Goal: Task Accomplishment & Management: Complete application form

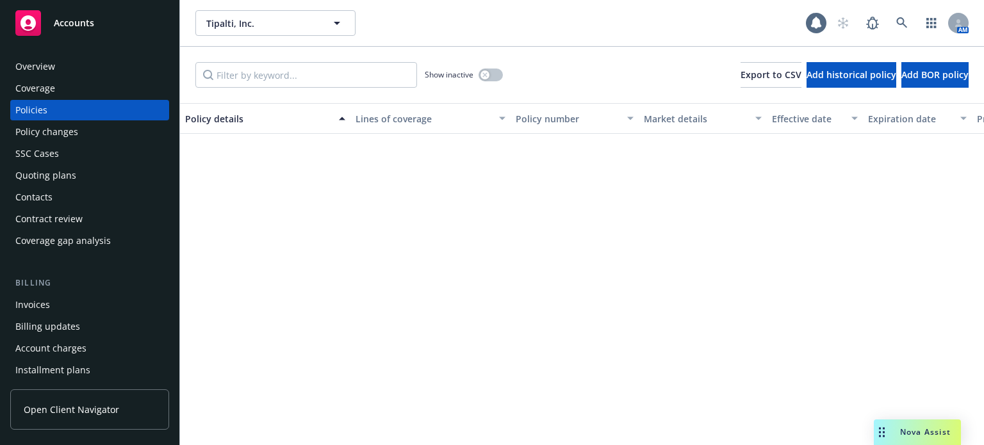
scroll to position [384, 0]
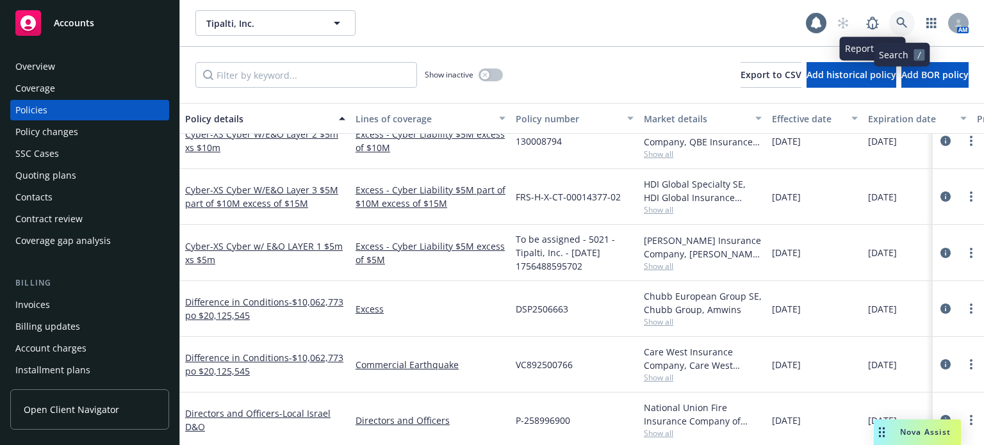
click at [902, 17] on icon at bounding box center [902, 23] width 12 height 12
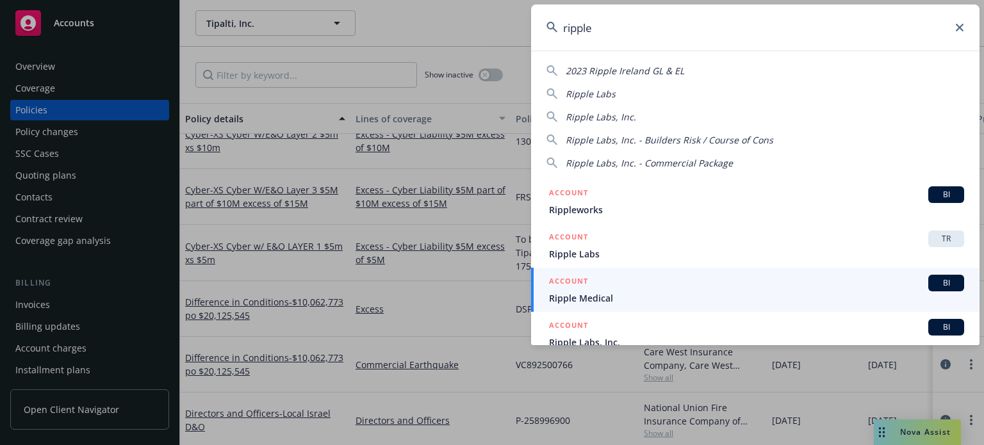
scroll to position [64, 0]
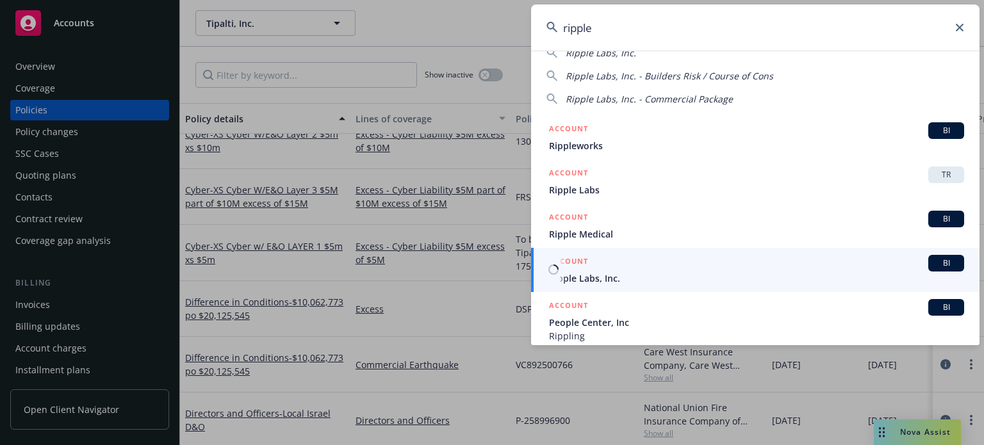
type input "ripple"
click at [592, 285] on link "ACCOUNT BI Ripple Labs, Inc." at bounding box center [755, 270] width 448 height 44
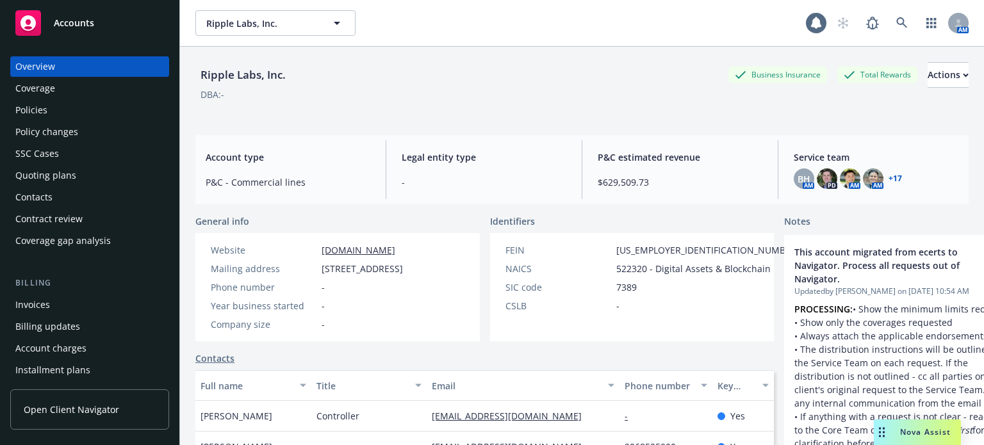
click at [45, 111] on div "Policies" at bounding box center [31, 110] width 32 height 20
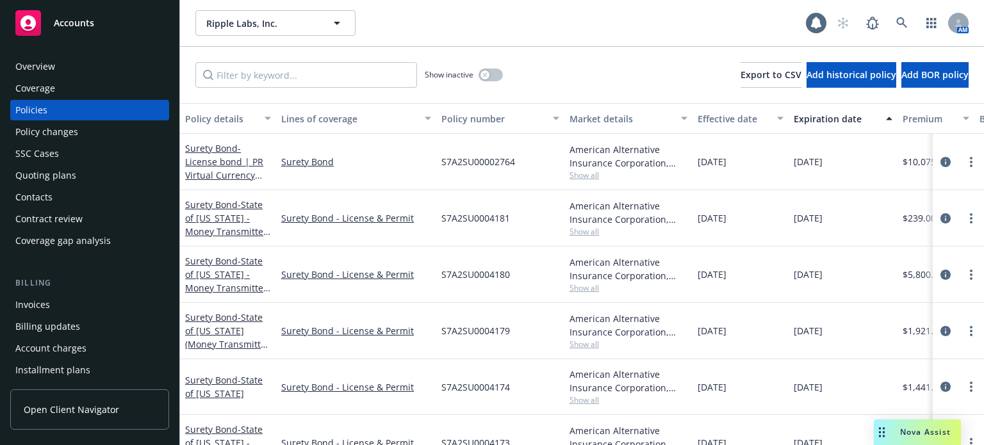
click at [233, 117] on div "Policy details" at bounding box center [221, 118] width 72 height 13
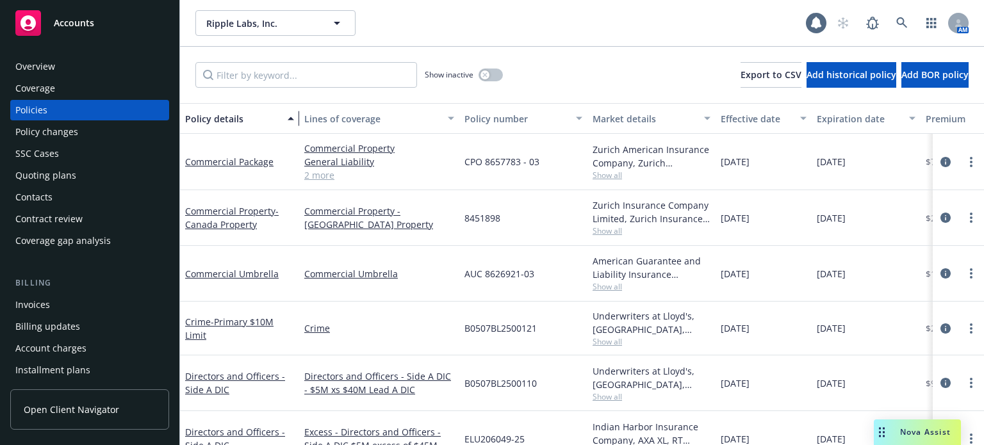
drag, startPoint x: 274, startPoint y: 121, endPoint x: 307, endPoint y: 119, distance: 32.7
click at [296, 119] on div "button" at bounding box center [292, 118] width 6 height 29
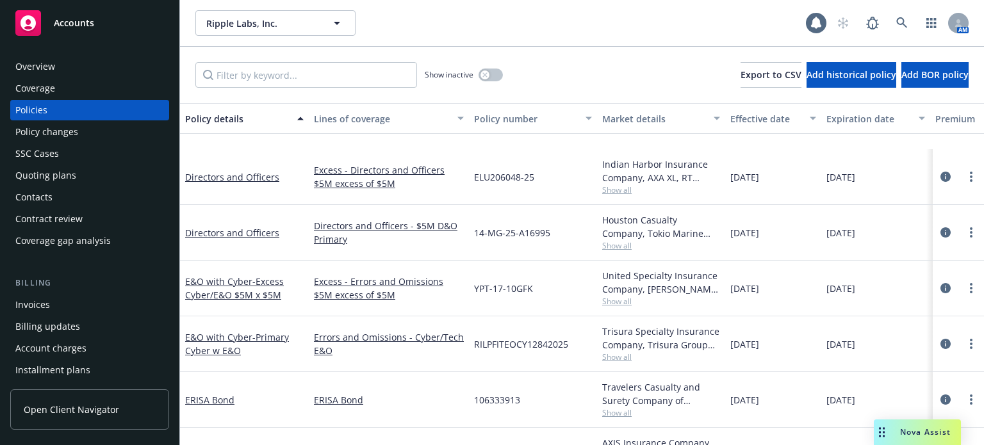
scroll to position [768, 0]
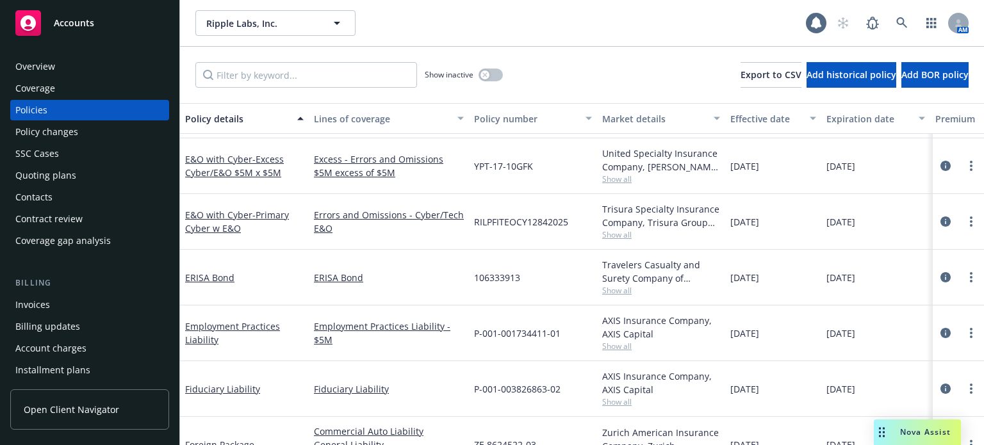
click at [612, 174] on span "Show all" at bounding box center [661, 179] width 118 height 11
click at [409, 261] on div "ERISA Bond" at bounding box center [389, 278] width 160 height 56
click at [617, 179] on span "Show all" at bounding box center [661, 179] width 118 height 11
click at [405, 264] on div "ERISA Bond" at bounding box center [389, 278] width 160 height 56
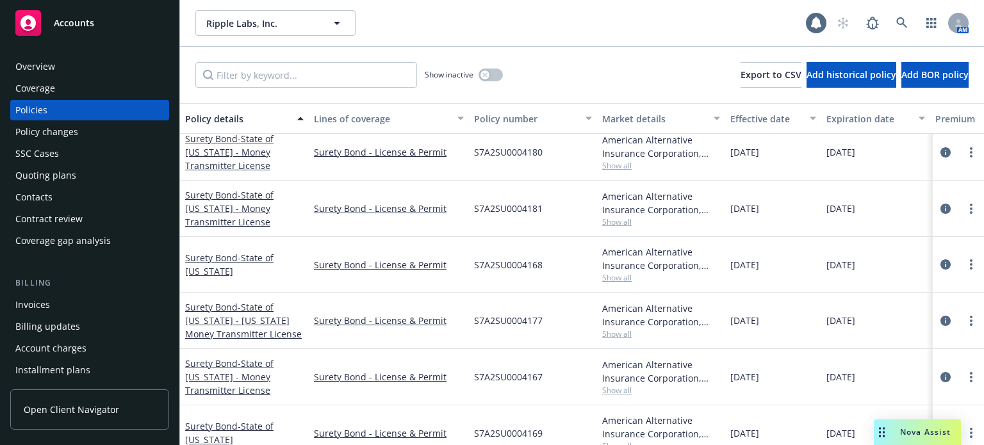
scroll to position [2369, 0]
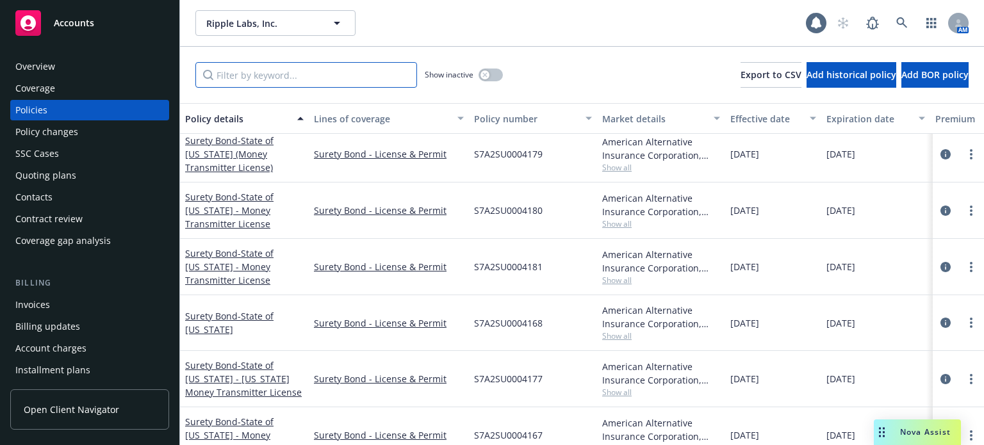
click at [274, 74] on input "Filter by keyword..." at bounding box center [306, 75] width 222 height 26
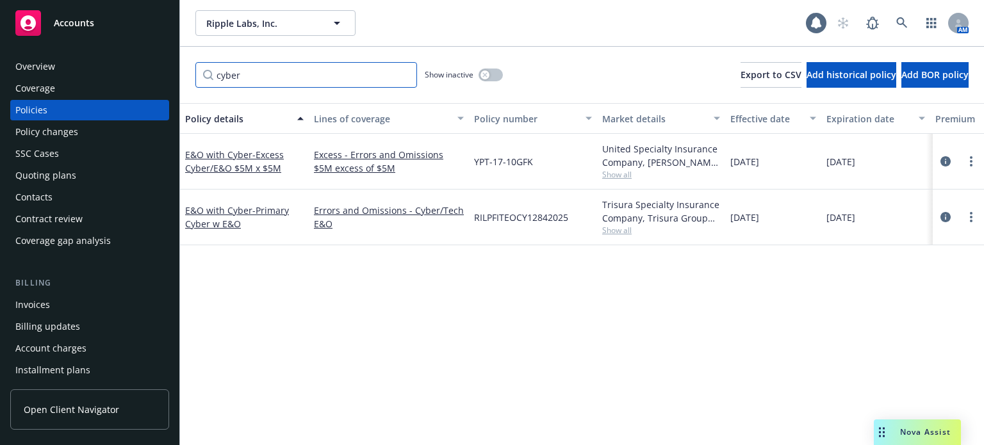
scroll to position [0, 0]
type input "cyber"
click at [489, 75] on div "button" at bounding box center [484, 74] width 9 height 9
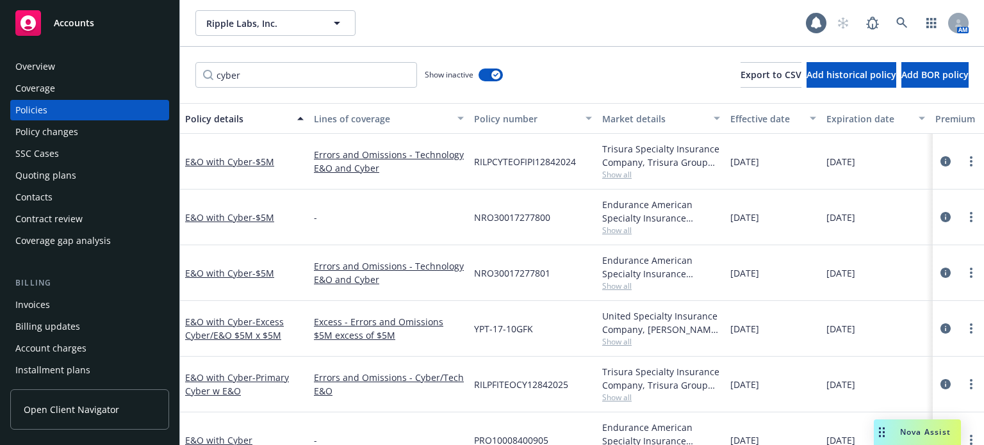
click at [85, 179] on div "Quoting plans" at bounding box center [89, 175] width 149 height 20
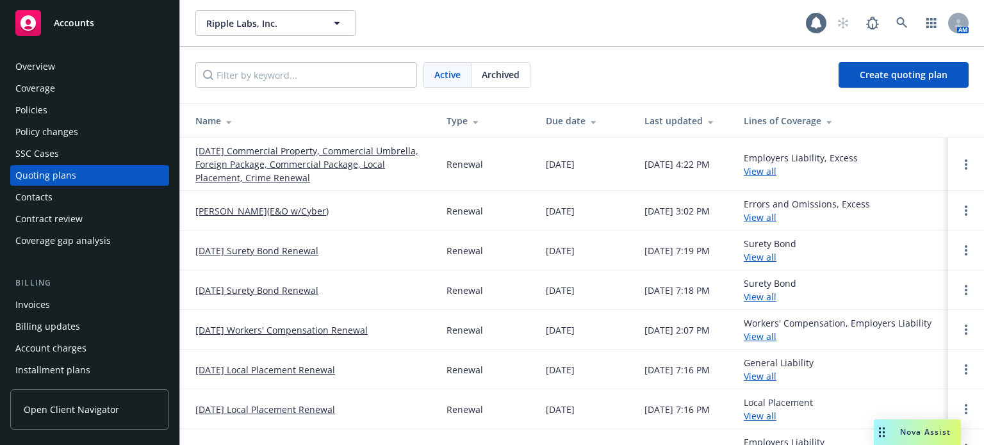
click at [276, 209] on link "August Renewal(E&O w/Cyber)" at bounding box center [261, 210] width 133 height 13
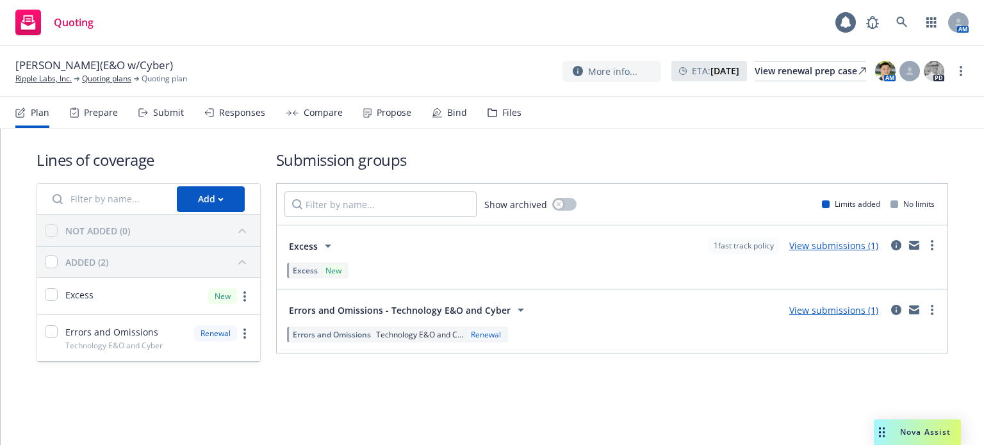
click at [845, 247] on link "View submissions (1)" at bounding box center [833, 245] width 89 height 12
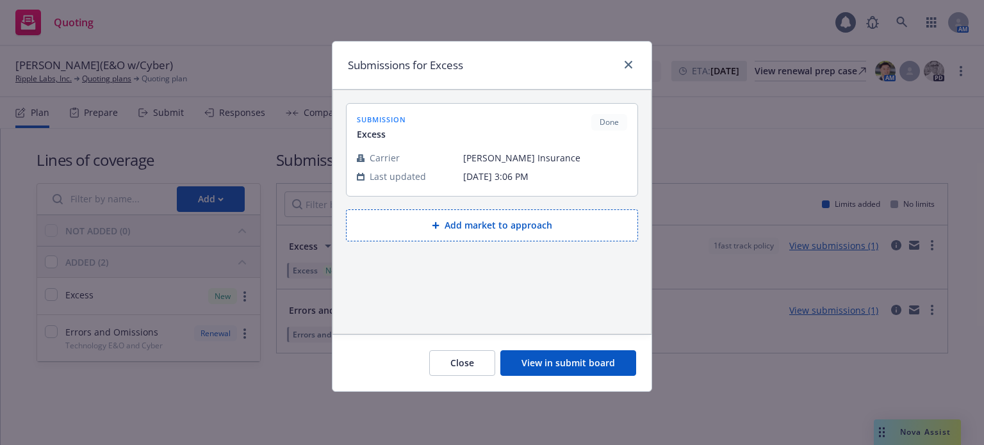
click at [592, 368] on button "View in submit board" at bounding box center [568, 363] width 136 height 26
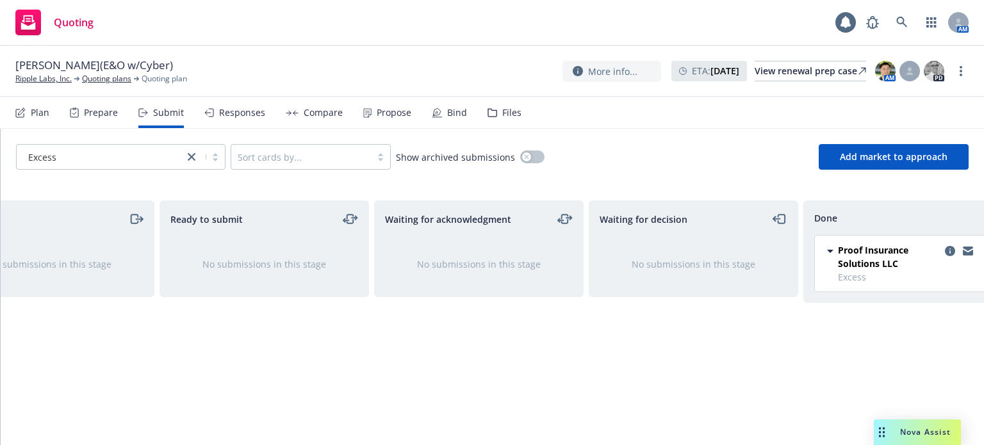
scroll to position [0, 115]
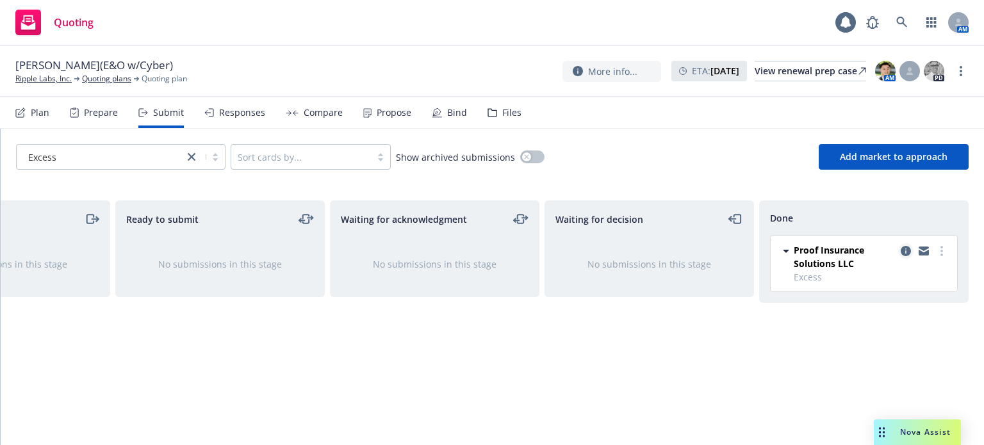
click at [902, 251] on icon "copy logging email" at bounding box center [905, 251] width 10 height 10
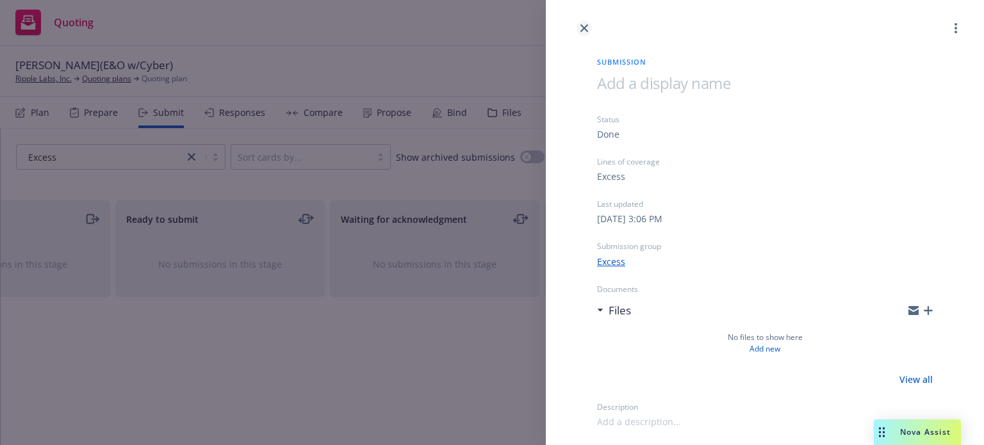
click at [579, 26] on link "close" at bounding box center [583, 27] width 15 height 15
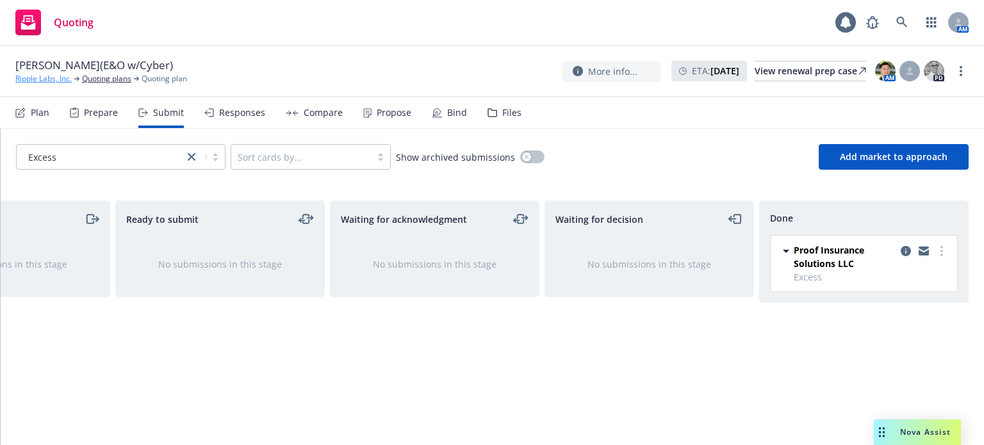
click at [44, 79] on link "Ripple Labs, Inc." at bounding box center [43, 79] width 56 height 12
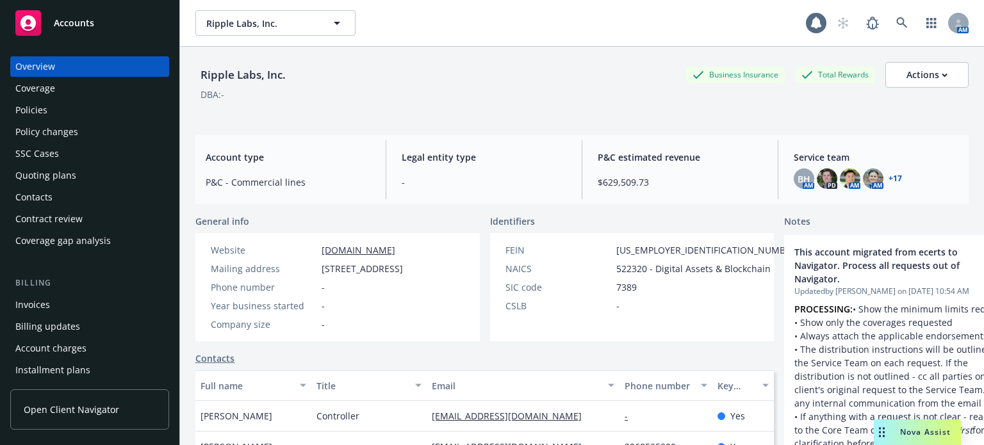
click at [47, 181] on div "Quoting plans" at bounding box center [45, 175] width 61 height 20
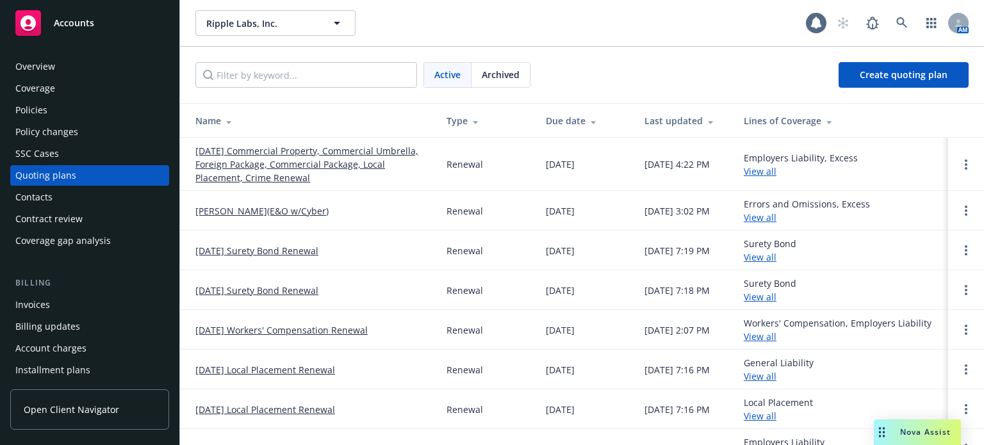
click at [48, 105] on div "Policies" at bounding box center [89, 110] width 149 height 20
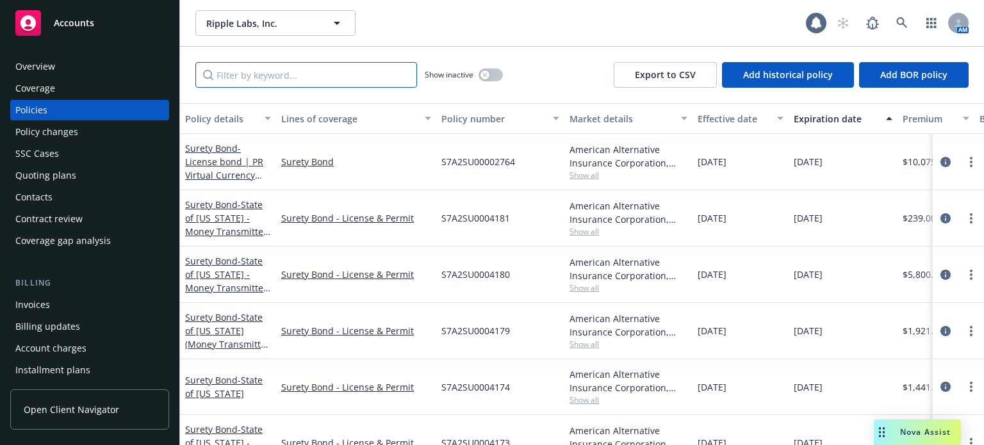
click at [275, 79] on input "Filter by keyword..." at bounding box center [306, 75] width 222 height 26
type input "88-99"
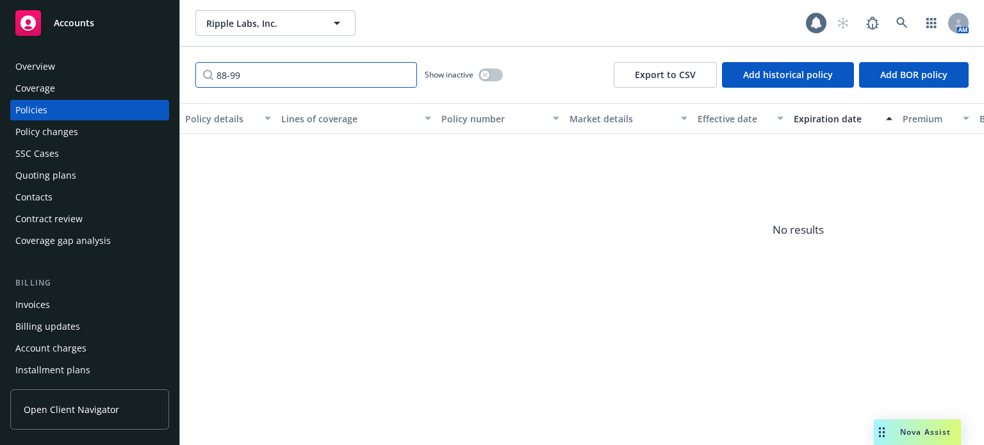
drag, startPoint x: 263, startPoint y: 80, endPoint x: 174, endPoint y: 69, distance: 89.7
click at [174, 69] on div "Accounts Overview Coverage Policies Policy changes SSC Cases Quoting plans Cont…" at bounding box center [492, 222] width 984 height 445
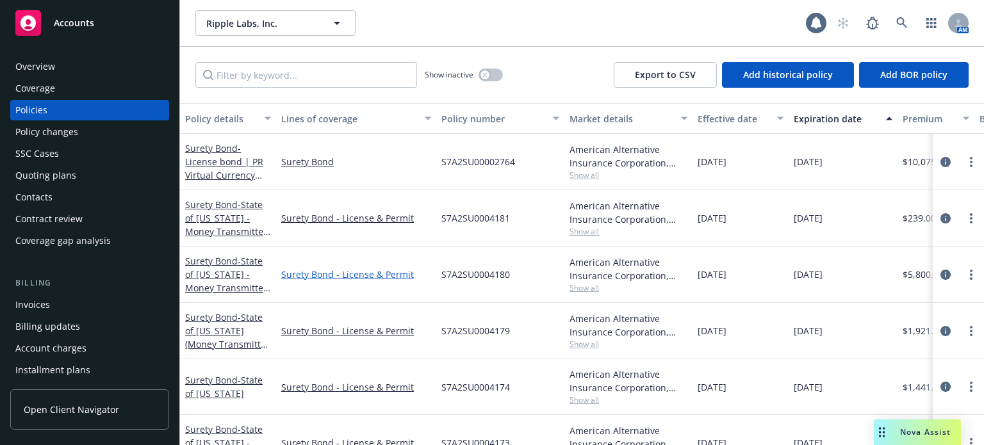
scroll to position [64, 0]
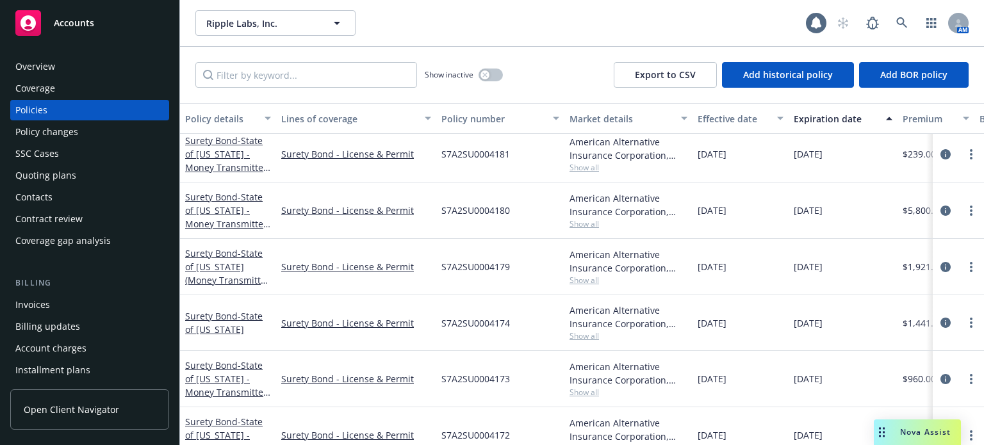
click at [88, 179] on div "Quoting plans" at bounding box center [89, 175] width 149 height 20
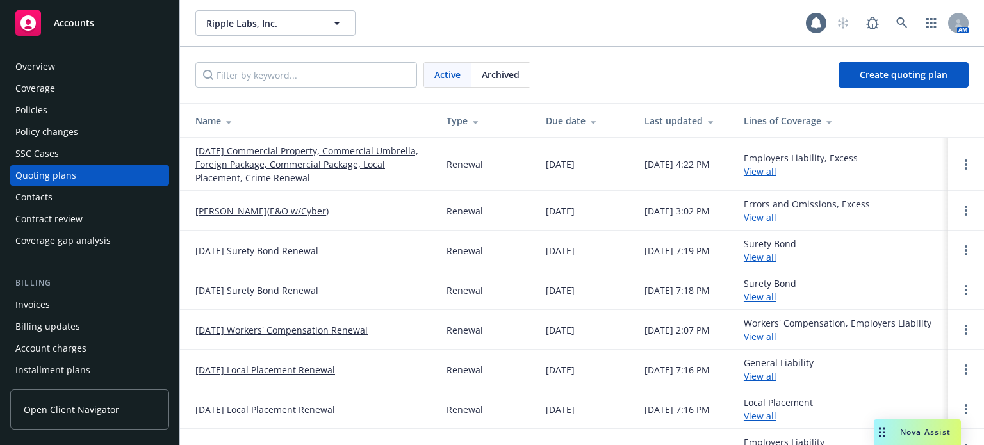
click at [288, 216] on link "[PERSON_NAME](E&O w/Cyber)" at bounding box center [261, 210] width 133 height 13
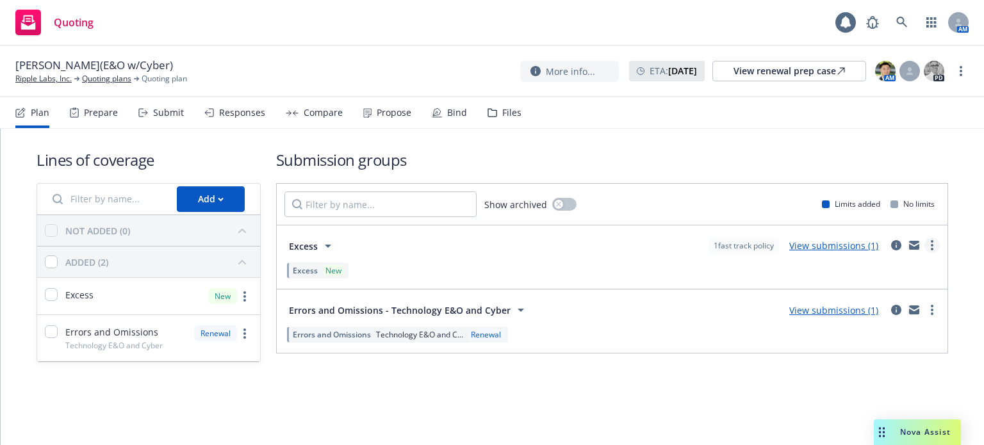
click at [934, 242] on link "more" at bounding box center [931, 245] width 15 height 15
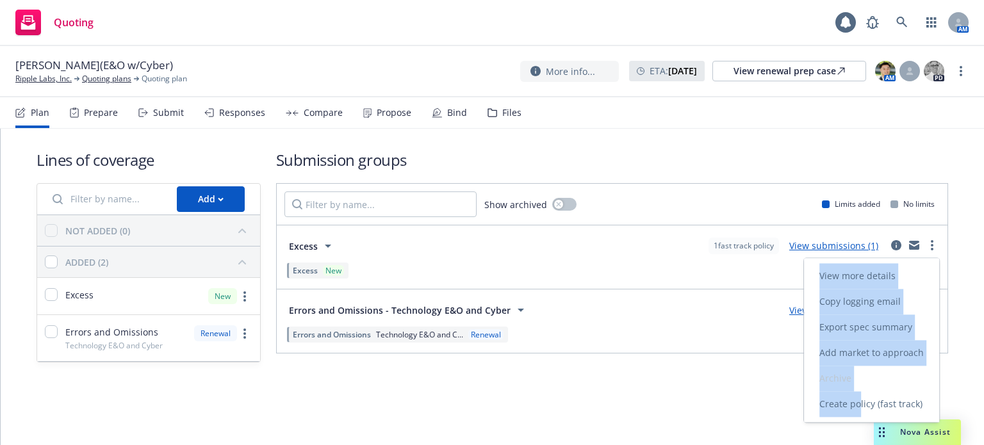
drag, startPoint x: 860, startPoint y: 405, endPoint x: 708, endPoint y: 412, distance: 151.9
click at [708, 410] on body "Quoting 1 AM August Renewal(E&O w/Cyber) Ripple Labs, Inc. Quoting plans Quotin…" at bounding box center [492, 222] width 984 height 445
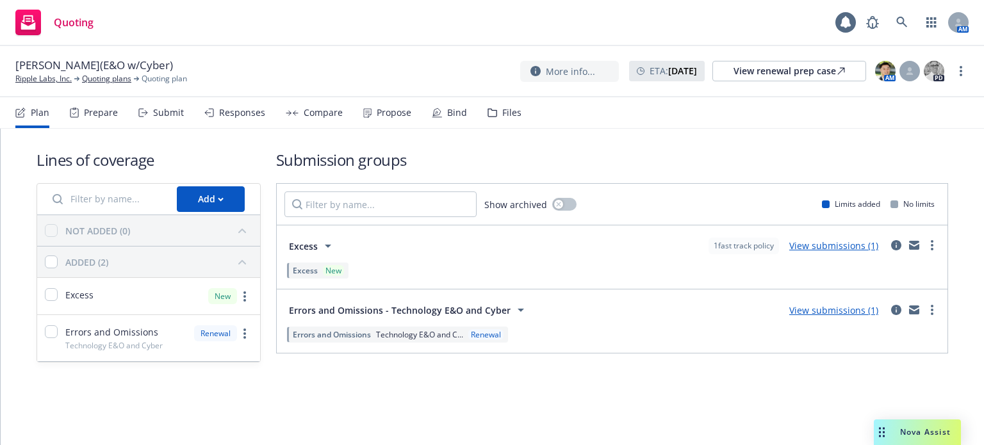
click at [708, 412] on div "Lines of coverage Add NOT ADDED (0) ADDED (2) Excess New Errors and Omissions T…" at bounding box center [492, 274] width 983 height 290
click at [45, 76] on link "Ripple Labs, Inc." at bounding box center [43, 79] width 56 height 12
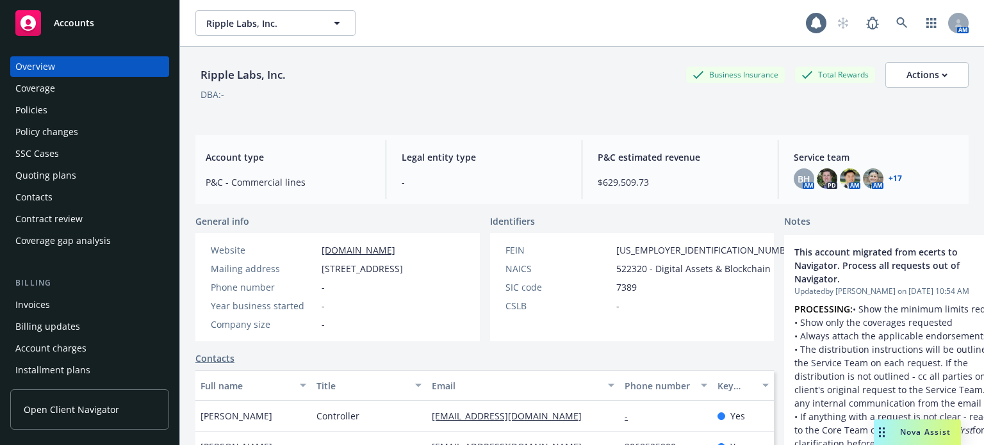
click at [57, 109] on div "Policies" at bounding box center [89, 110] width 149 height 20
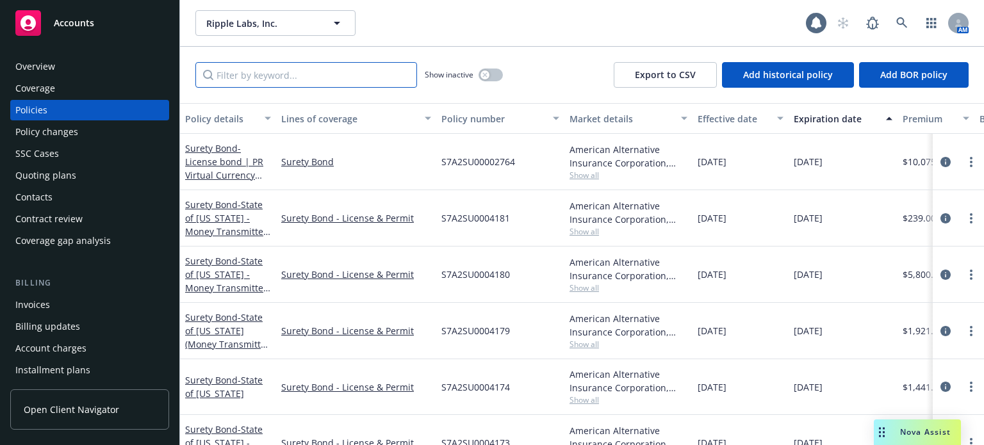
click at [250, 85] on input "Filter by keyword..." at bounding box center [306, 75] width 222 height 26
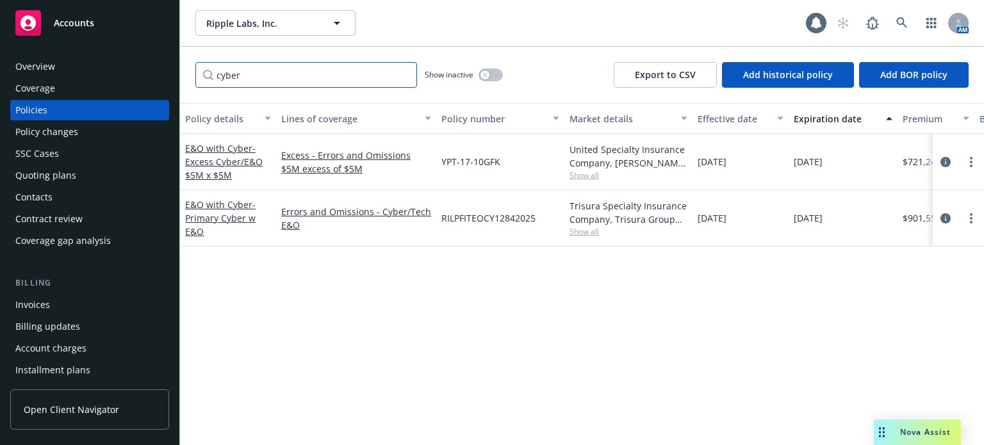
type input "cyber"
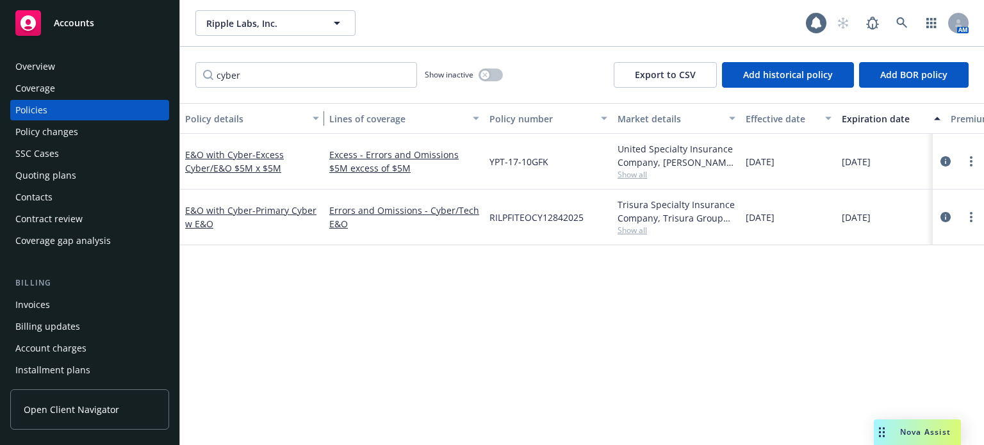
drag, startPoint x: 269, startPoint y: 127, endPoint x: 317, endPoint y: 125, distance: 48.1
click at [317, 125] on div "button" at bounding box center [317, 118] width 6 height 29
drag, startPoint x: 282, startPoint y: 170, endPoint x: 187, endPoint y: 156, distance: 96.5
click at [187, 156] on div "E&O with Cyber - Excess Cyber/E&O $5M x $5M" at bounding box center [252, 161] width 134 height 27
copy link "E&O with Cyber - Excess Cyber/E&O $5M x $5M"
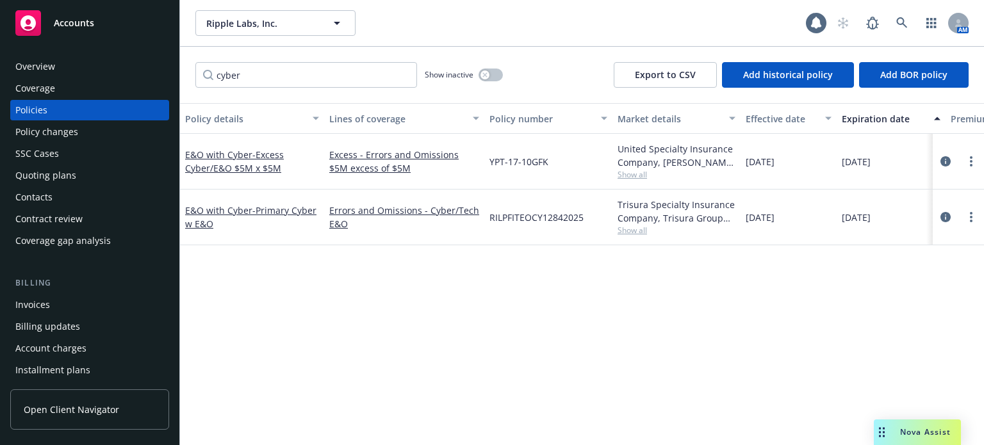
click at [416, 322] on div "Policy details Lines of coverage Policy number Market details Effective date Ex…" at bounding box center [582, 274] width 804 height 342
click at [68, 171] on div "Quoting plans" at bounding box center [45, 175] width 61 height 20
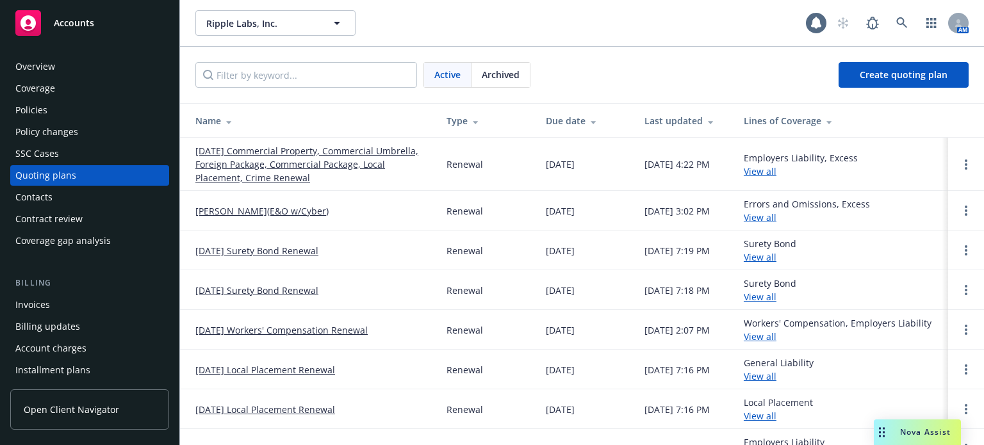
click at [311, 218] on td "[PERSON_NAME](E&O w/Cyber)" at bounding box center [308, 211] width 256 height 40
click at [309, 213] on link "[PERSON_NAME](E&O w/Cyber)" at bounding box center [261, 210] width 133 height 13
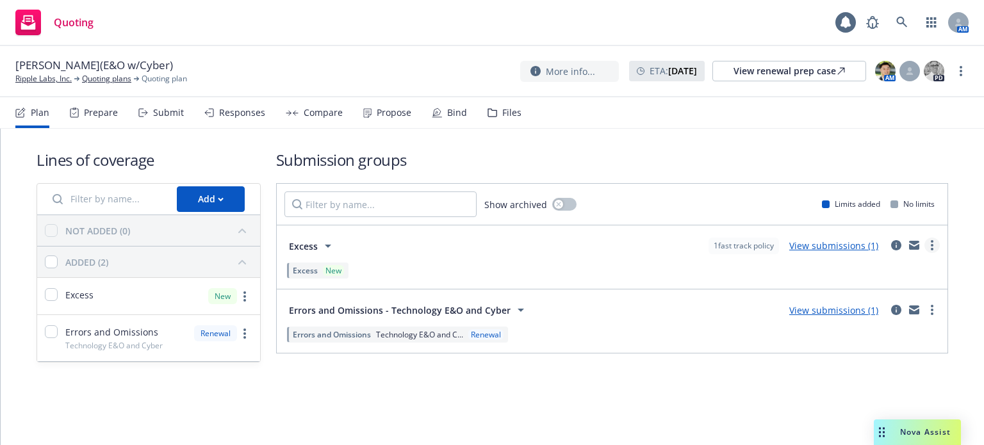
click at [935, 241] on link "more" at bounding box center [931, 245] width 15 height 15
click at [222, 204] on div "Add" at bounding box center [211, 199] width 26 height 24
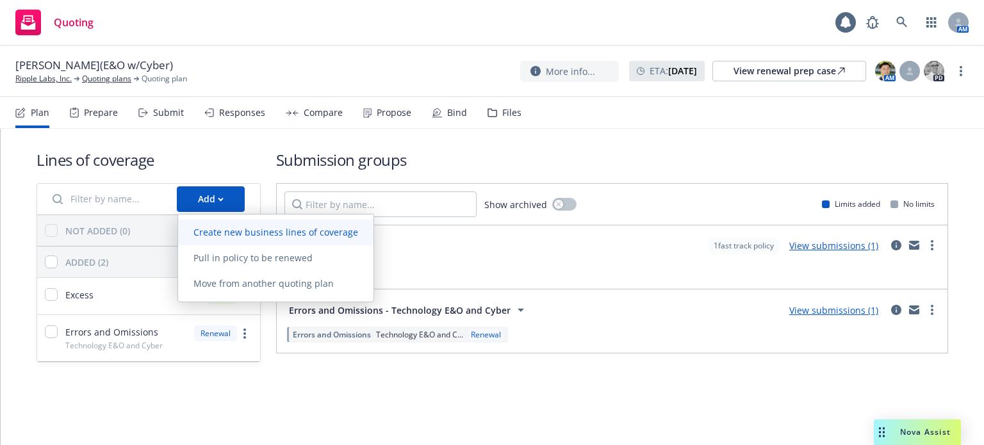
click at [241, 230] on span "Create new business lines of coverage" at bounding box center [275, 232] width 195 height 12
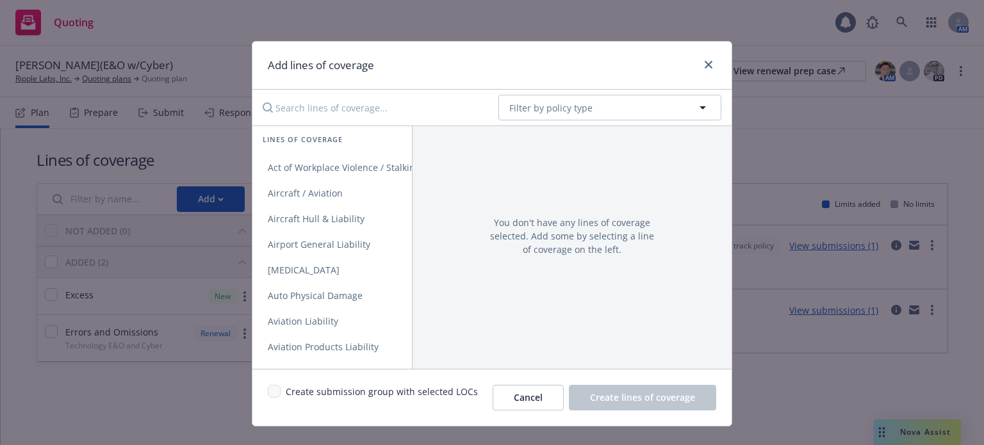
click at [389, 104] on input "Search lines of coverage..." at bounding box center [371, 108] width 233 height 26
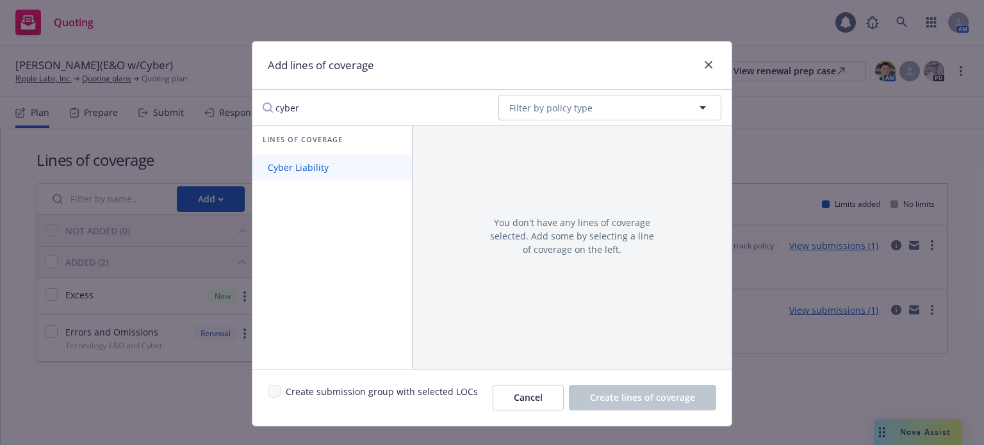
type input "cyber"
click at [335, 156] on link "Cyber Liability" at bounding box center [331, 168] width 159 height 26
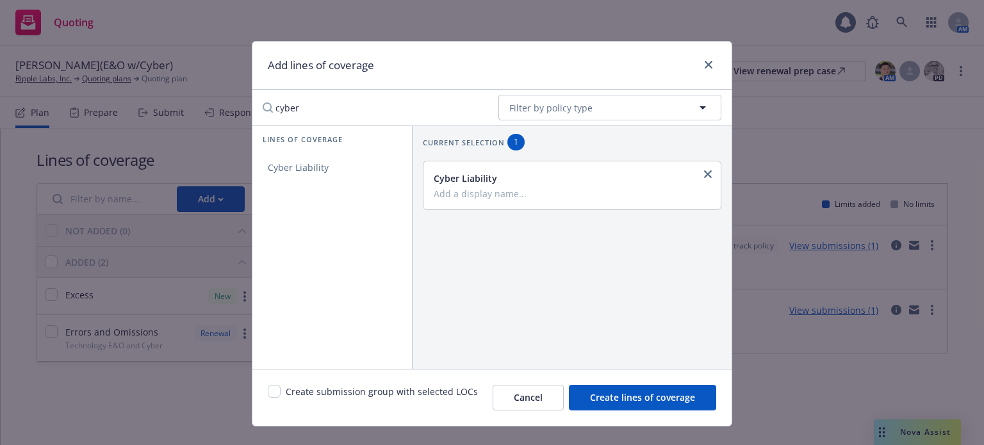
click at [461, 191] on input "Add a display name..." at bounding box center [571, 194] width 274 height 12
type input "EXCESS $5M x $10M (NEW)"
click at [690, 410] on div "Create submission group with selected LOCs Cancel Create lines of coverage" at bounding box center [491, 397] width 479 height 57
click at [683, 405] on button "Create lines of coverage" at bounding box center [642, 398] width 147 height 26
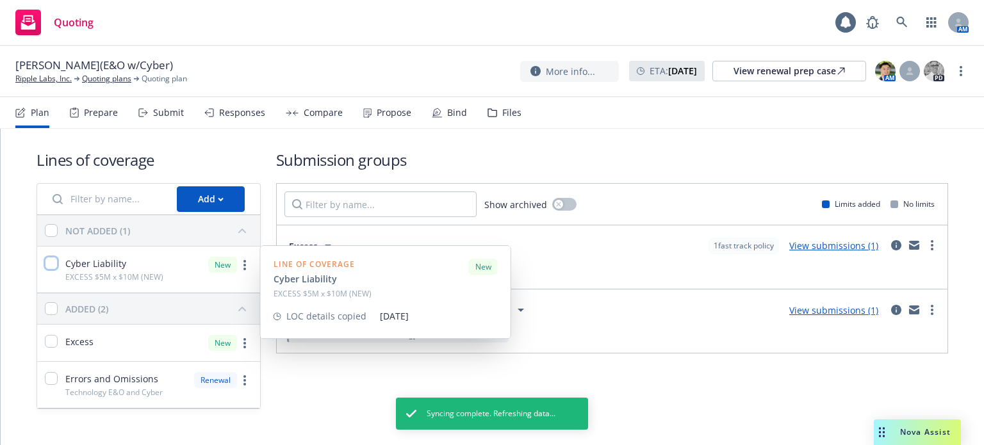
click at [51, 262] on input "checkbox" at bounding box center [51, 263] width 13 height 13
checkbox input "true"
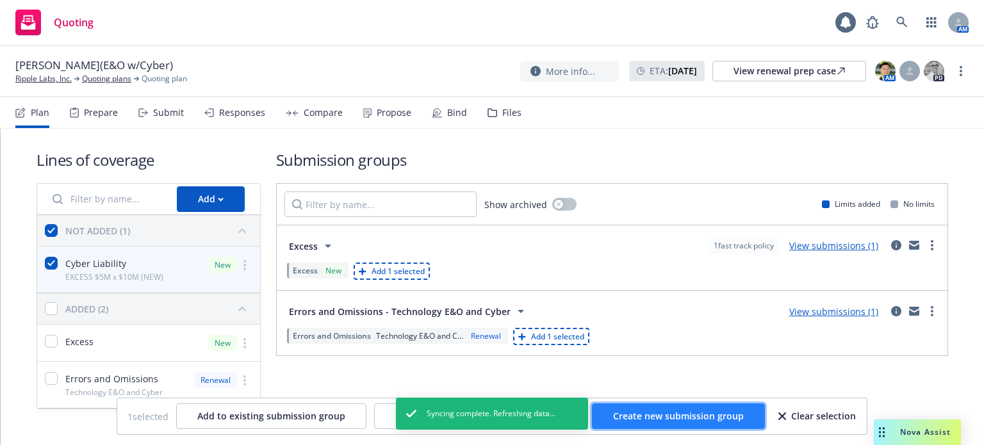
click at [658, 412] on span "Create new submission group" at bounding box center [678, 416] width 131 height 12
checkbox input "false"
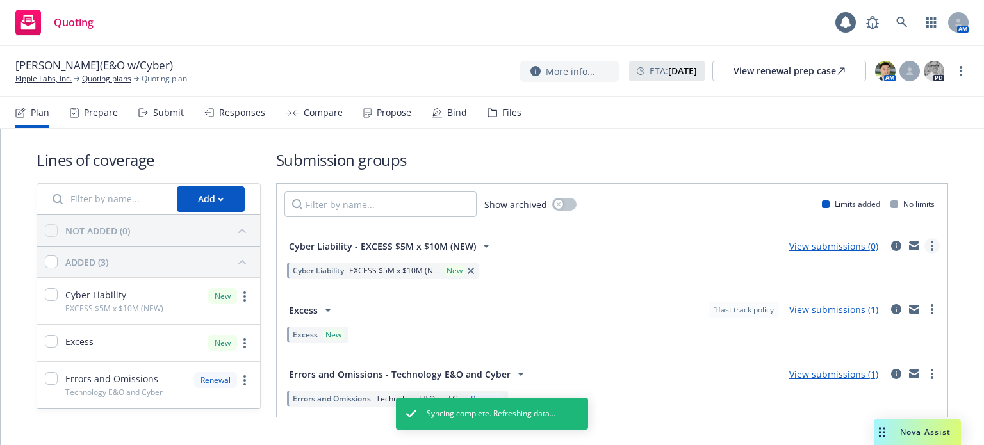
click at [924, 238] on link "more" at bounding box center [931, 245] width 15 height 15
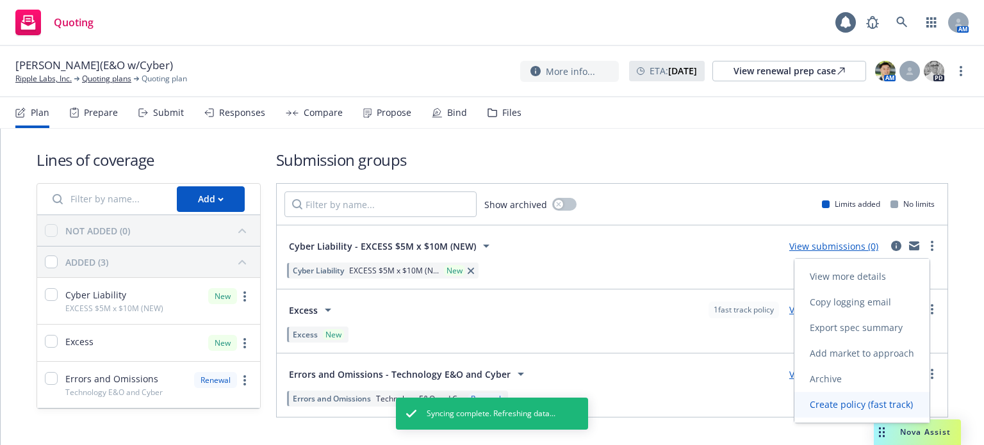
click at [845, 401] on span "Create policy (fast track)" at bounding box center [861, 404] width 134 height 12
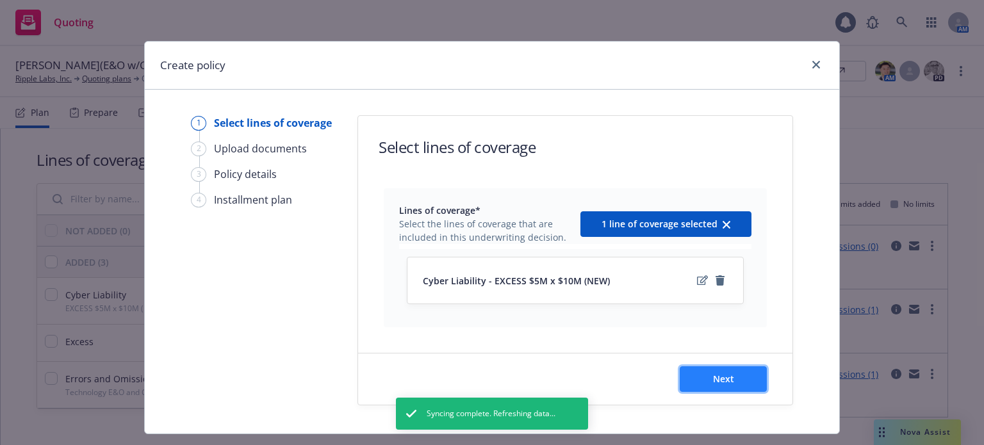
click at [723, 376] on span "Next" at bounding box center [723, 379] width 21 height 12
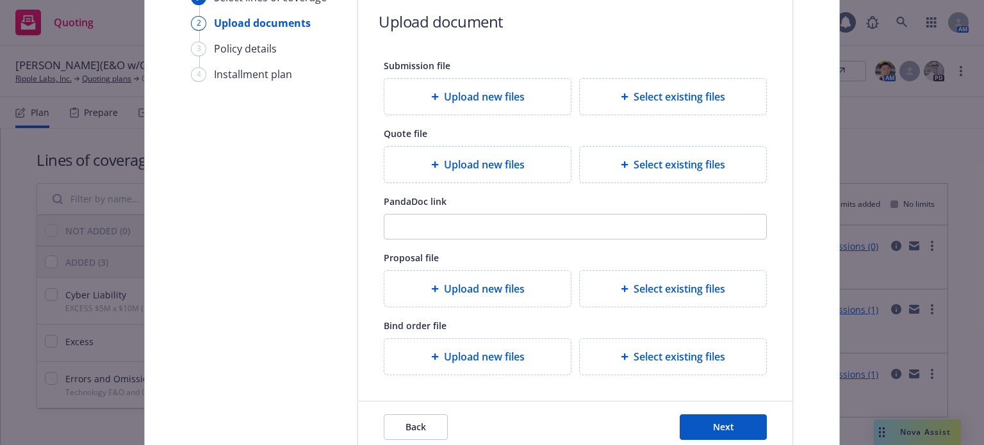
scroll to position [202, 0]
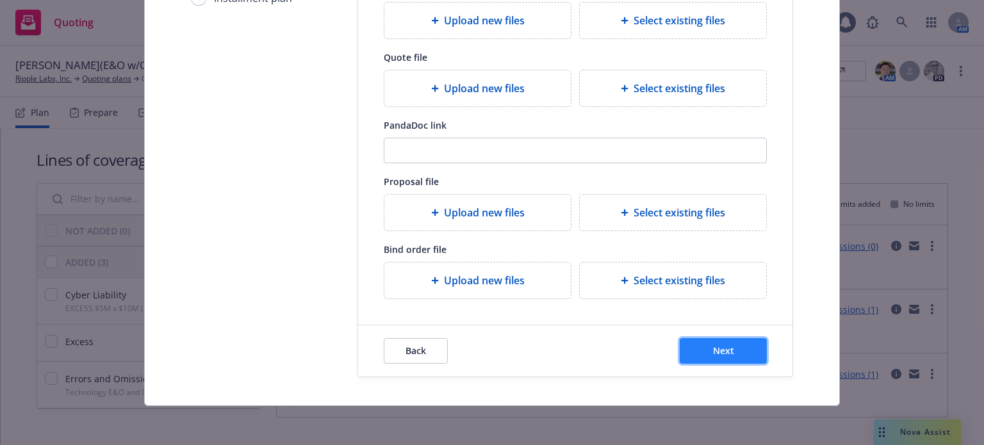
click at [715, 344] on span "Next" at bounding box center [723, 350] width 21 height 12
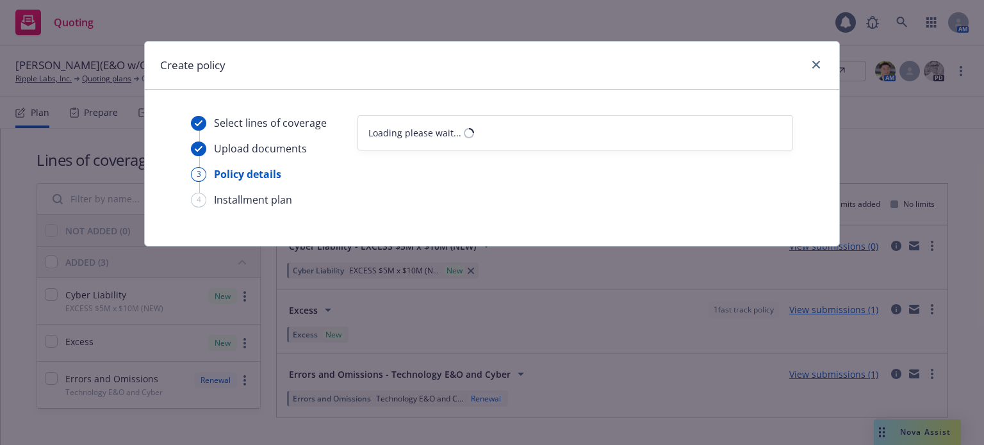
scroll to position [0, 0]
select select "12"
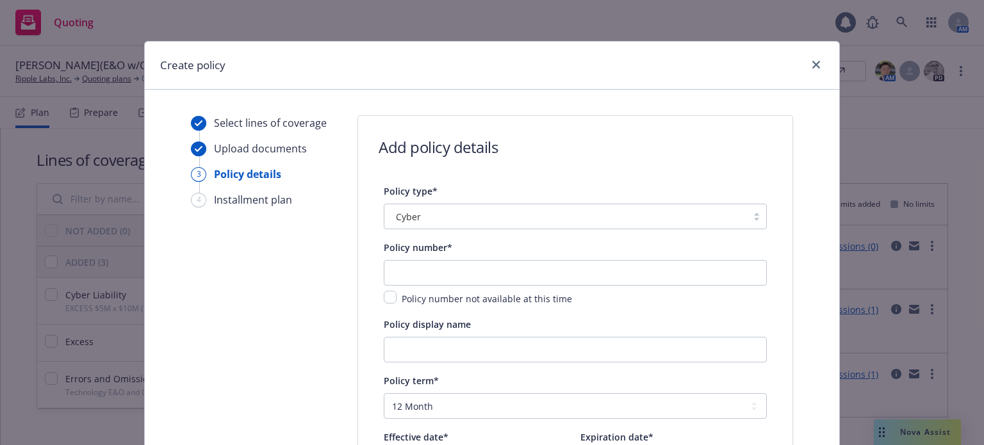
click at [442, 252] on span "Policy number*" at bounding box center [418, 247] width 69 height 12
click at [441, 262] on div "Policy number* Policy number not available at this time" at bounding box center [575, 272] width 383 height 67
click at [441, 262] on input "text" at bounding box center [575, 273] width 383 height 26
click at [407, 345] on input "Policy display name" at bounding box center [575, 350] width 383 height 26
paste input "E&O with Cyber - Excess Cyber/E&O $5M x $5M"
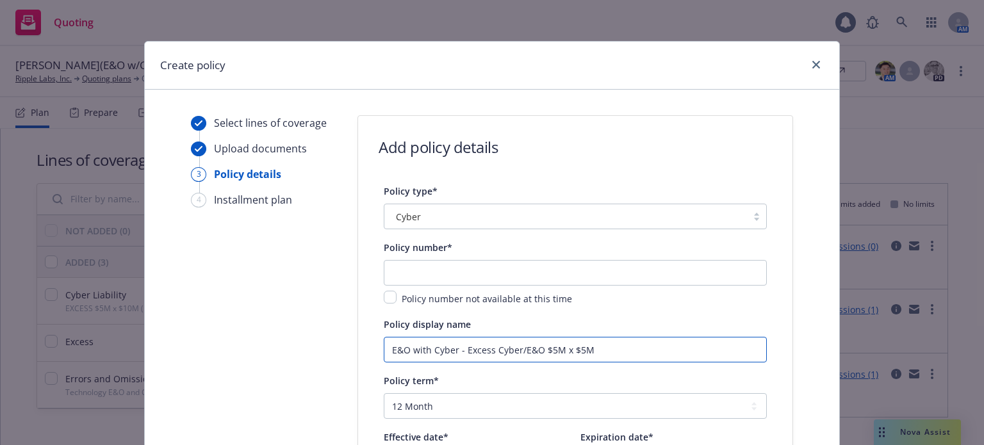
click at [387, 349] on input "E&O with Cyber - Excess Cyber/E&O $5M x $5M" at bounding box center [575, 350] width 383 height 26
click at [463, 348] on input "E&O with Cyber - Excess Cyber/E&O $5M x $5M" at bounding box center [575, 350] width 383 height 26
click at [458, 349] on input "E&O with Cyber - Excess Cyber/E&O $5M x $5M" at bounding box center [575, 350] width 383 height 26
drag, startPoint x: 458, startPoint y: 348, endPoint x: 361, endPoint y: 353, distance: 97.5
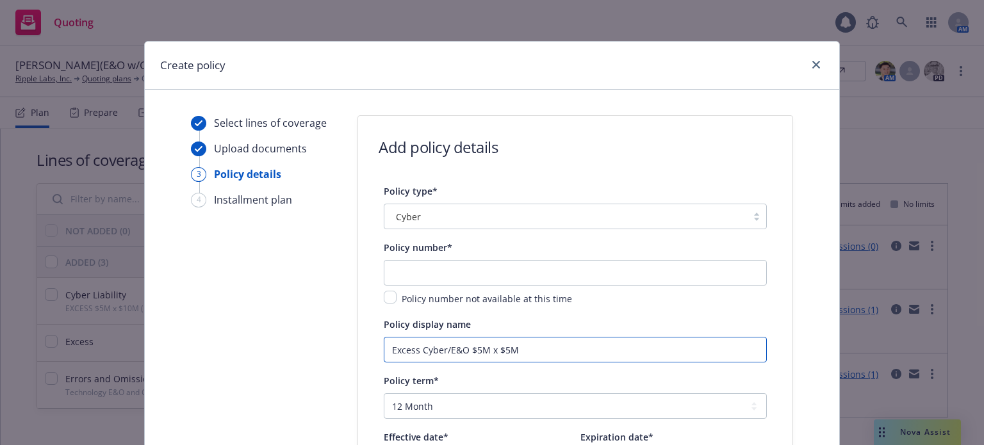
click at [497, 348] on input "Excess Cyber/E&O $5M x $5M" at bounding box center [575, 350] width 383 height 26
click at [502, 348] on input "Excess Cyber/E&O $5M x $5M" at bounding box center [575, 350] width 383 height 26
type input "Excess Cyber/E&O $5M x $10M"
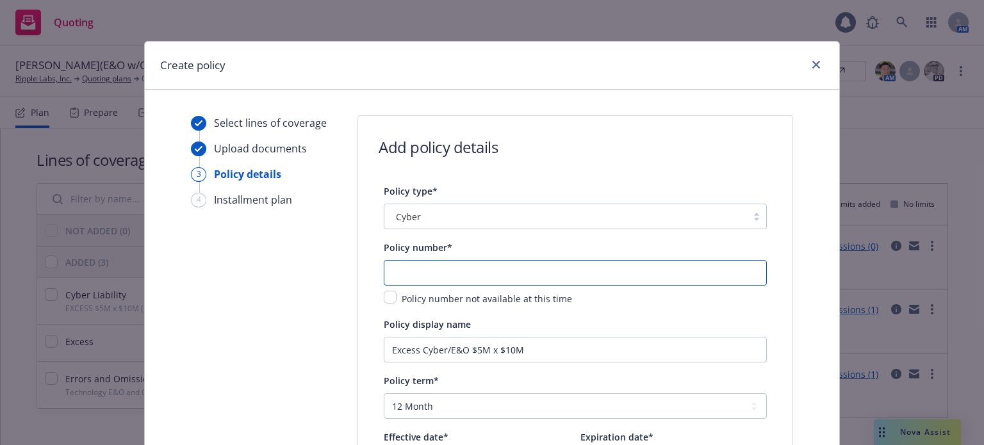
click at [483, 264] on input "text" at bounding box center [575, 273] width 383 height 26
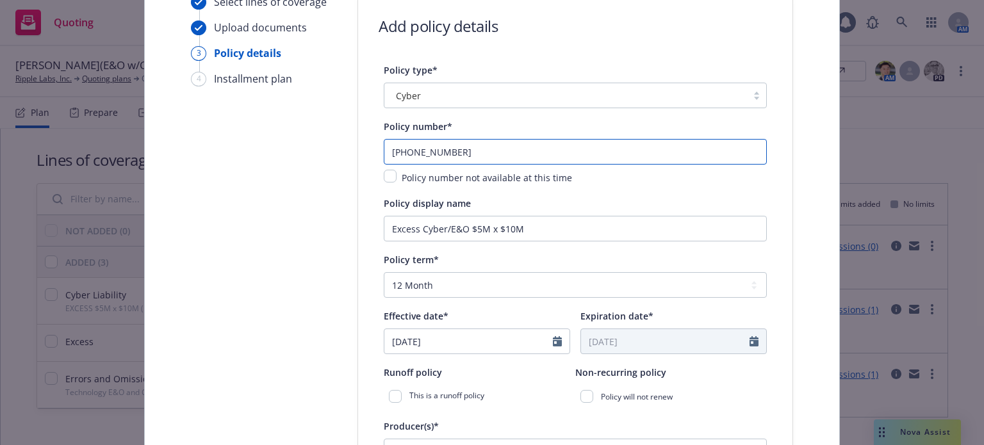
scroll to position [128, 0]
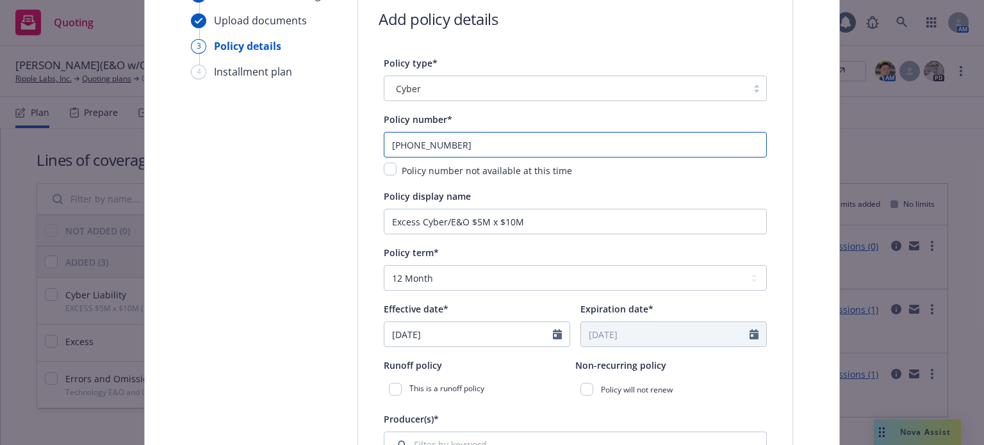
type input "[PHONE_NUMBER]"
click at [553, 334] on icon "Calendar" at bounding box center [557, 334] width 9 height 10
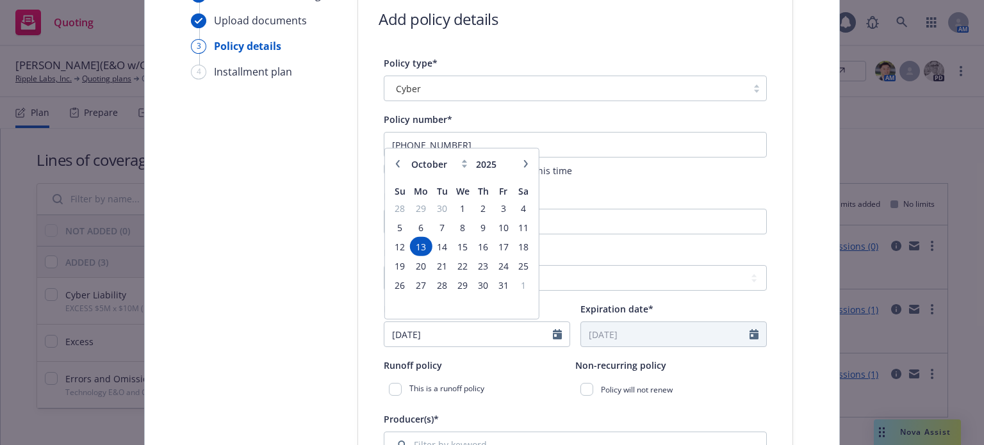
click at [394, 160] on icon "button" at bounding box center [398, 164] width 8 height 8
select select "9"
click at [394, 209] on span "31" at bounding box center [399, 208] width 17 height 16
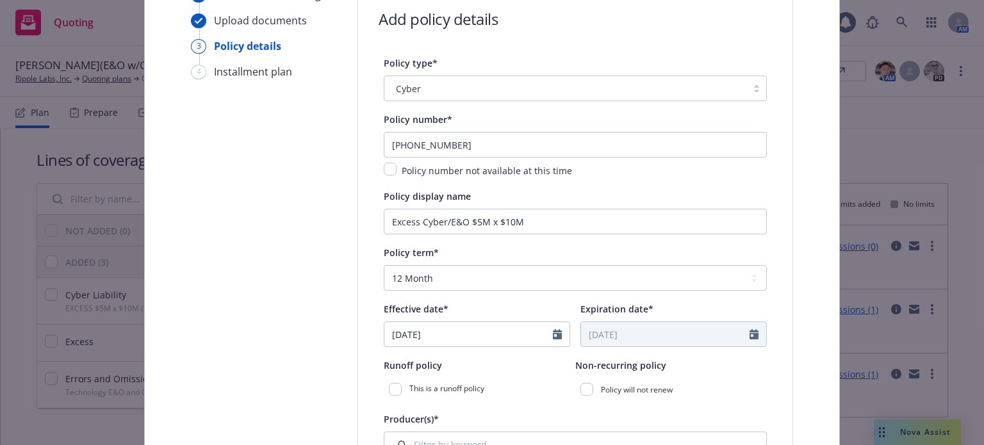
type input "[DATE]"
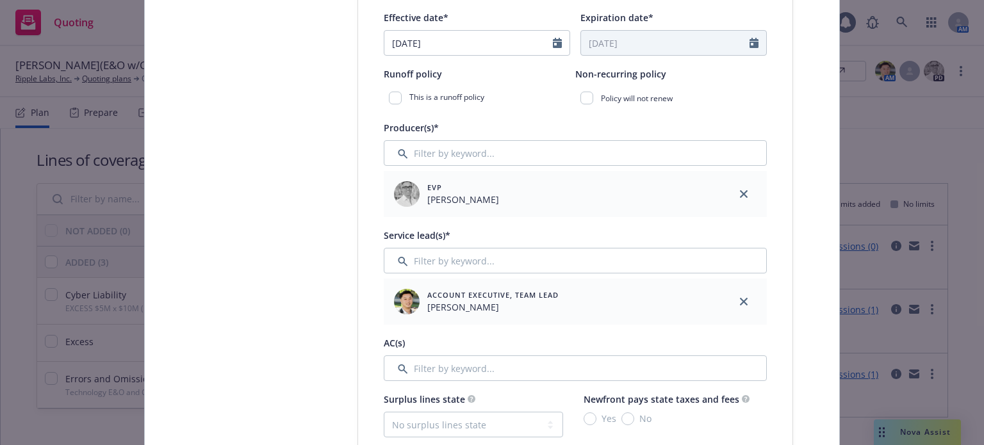
scroll to position [448, 0]
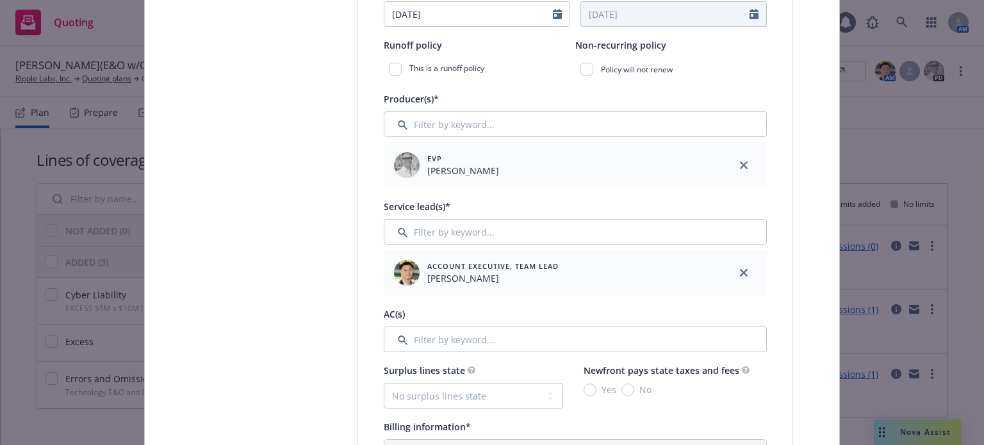
click at [743, 271] on link "close" at bounding box center [743, 272] width 15 height 15
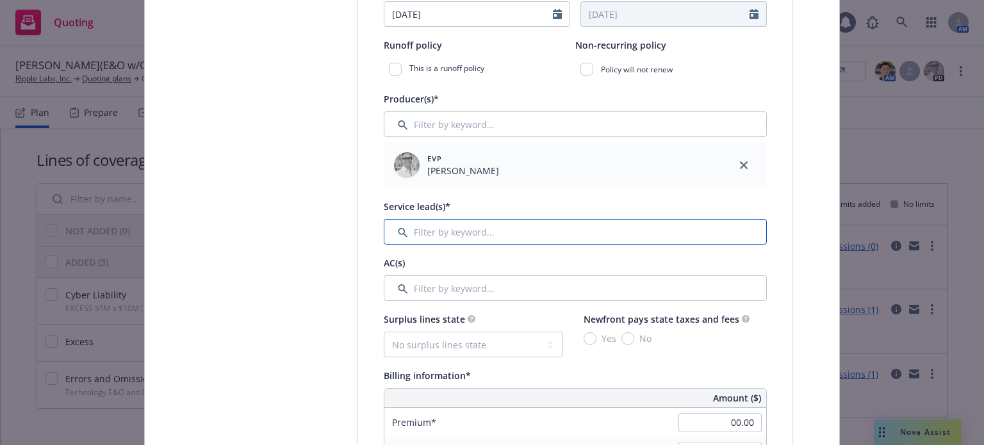
click at [517, 230] on input "Filter by keyword..." at bounding box center [575, 232] width 383 height 26
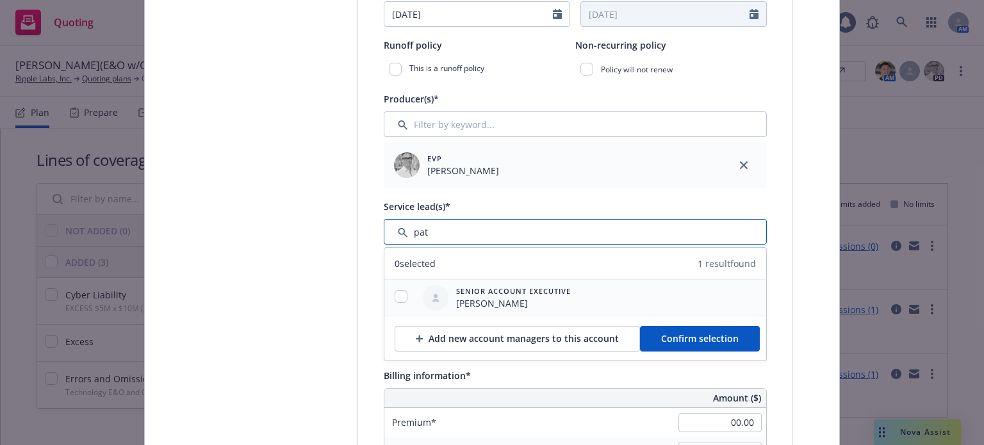
type input "pat"
click at [399, 301] on input "checkbox" at bounding box center [400, 296] width 13 height 13
checkbox input "true"
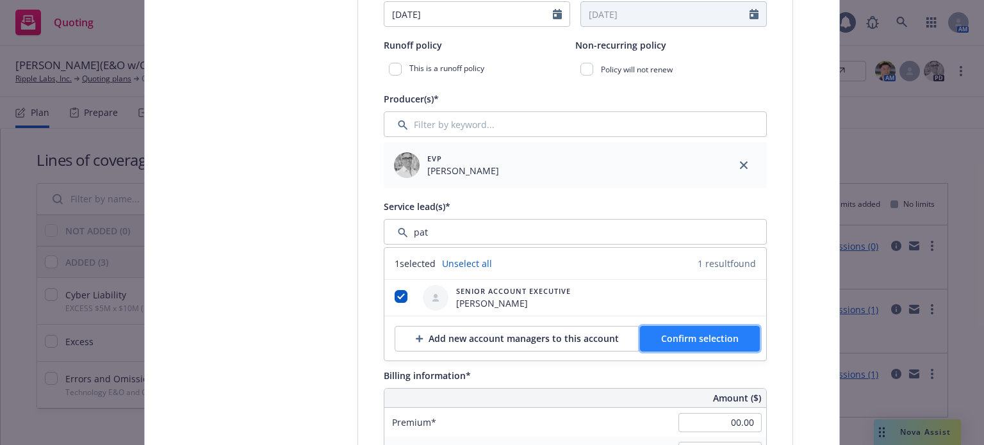
click at [738, 331] on button "Confirm selection" at bounding box center [700, 339] width 120 height 26
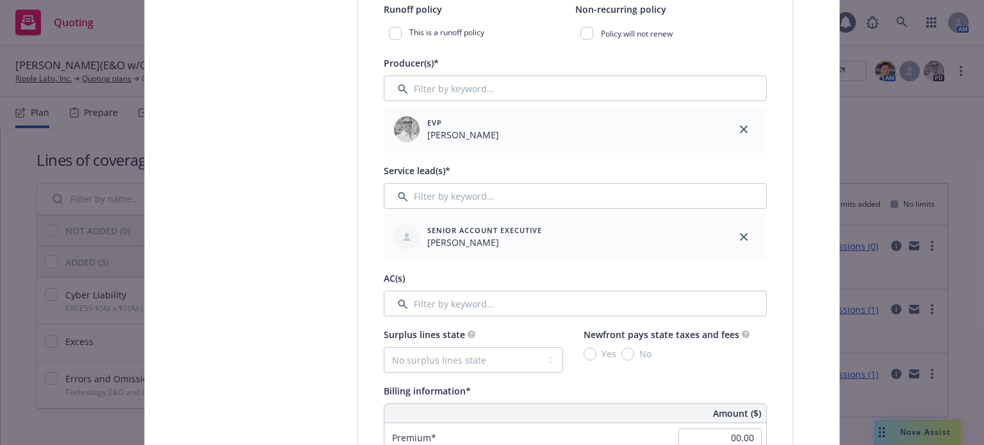
scroll to position [512, 0]
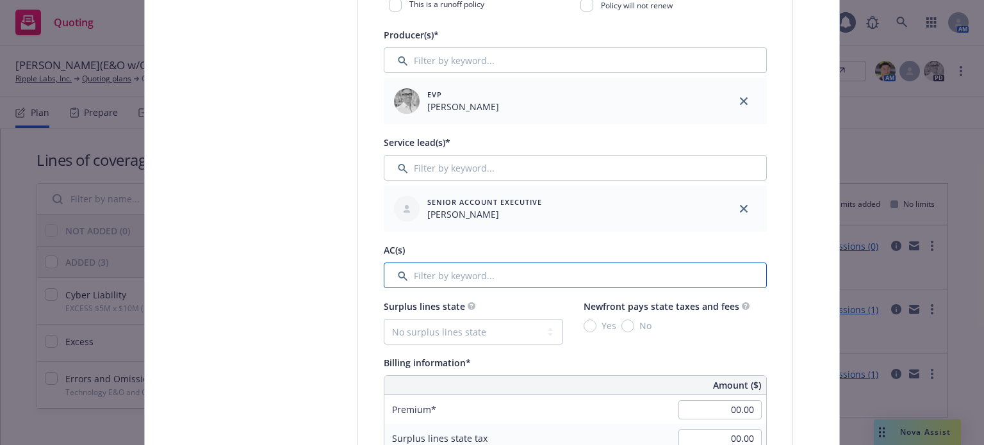
click at [441, 277] on input "Filter by keyword..." at bounding box center [575, 276] width 383 height 26
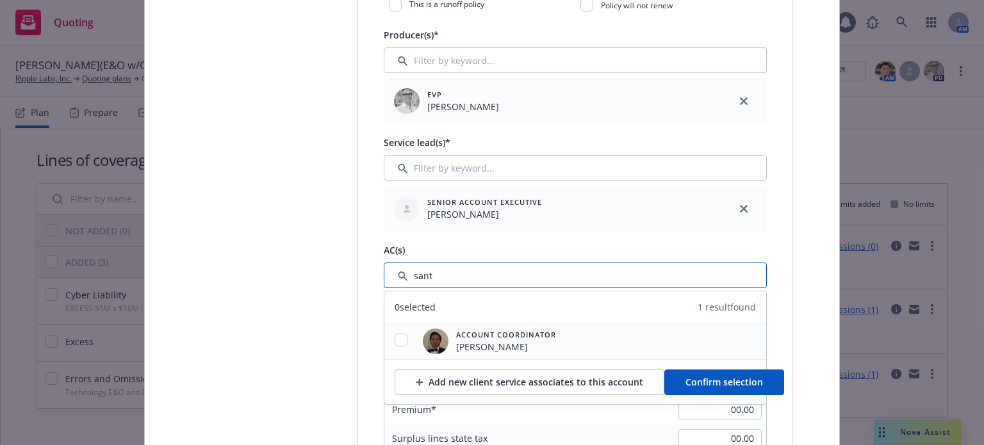
type input "sant"
drag, startPoint x: 394, startPoint y: 339, endPoint x: 538, endPoint y: 349, distance: 143.8
click at [396, 338] on input "checkbox" at bounding box center [400, 340] width 13 height 13
checkbox input "true"
click at [714, 366] on div "Add new client service associates to this account Confirm selection" at bounding box center [575, 381] width 382 height 45
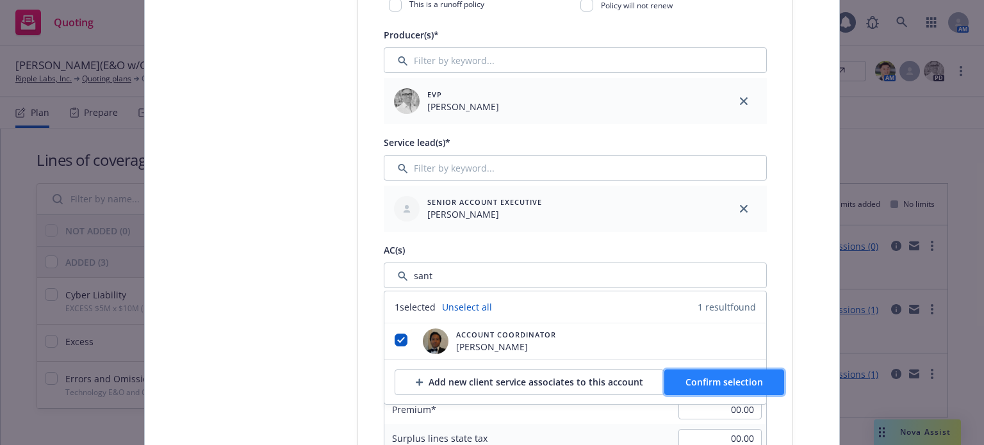
click at [720, 374] on button "Confirm selection" at bounding box center [724, 382] width 120 height 26
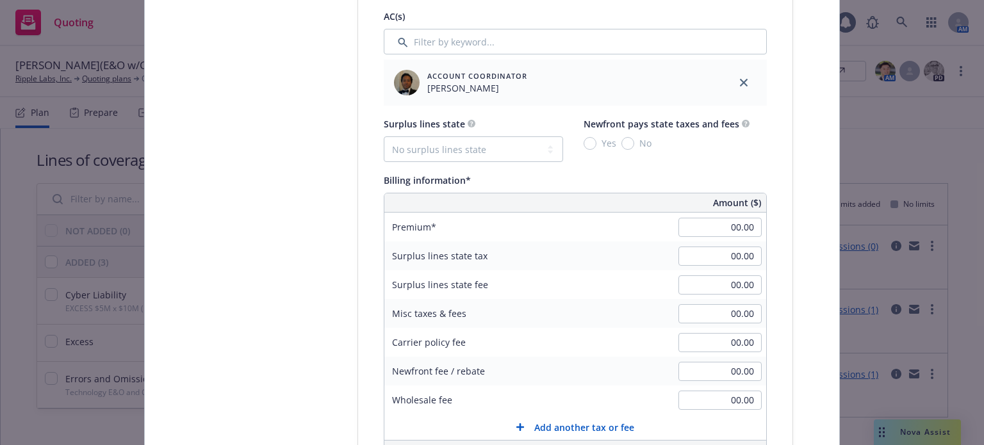
scroll to position [768, 0]
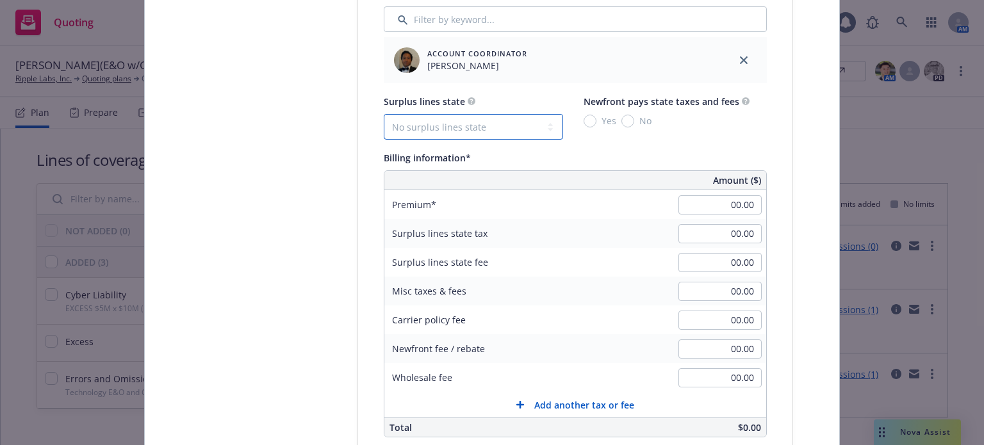
click at [451, 125] on select "No surplus lines state [US_STATE] [US_STATE] [US_STATE] [US_STATE] [US_STATE] […" at bounding box center [473, 127] width 179 height 26
select select "CA"
click at [384, 114] on select "No surplus lines state [US_STATE] [US_STATE] [US_STATE] [US_STATE] [US_STATE] […" at bounding box center [473, 127] width 179 height 26
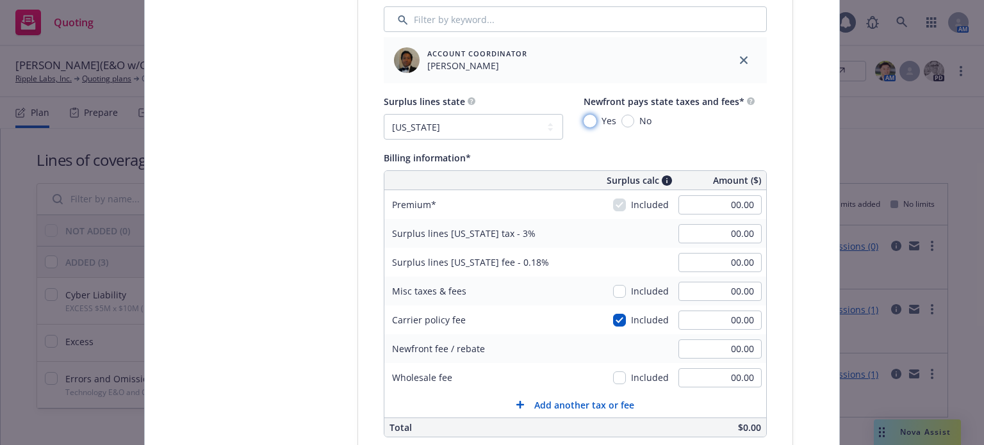
click at [583, 120] on input "Yes" at bounding box center [589, 121] width 13 height 13
radio input "true"
click at [720, 202] on input "00.00" at bounding box center [719, 204] width 83 height 19
type input "576,993.00"
type input "17,309.79"
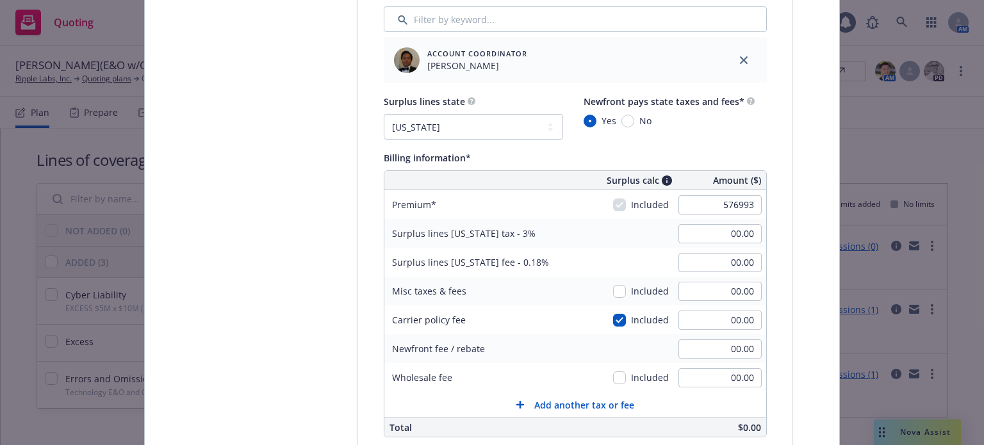
type input "1,038.59"
click at [527, 253] on div "Surplus lines [US_STATE] fee - 0.18%" at bounding box center [470, 262] width 172 height 29
click at [620, 320] on input "checkbox" at bounding box center [619, 320] width 13 height 13
checkbox input "false"
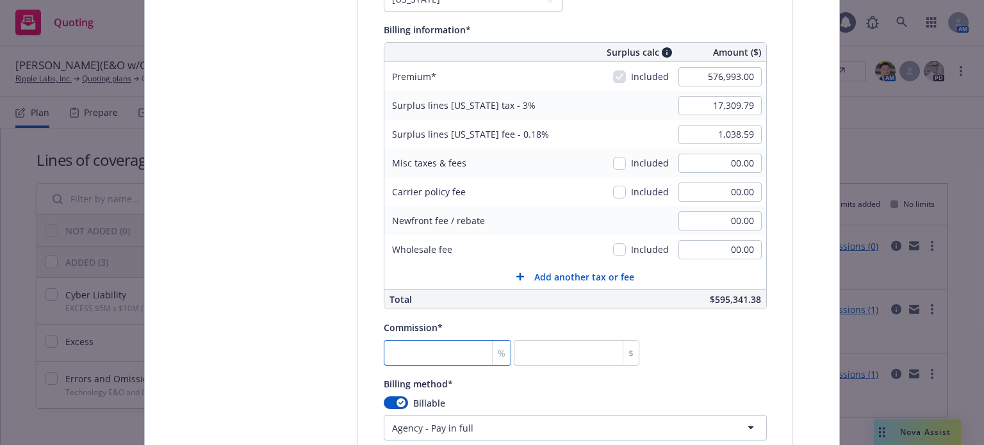
click at [417, 350] on input "number" at bounding box center [447, 353] width 127 height 26
type input "1"
type input "5769.93"
type input "17"
type input "98088.81"
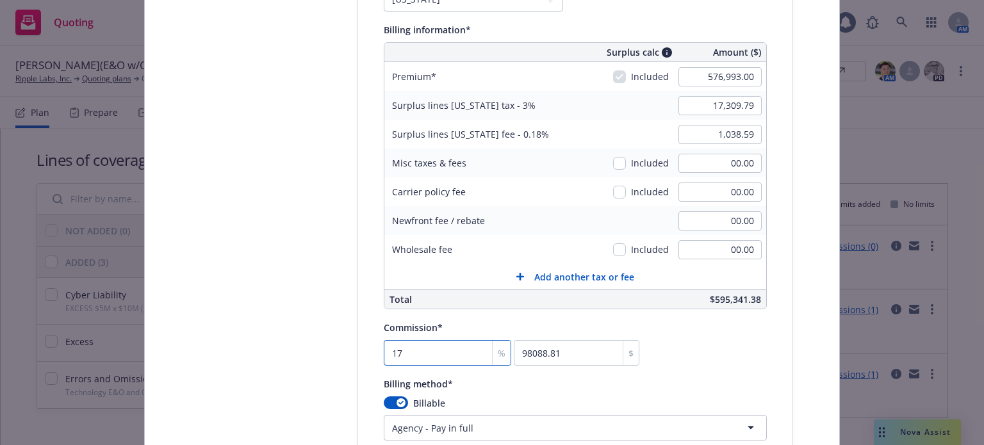
type input "17.5"
type input "100973.78"
type input "17.50"
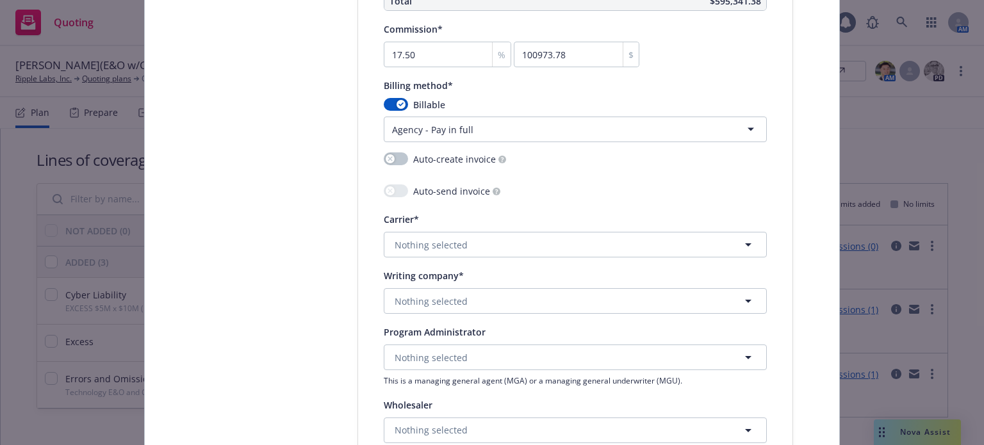
scroll to position [1217, 0]
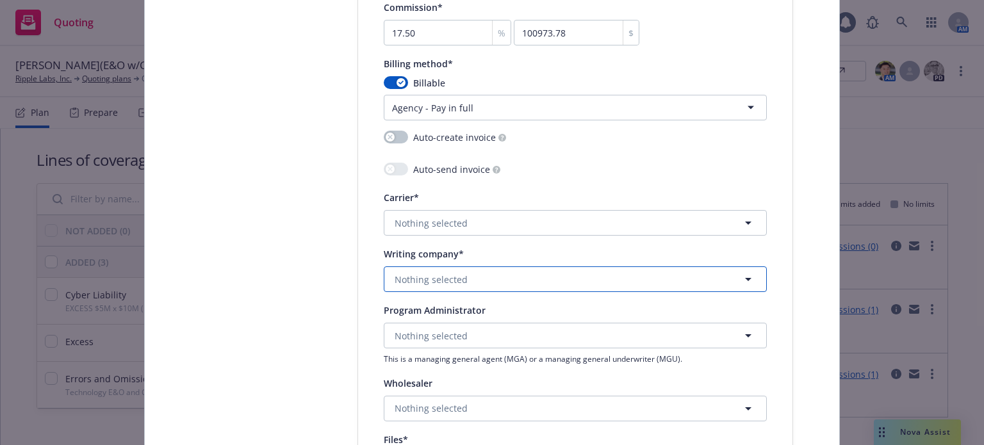
click at [407, 287] on button "Nothing selected" at bounding box center [575, 279] width 383 height 26
type input "aig spec"
click at [432, 310] on strong "AIG Specialty Insurance Company" at bounding box center [471, 315] width 147 height 12
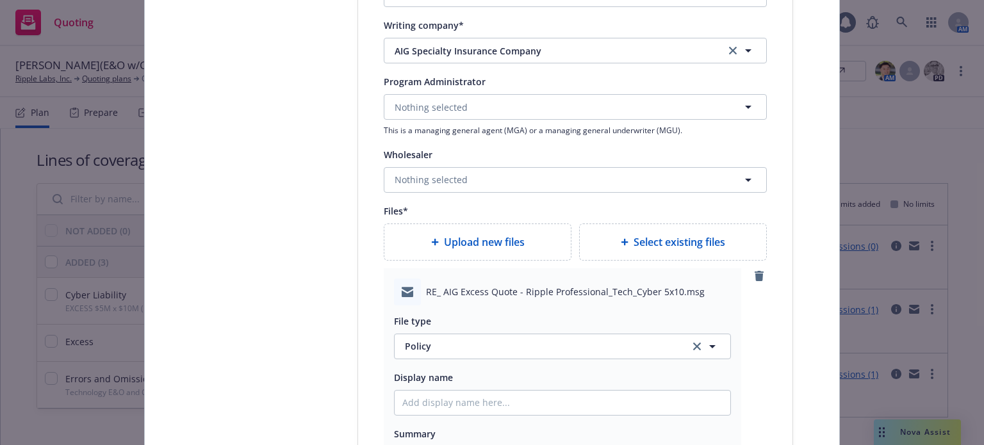
scroll to position [1473, 0]
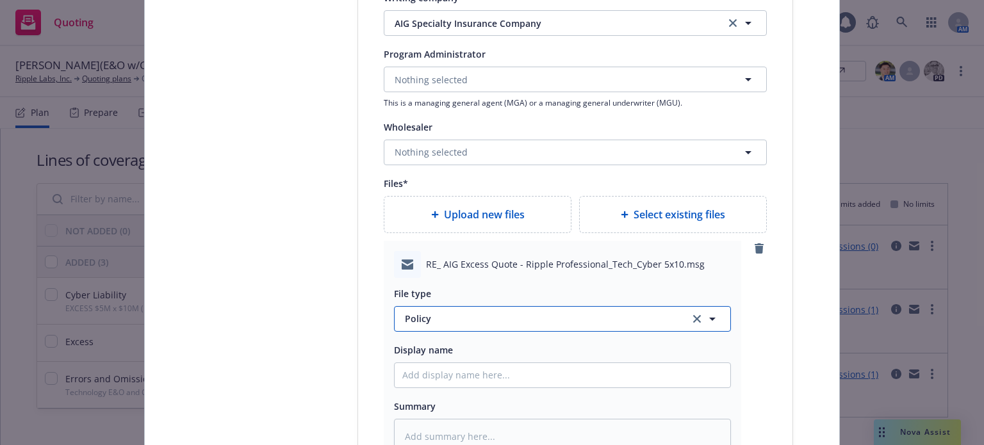
click at [444, 313] on span "Policy" at bounding box center [540, 318] width 270 height 13
type input "email"
click at [438, 349] on div "Email" at bounding box center [562, 354] width 320 height 19
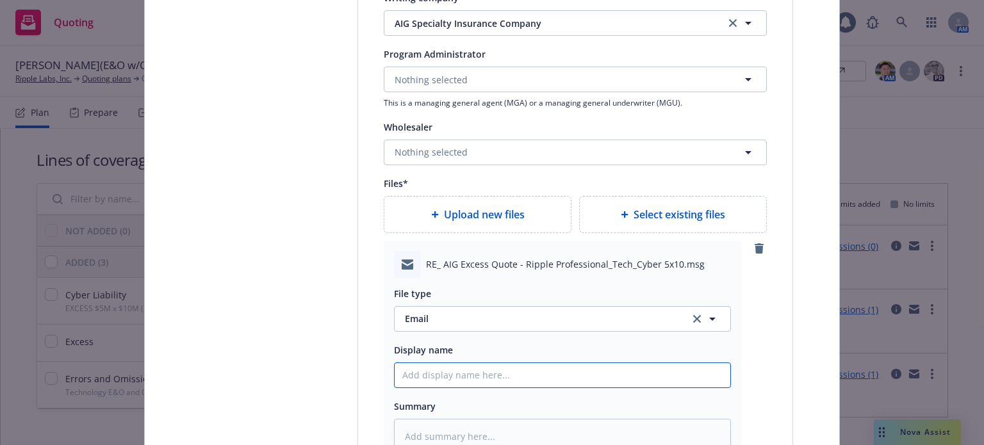
click at [430, 384] on input "Policy display name" at bounding box center [562, 375] width 336 height 24
type textarea "x"
type input "5"
type textarea "x"
type input "5x"
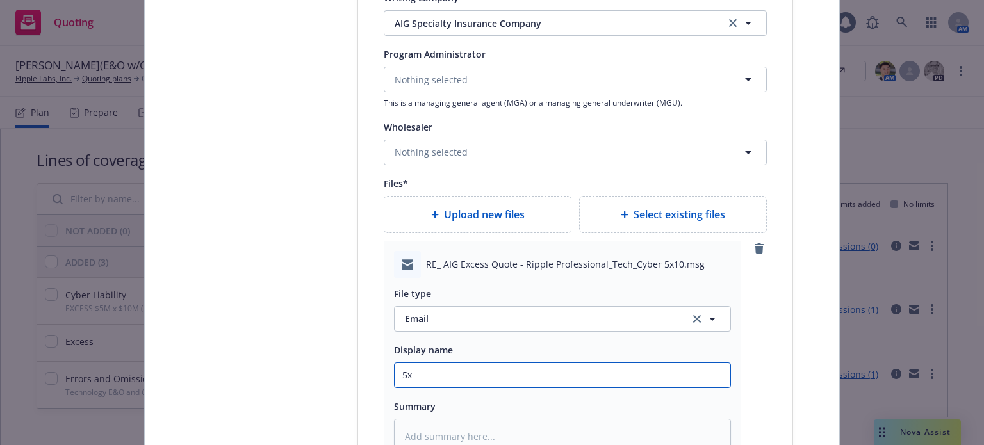
type textarea "x"
type input "5x1"
type textarea "x"
type input "5x10"
type textarea "x"
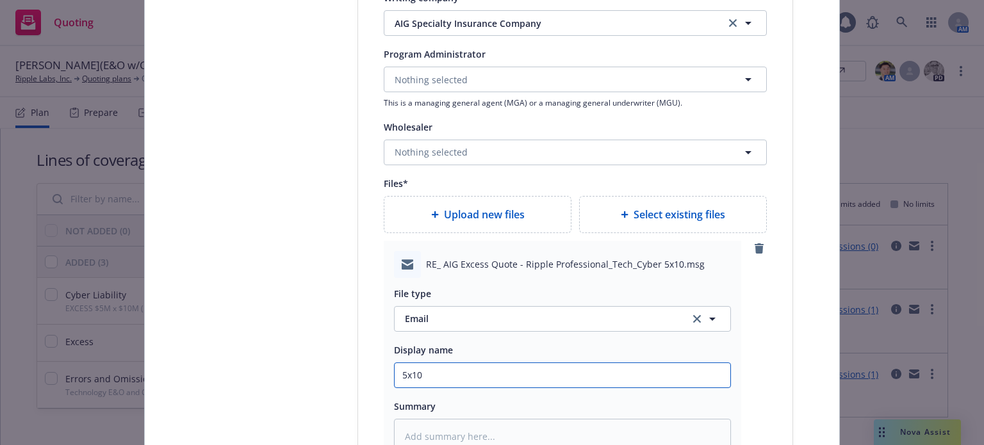
type input "5x10"
click at [396, 371] on input "5x10" at bounding box center [562, 375] width 336 height 24
type textarea "x"
type input "C5x10"
type textarea "x"
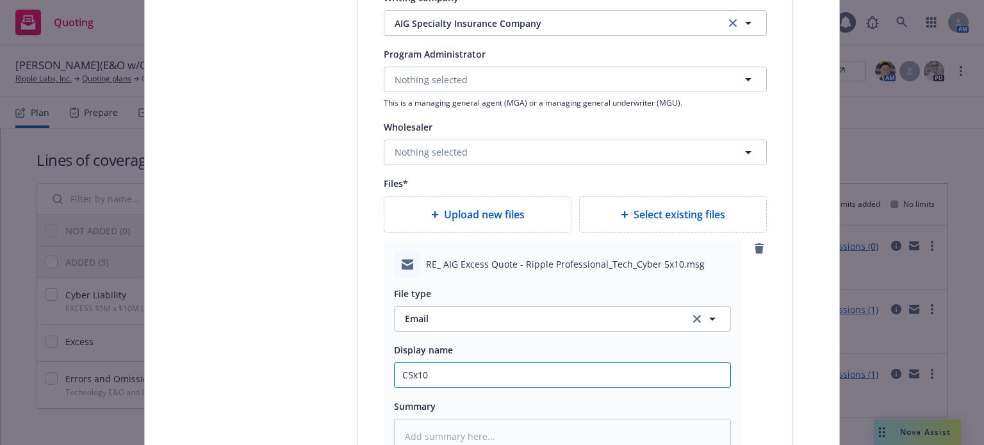
type input "Cy5x10"
type textarea "x"
type input "Cyb5x10"
type textarea "x"
type input "Cybe5x10"
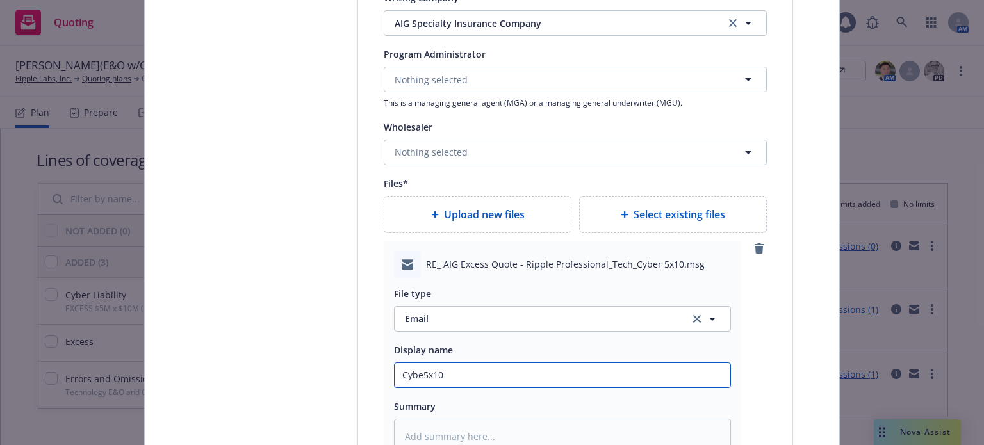
type textarea "x"
type input "Cyber5x10"
type textarea "x"
type input "Cyber 5x10"
type textarea "x"
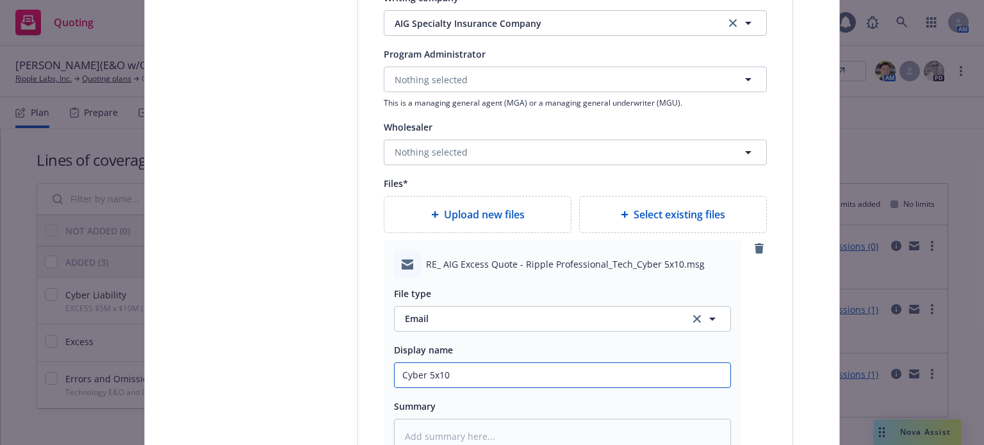
type input "Cyber X5x10"
type textarea "x"
type input "Cyber XS5x10"
type textarea "x"
type input "Cyber XS 5x10"
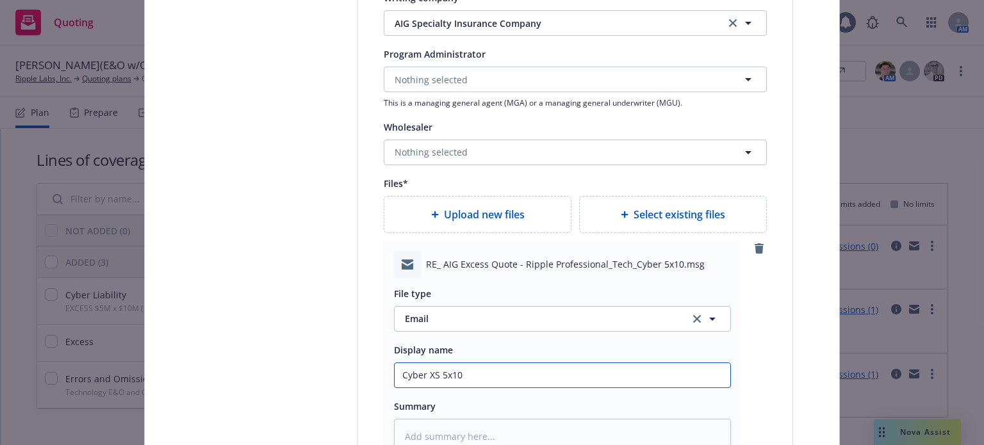
click at [494, 369] on input "Cyber XS 5x10" at bounding box center [562, 375] width 336 height 24
type textarea "x"
type input "Cyber XS 5x10 B"
type textarea "x"
type input "Cyber XS 5x10 Bi"
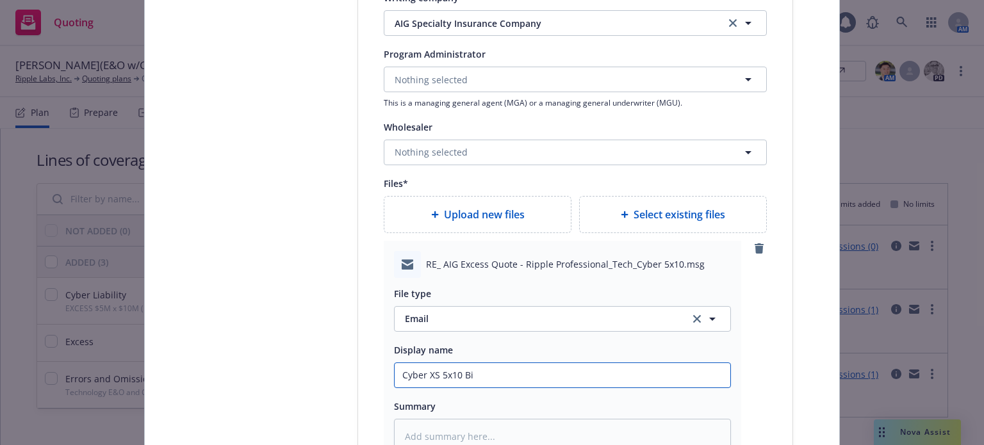
type textarea "x"
type input "Cyber XS 5x10 Bind"
type textarea "x"
type input "Cyber XS 5x10 Binde"
type textarea "x"
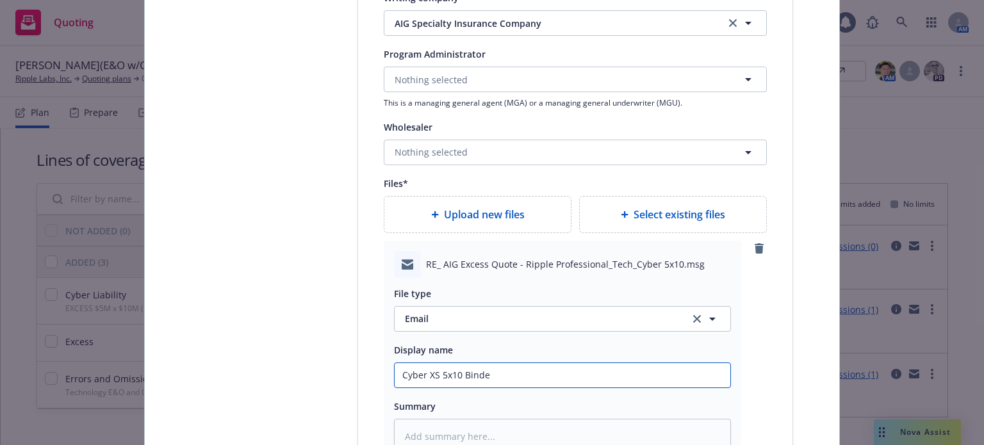
type input "Cyber XS 5x10 Binder"
type textarea "x"
type input "Cyber XS 5x10 Binder r"
type textarea "x"
type input "Cyber XS 5x10 Binder re"
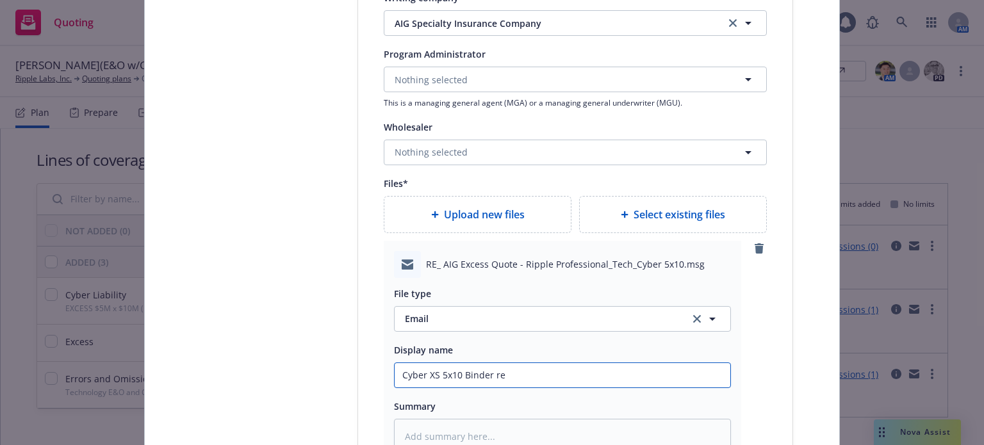
type textarea "x"
type input "Cyber XS 5x10 Binder rec"
type textarea "x"
type input "Cyber XS 5x10 Binder recd"
type textarea "x"
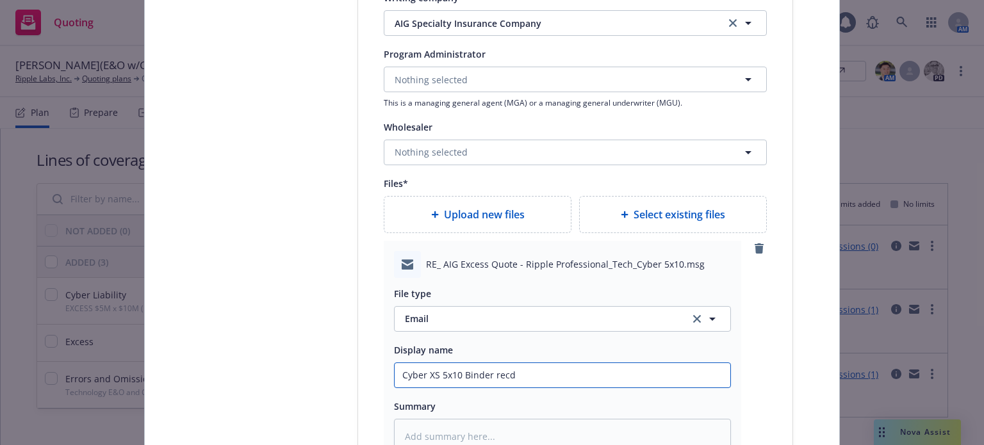
type input "Cyber XS 5x10 Binder recd f"
type textarea "x"
type input "Cyber XS 5x10 Binder recd fr"
type textarea "x"
type input "Cyber XS 5x10 Binder recd fro"
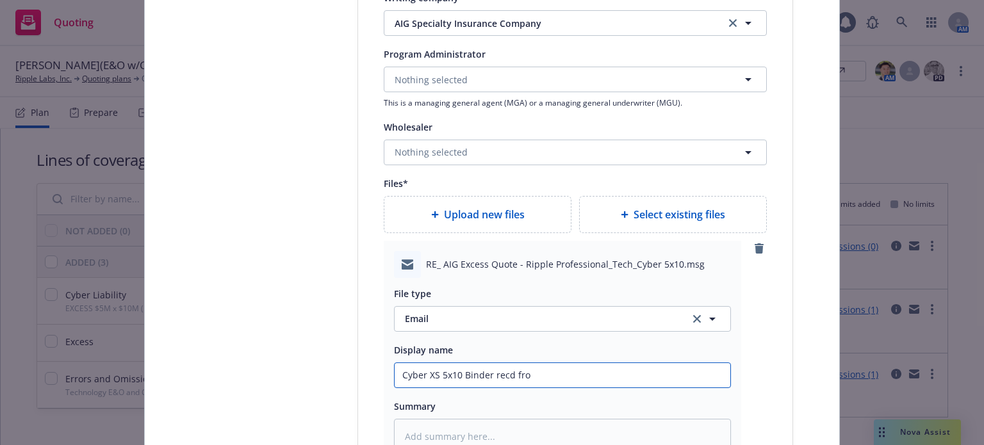
type textarea "x"
type input "Cyber XS 5x10 Binder recd from"
type textarea "x"
type input "Cyber XS 5x10 Binder recd from"
type textarea "x"
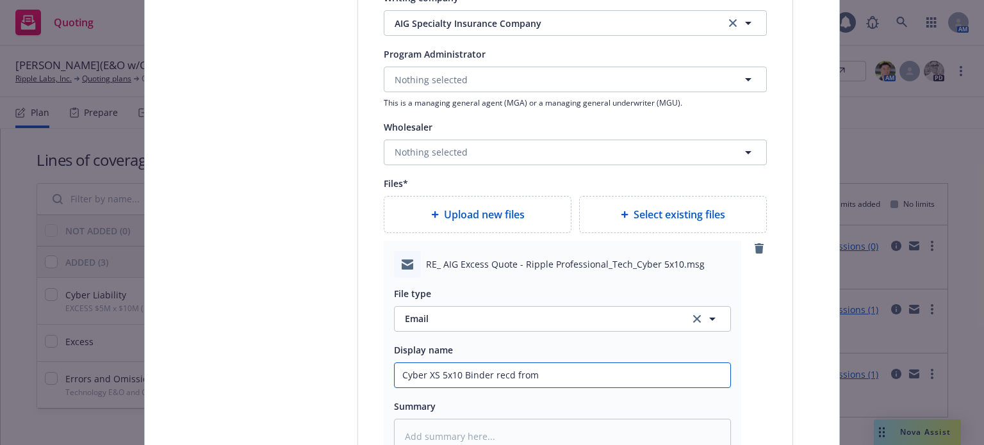
type input "Cyber XS 5x10 Binder recd from A"
type textarea "x"
type input "Cyber XS 5x10 Binder recd from AI"
type textarea "x"
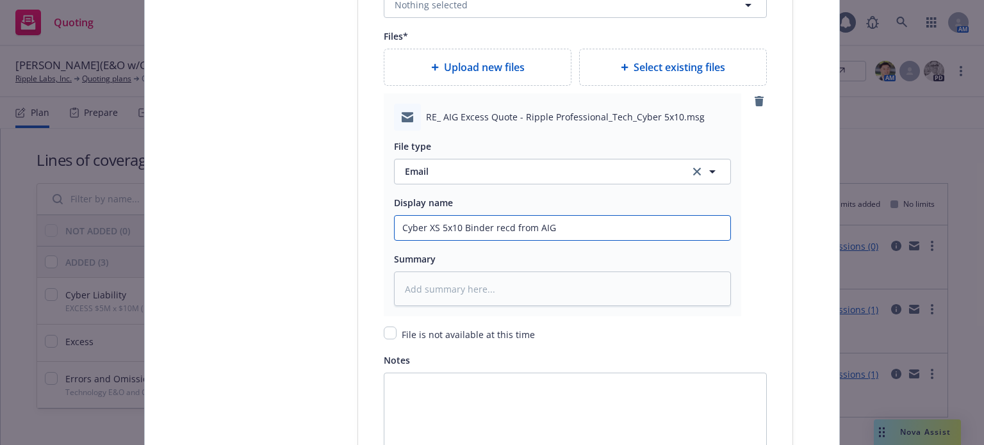
scroll to position [1665, 0]
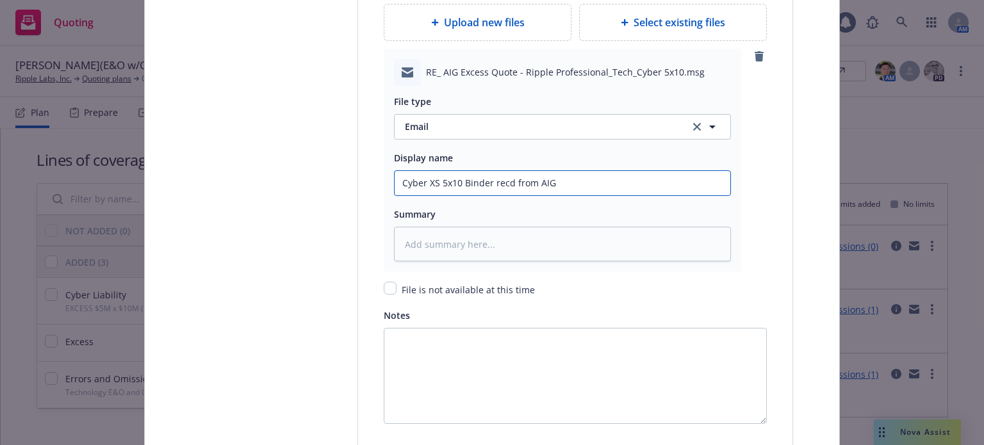
type input "Cyber XS 5x10 Binder recd from AIG"
type textarea "x"
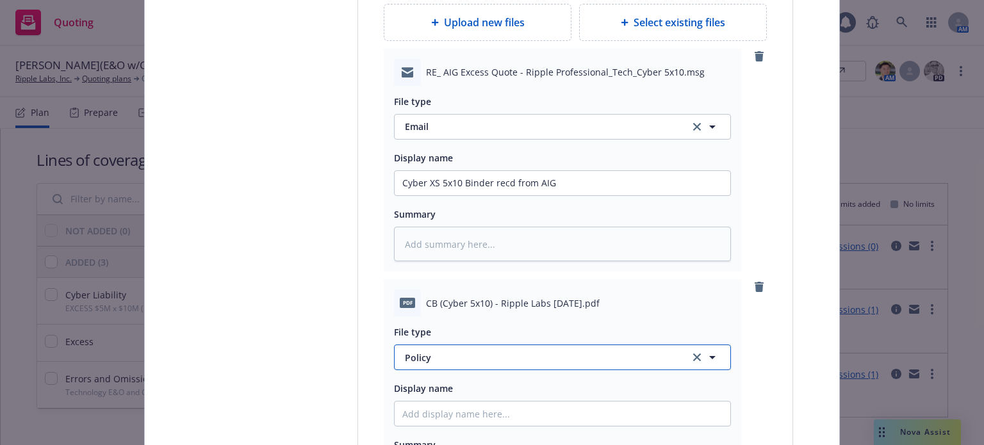
click at [435, 358] on span "Policy" at bounding box center [540, 357] width 270 height 13
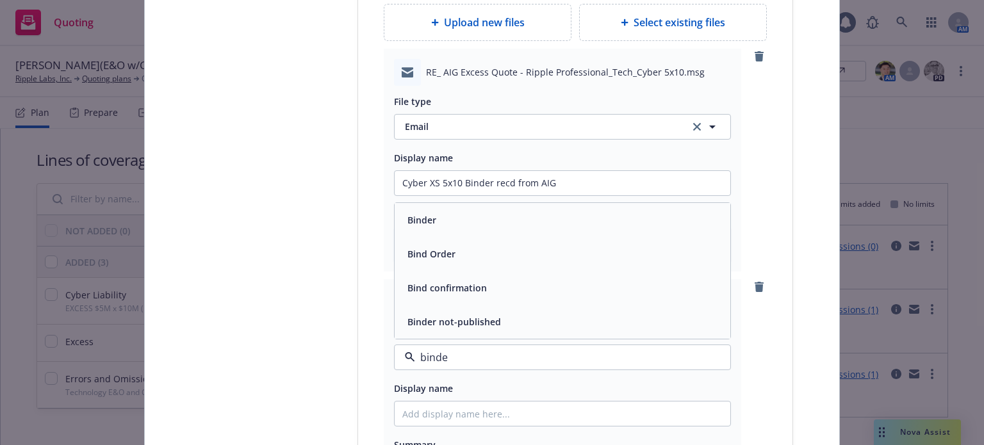
type input "binder"
click at [417, 294] on div "Binder" at bounding box center [420, 288] width 36 height 19
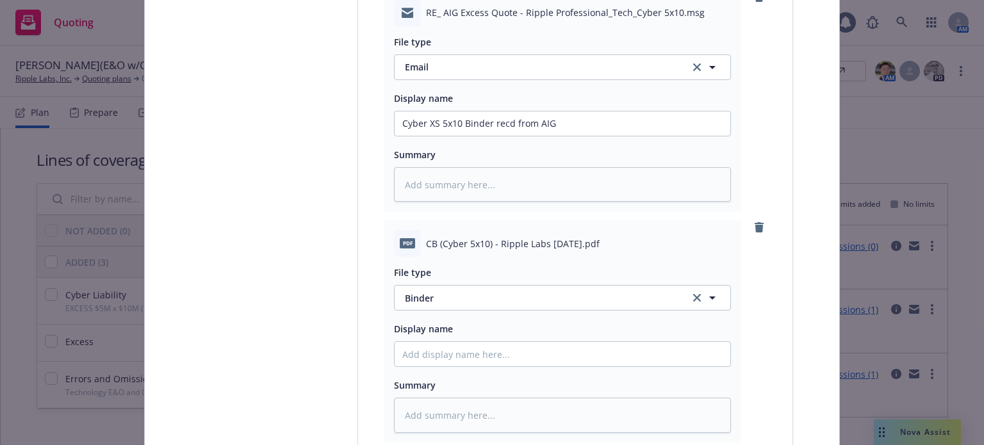
scroll to position [2021, 0]
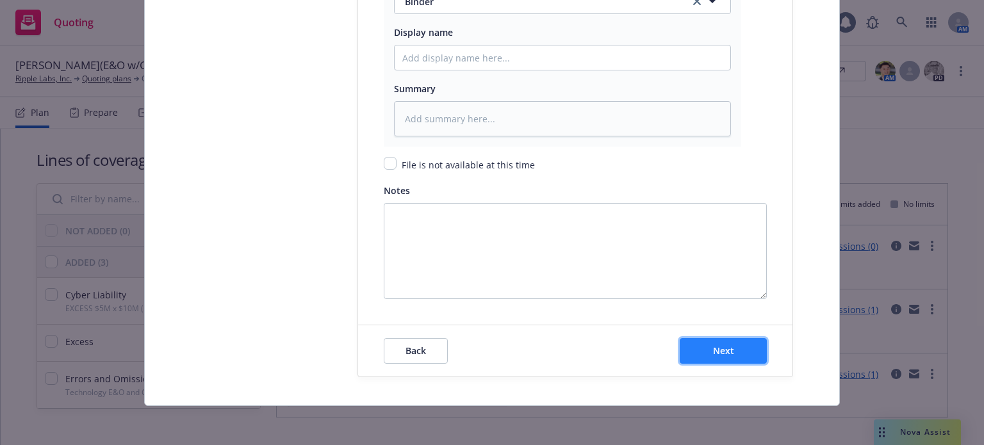
click at [724, 353] on span "Next" at bounding box center [723, 350] width 21 height 12
type textarea "x"
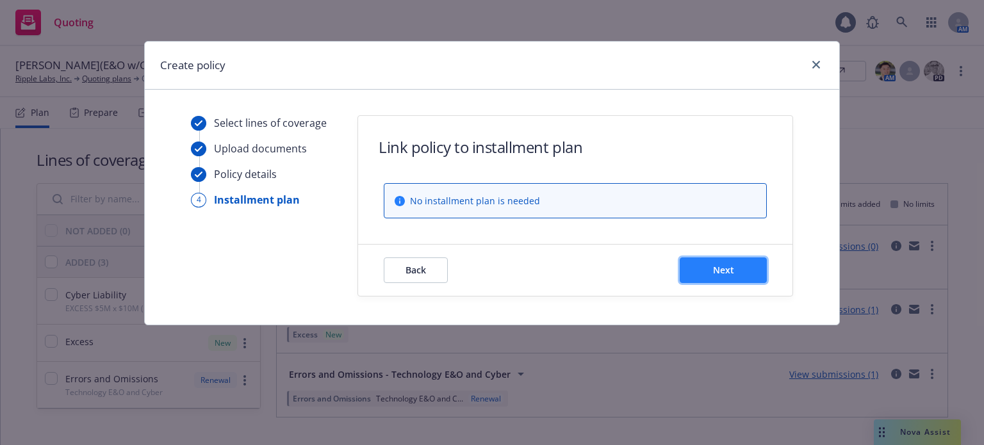
click at [719, 268] on span "Next" at bounding box center [723, 270] width 21 height 12
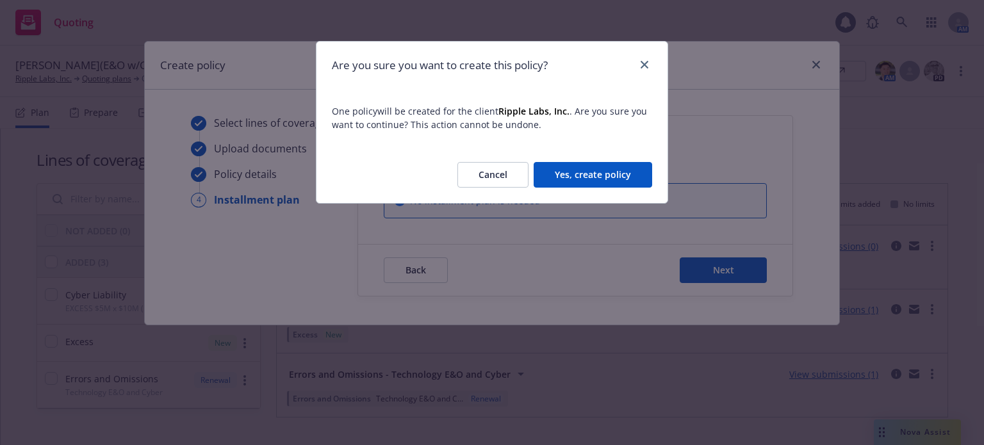
click at [594, 172] on button "Yes, create policy" at bounding box center [592, 175] width 118 height 26
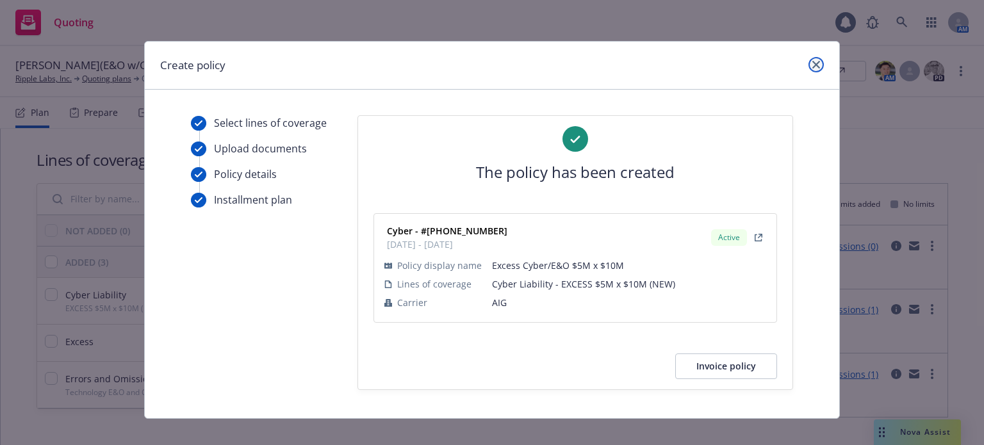
click at [814, 62] on icon "close" at bounding box center [816, 65] width 8 height 8
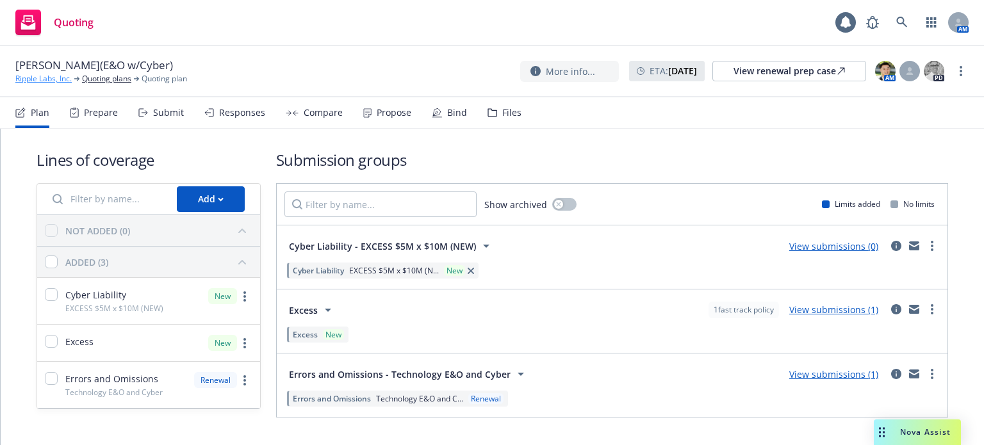
click at [44, 81] on link "Ripple Labs, Inc." at bounding box center [43, 79] width 56 height 12
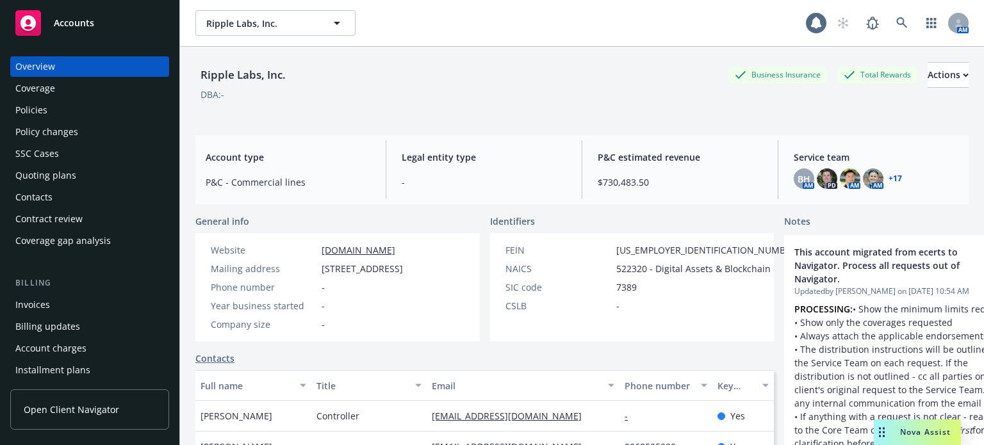
click at [61, 110] on div "Policies" at bounding box center [89, 110] width 149 height 20
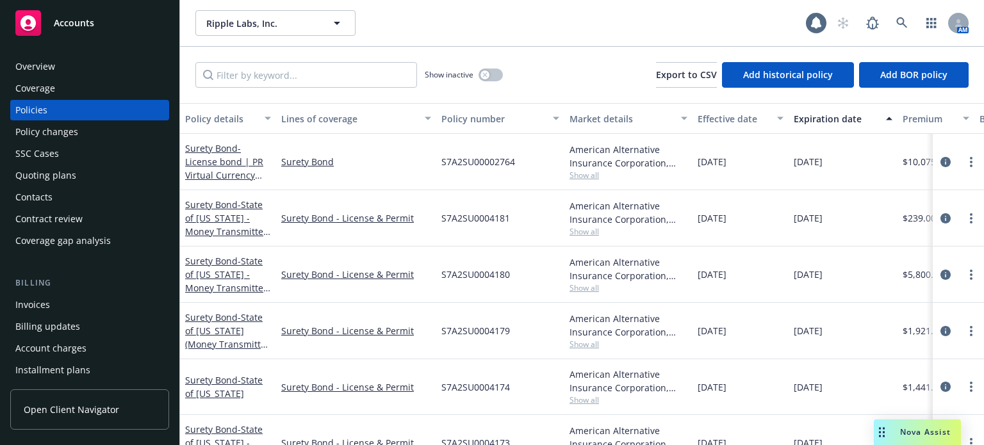
click at [202, 118] on div "Policy details" at bounding box center [221, 118] width 72 height 13
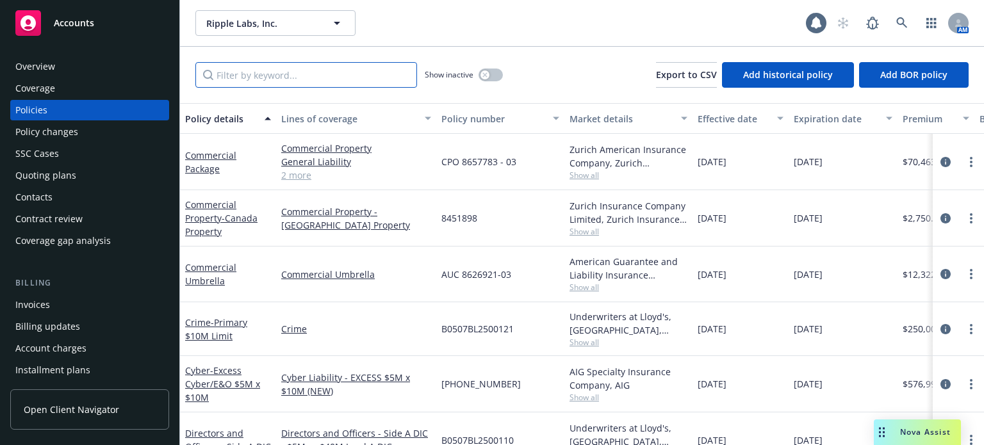
click at [269, 71] on input "Filter by keyword..." at bounding box center [306, 75] width 222 height 26
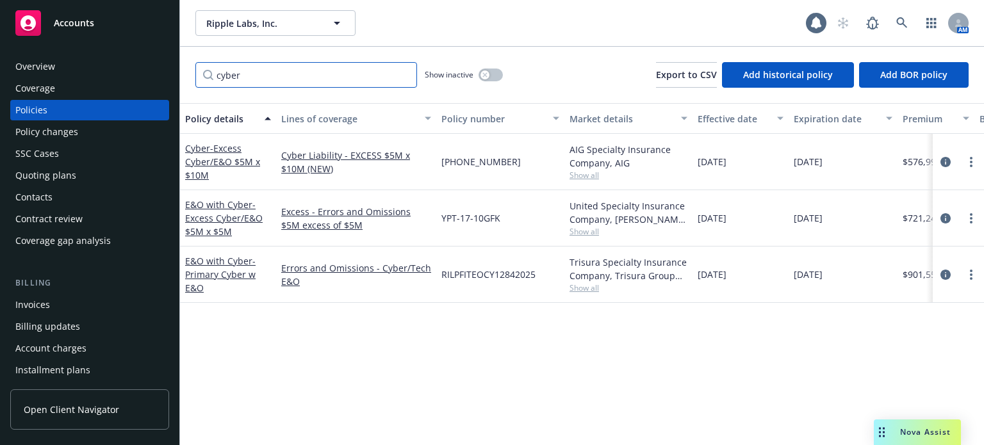
type input "cyber"
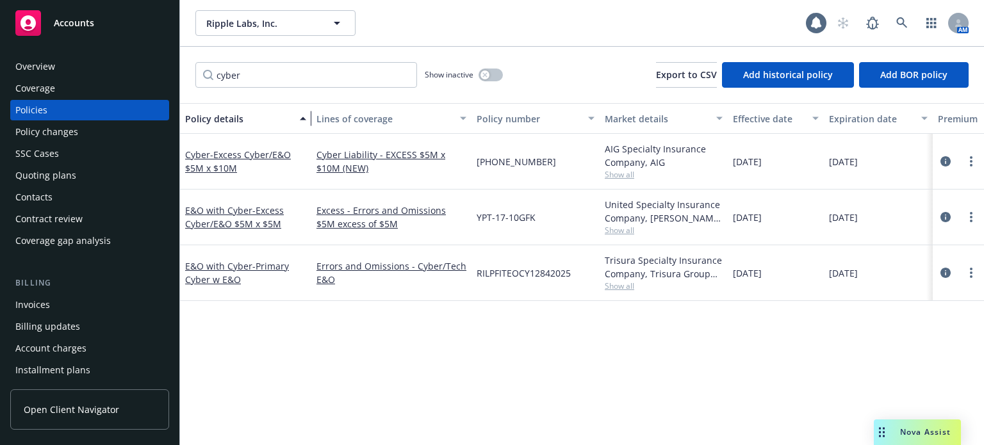
drag, startPoint x: 281, startPoint y: 122, endPoint x: 307, endPoint y: 118, distance: 25.8
click at [307, 118] on div "button" at bounding box center [305, 118] width 6 height 29
click at [259, 155] on span "- Excess Cyber/E&O $5M x $10M" at bounding box center [238, 162] width 106 height 26
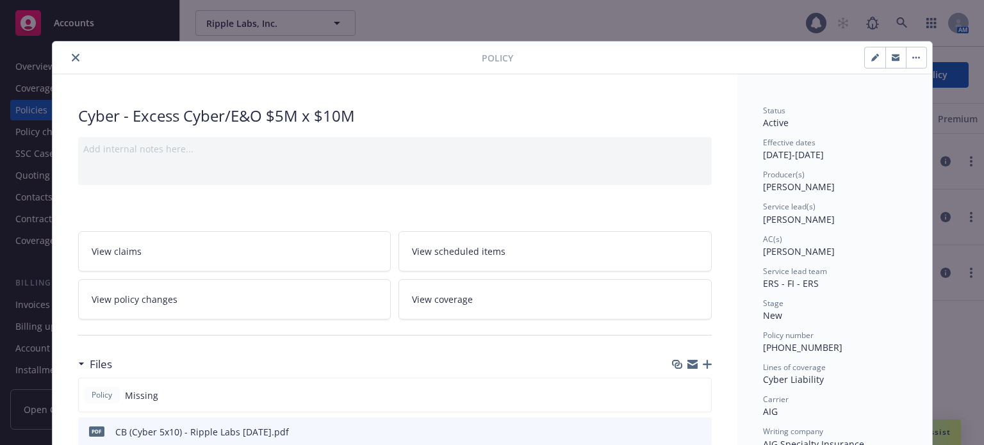
click at [865, 58] on button "button" at bounding box center [874, 57] width 20 height 20
select select "NEW"
select select "12"
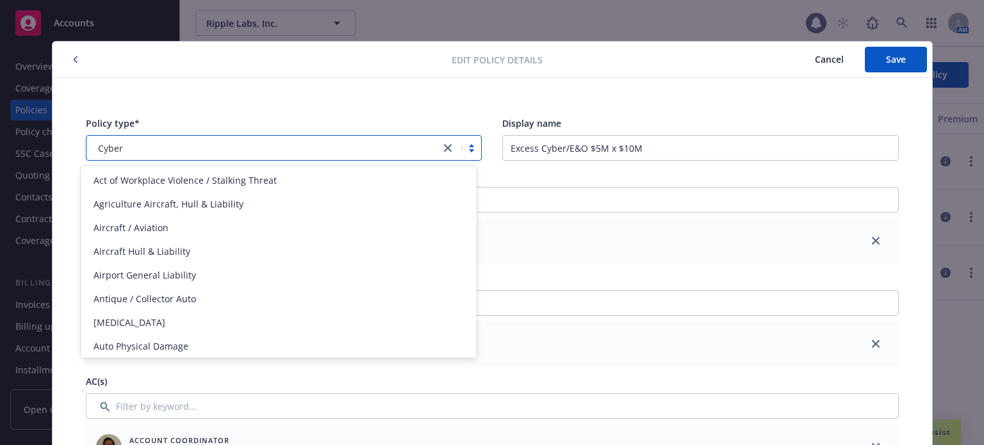
click at [141, 151] on div "Cyber" at bounding box center [263, 148] width 341 height 13
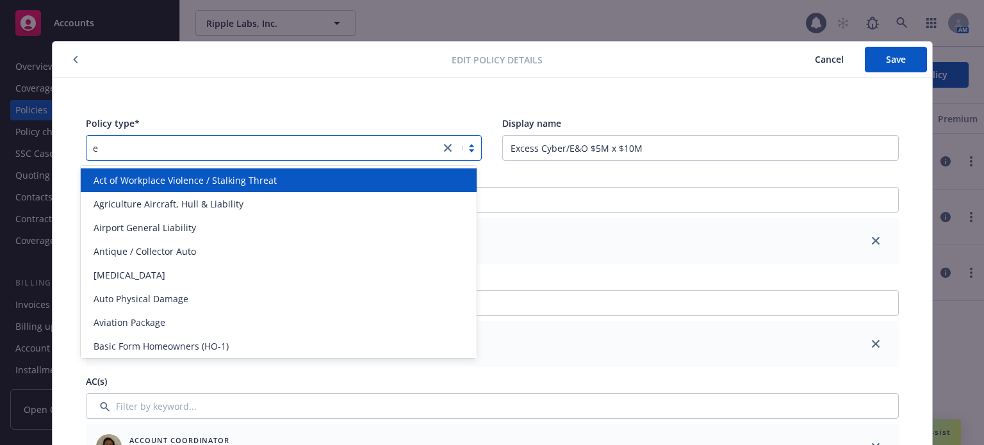
type input "e&"
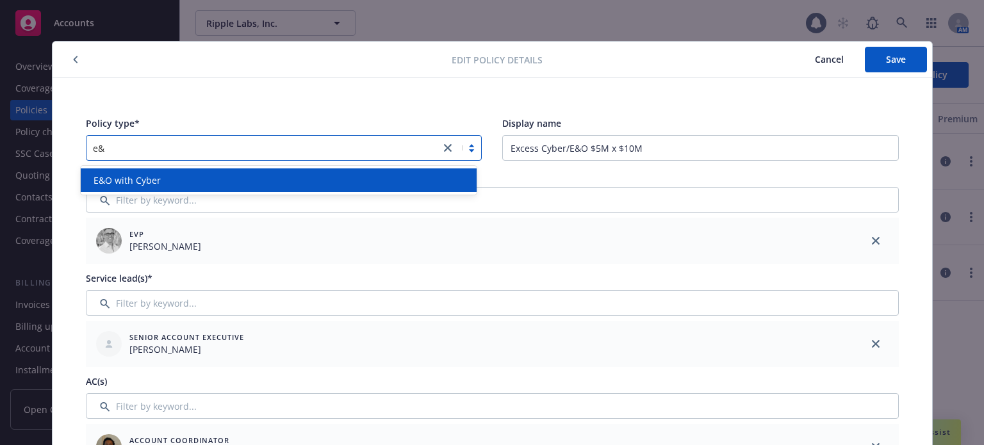
click at [158, 181] on span "E&O with Cyber" at bounding box center [126, 180] width 67 height 13
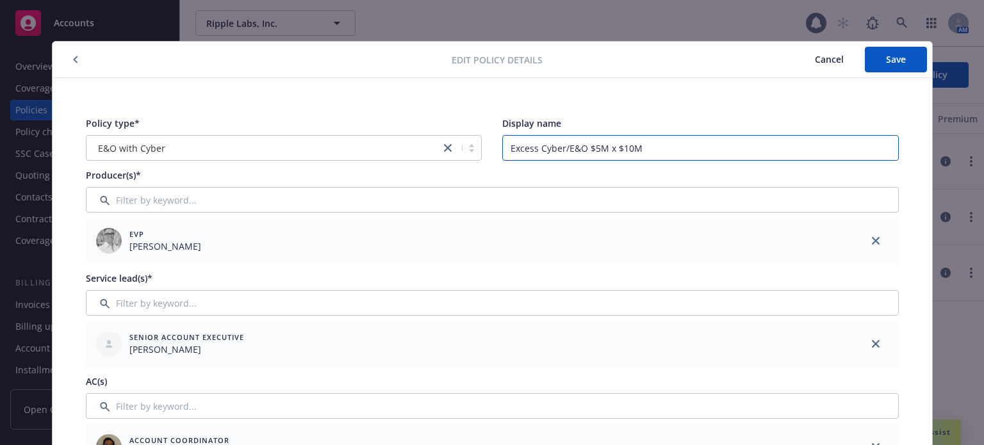
drag, startPoint x: 656, startPoint y: 149, endPoint x: 479, endPoint y: 139, distance: 177.6
click at [479, 139] on div "Policy type* E&O with Cyber Display name Excess Cyber/E&O $5M x $10M" at bounding box center [492, 139] width 813 height 44
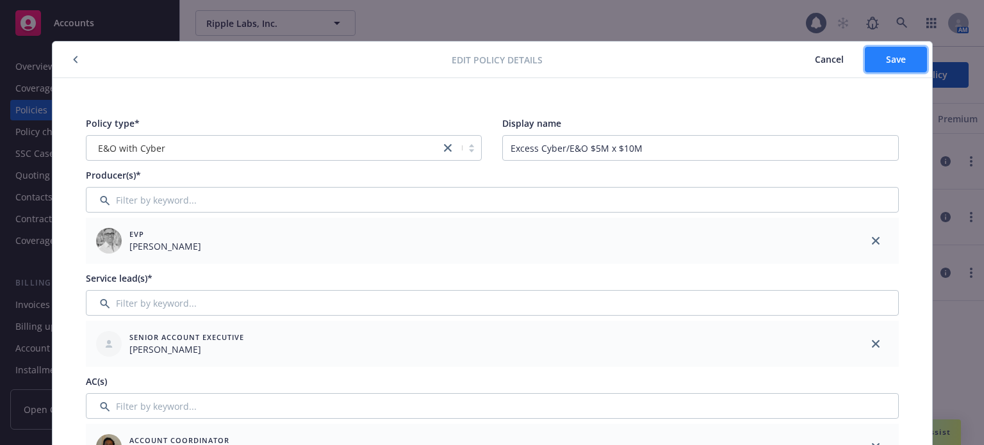
click at [886, 56] on span "Save" at bounding box center [896, 59] width 20 height 12
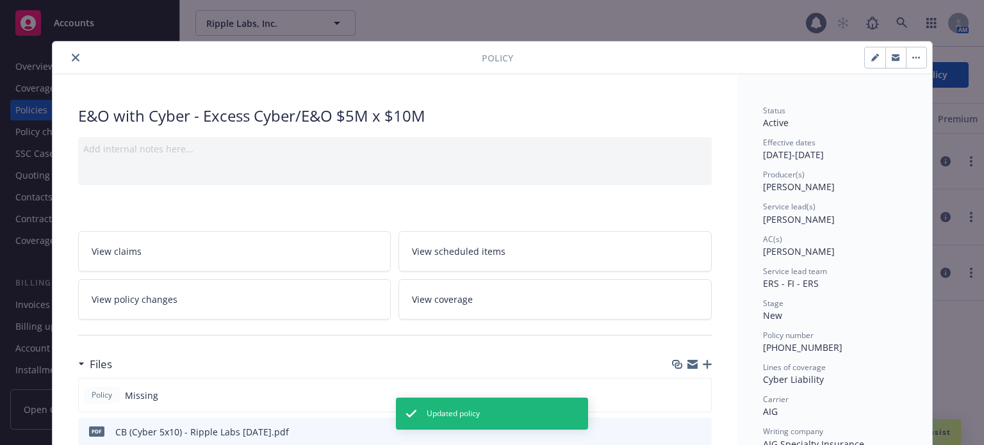
click at [72, 56] on icon "close" at bounding box center [76, 58] width 8 height 8
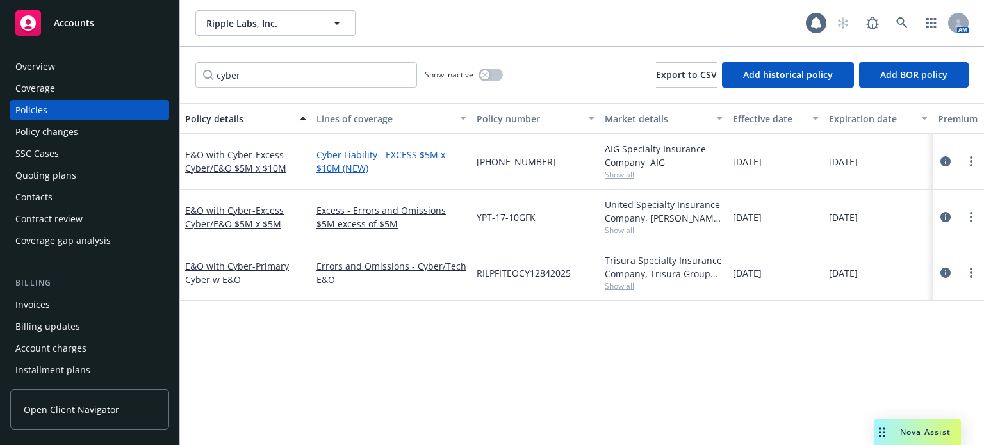
click at [382, 158] on link "Cyber Liability - EXCESS $5M x $10M (NEW)" at bounding box center [391, 161] width 150 height 27
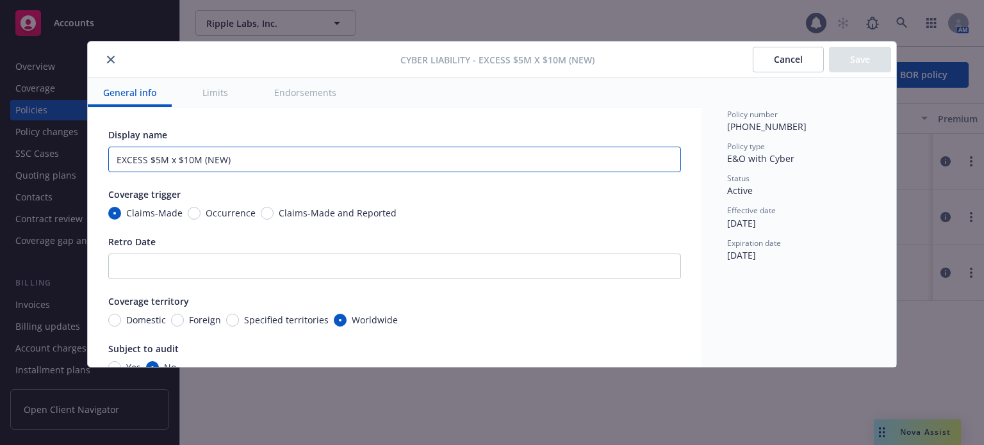
drag, startPoint x: 233, startPoint y: 167, endPoint x: -17, endPoint y: 161, distance: 250.4
click at [0, 161] on html "Accounts Overview Coverage Policies Policy changes SSC Cases Quoting plans Cont…" at bounding box center [492, 222] width 984 height 445
paste input "xcess Cyber/E&O $5M x $10M"
drag, startPoint x: 311, startPoint y: 159, endPoint x: 56, endPoint y: 155, distance: 255.5
click at [61, 159] on div "Cyber Liability - EXCESS $5M x $10M (NEW) Cancel Save General info Limits Endor…" at bounding box center [492, 222] width 984 height 445
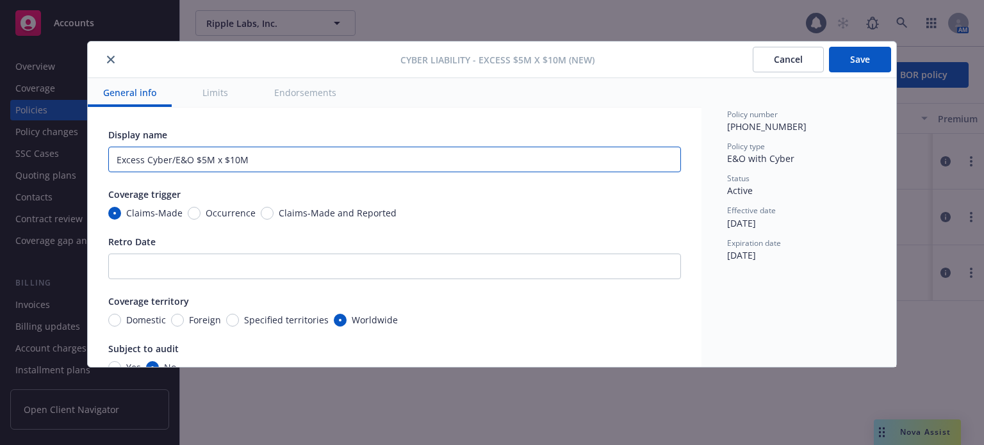
type input "Excess Cyber/E&O $5M x $10M"
click at [845, 59] on button "Save" at bounding box center [860, 60] width 62 height 26
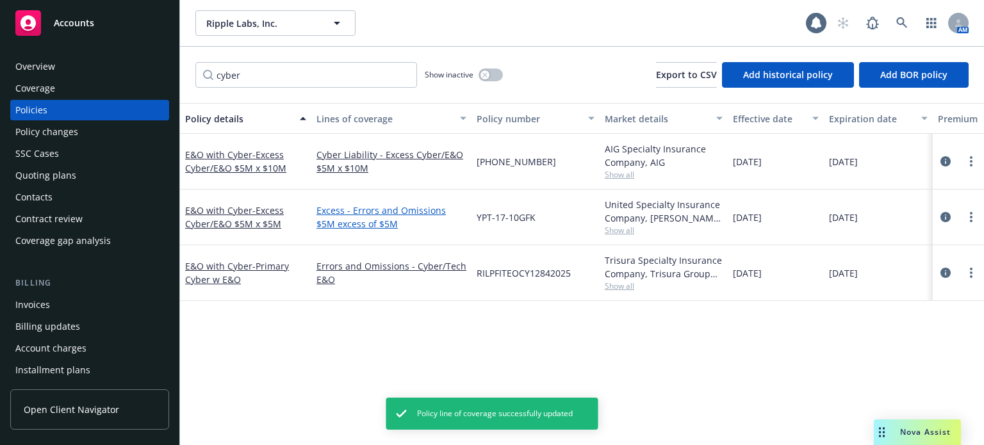
click at [371, 204] on link "Excess - Errors and Omissions $5M excess of $5M" at bounding box center [391, 217] width 150 height 27
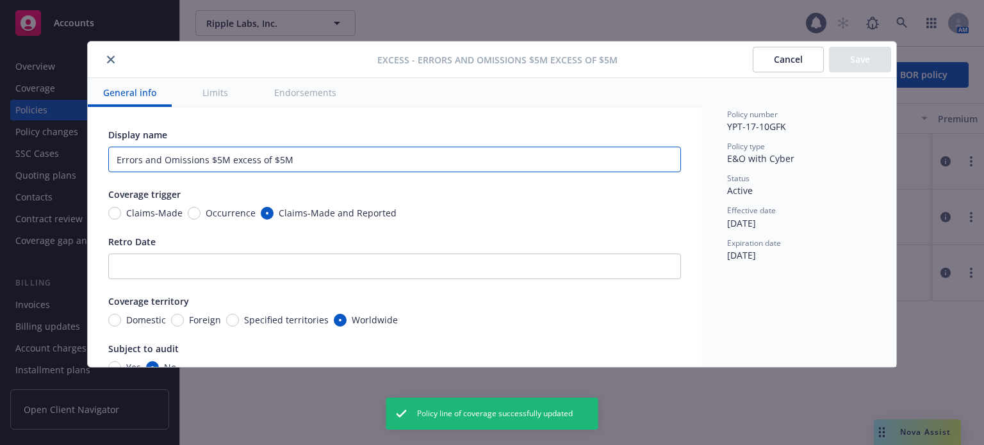
drag, startPoint x: 211, startPoint y: 161, endPoint x: -25, endPoint y: 140, distance: 236.6
click at [0, 140] on html "Accounts Overview Coverage Policies Policy changes SSC Cases Quoting plans Cont…" at bounding box center [492, 222] width 984 height 445
paste input "xcess Cyber/E&O $5M x $10"
drag, startPoint x: 115, startPoint y: 158, endPoint x: 131, endPoint y: 158, distance: 15.4
click at [120, 158] on input "Excess Cyber/E&O $5M x $10M" at bounding box center [394, 160] width 572 height 26
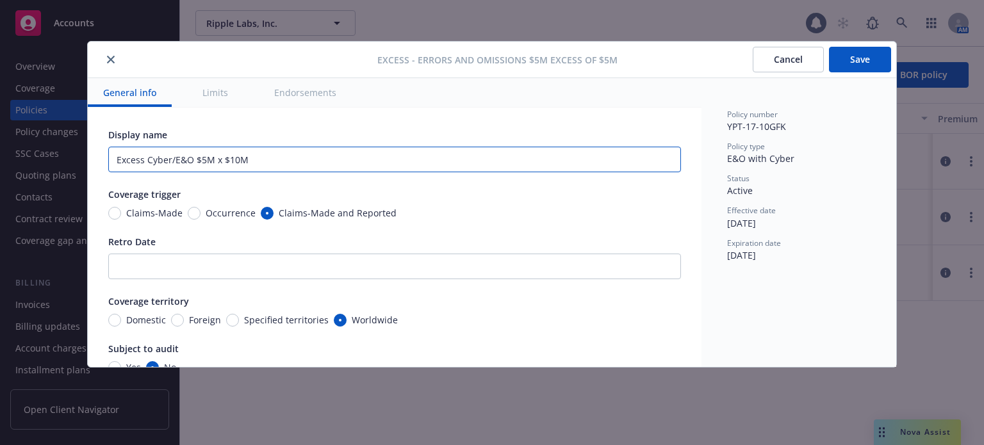
click at [238, 158] on input "Excess Cyber/E&O $5M x $10M" at bounding box center [394, 160] width 572 height 26
type input "Excess Cyber/E&O $5M x $5M"
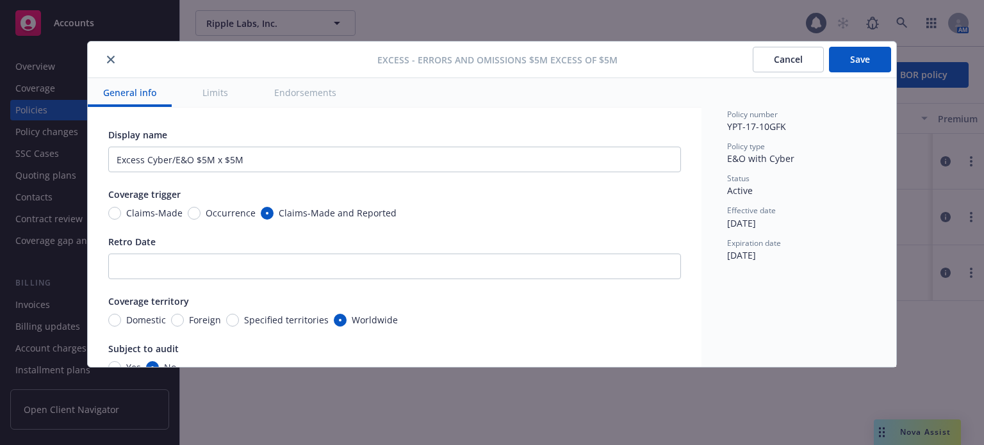
click at [851, 61] on button "Save" at bounding box center [860, 60] width 62 height 26
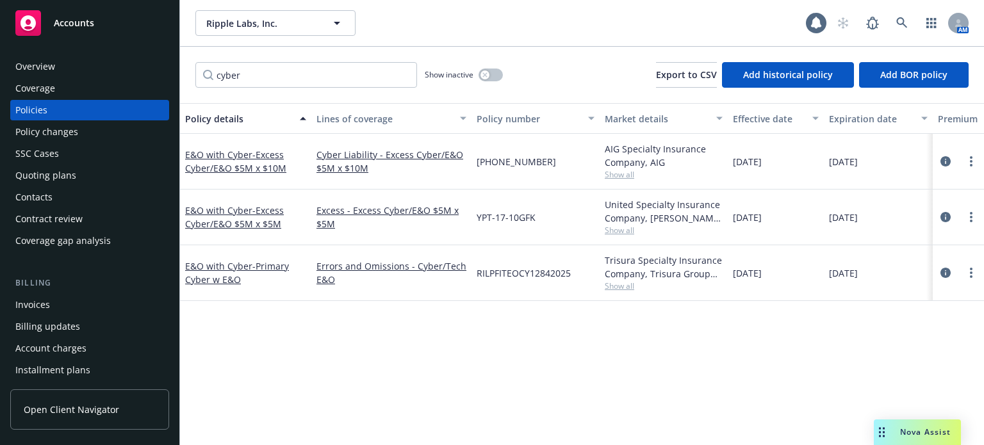
click at [378, 153] on link "Cyber Liability - Excess Cyber/E&O $5M x $10M" at bounding box center [391, 161] width 150 height 27
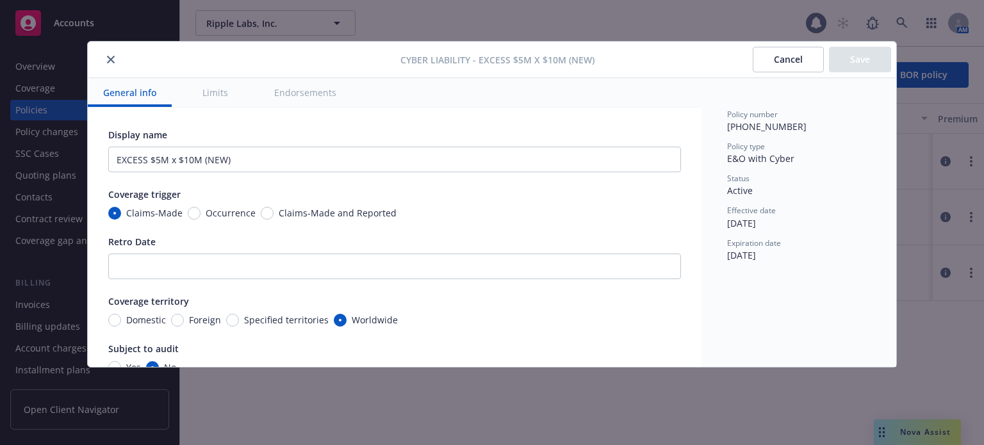
type input "Excess Cyber/E&O $5M x $10M"
click at [115, 57] on button "close" at bounding box center [110, 59] width 15 height 15
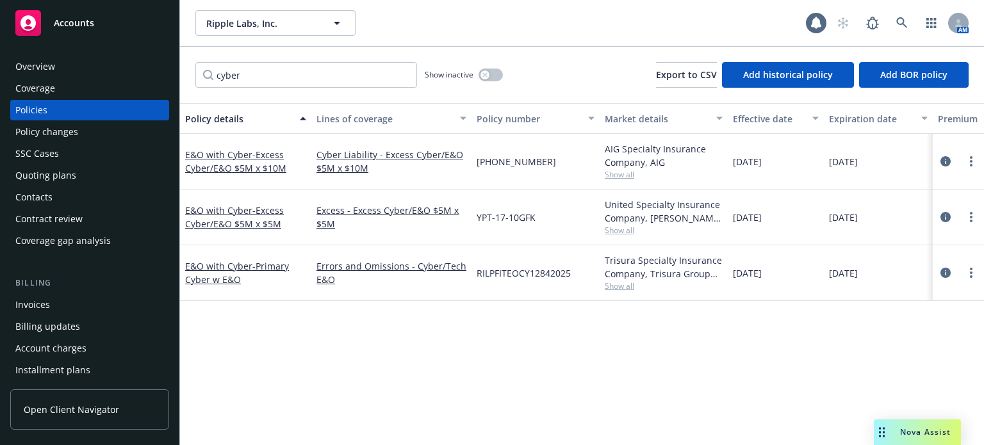
drag, startPoint x: 979, startPoint y: 167, endPoint x: 960, endPoint y: 166, distance: 18.6
click at [962, 166] on div at bounding box center [957, 162] width 51 height 56
click at [960, 166] on div at bounding box center [957, 161] width 41 height 15
click at [971, 163] on link "more" at bounding box center [970, 161] width 15 height 15
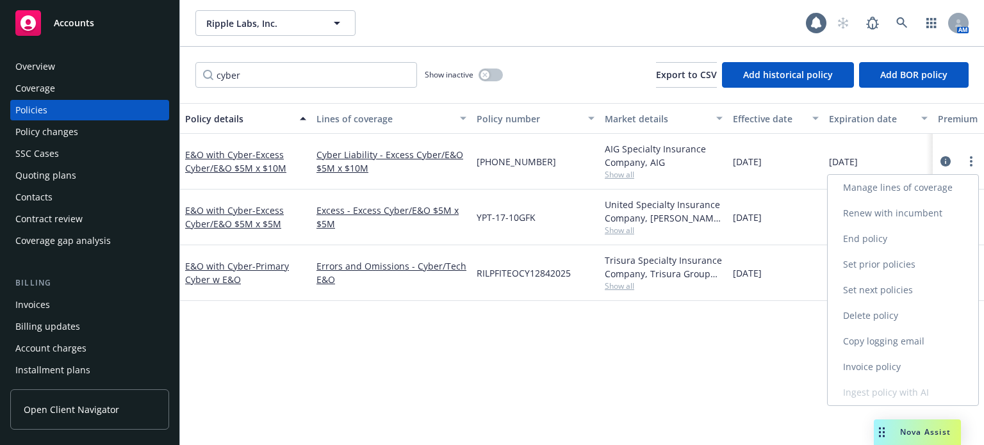
click at [904, 187] on link "Manage lines of coverage" at bounding box center [902, 188] width 150 height 26
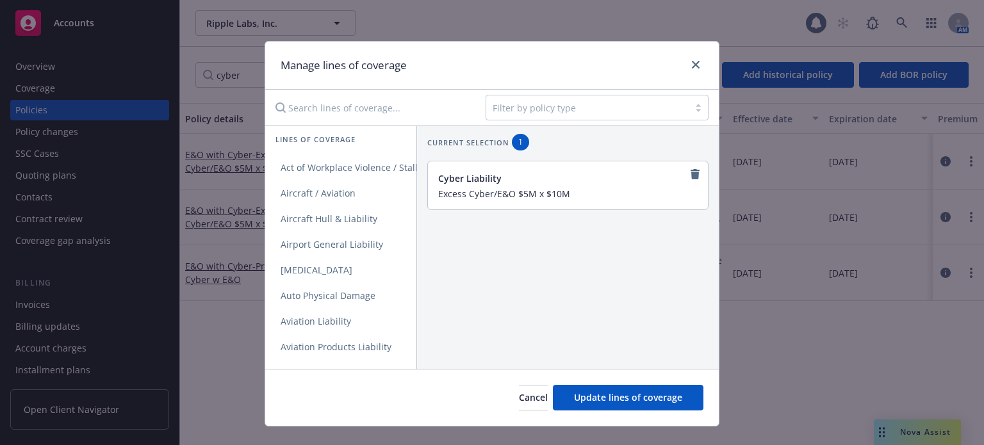
click at [350, 108] on input "Search lines of coverage..." at bounding box center [371, 108] width 207 height 26
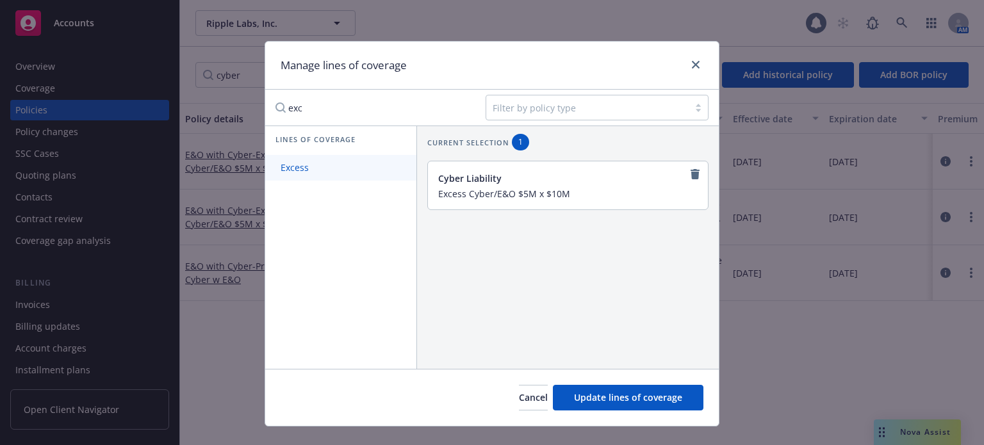
type input "exc"
click at [304, 163] on span "Excess" at bounding box center [294, 167] width 59 height 12
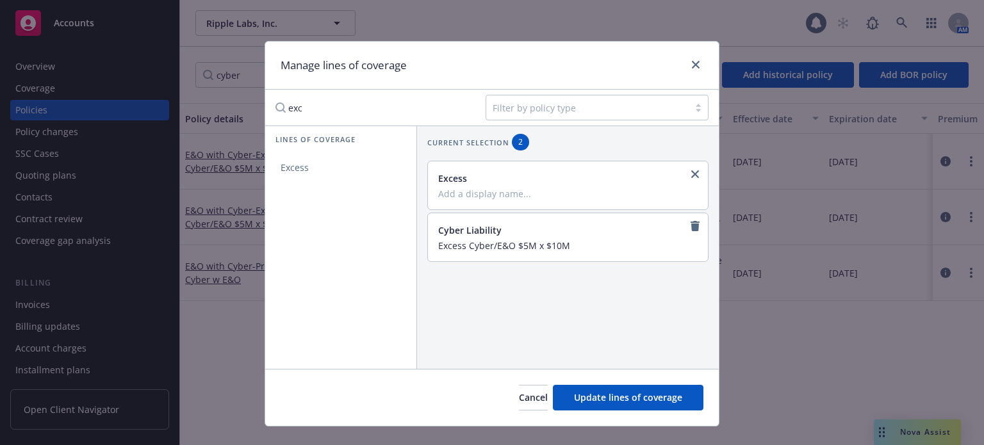
click at [566, 243] on input "Excess Cyber/E&O $5M x $10M" at bounding box center [566, 245] width 257 height 12
drag, startPoint x: 571, startPoint y: 245, endPoint x: 409, endPoint y: 244, distance: 162.6
click at [409, 244] on div "Lines of coverage Excess Current selection 2 Excess Cyber Liability Excess Cybe…" at bounding box center [491, 247] width 453 height 243
click at [468, 186] on div "Excess" at bounding box center [566, 186] width 257 height 28
click at [472, 191] on input "Add a display name..." at bounding box center [566, 194] width 257 height 12
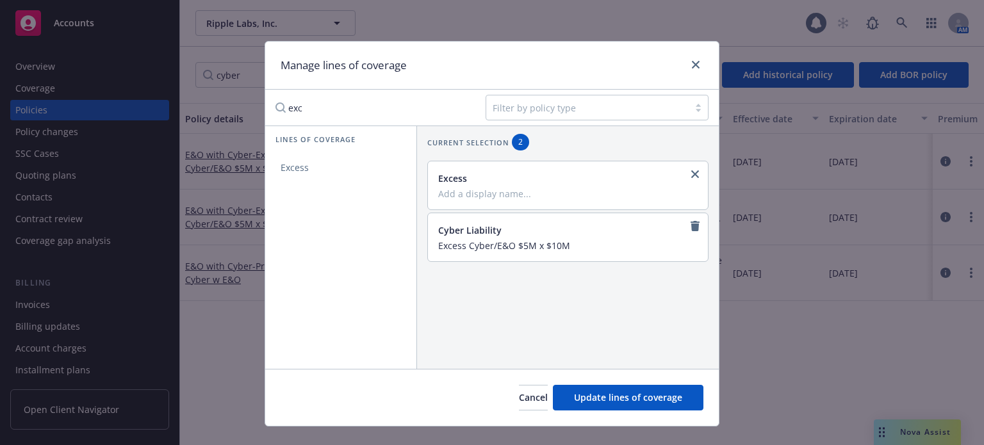
paste input "Excess Cyber/E&O $5M x $10M"
type input "Excess Cyber/E&O $5M x $10M"
click at [690, 223] on icon "remove" at bounding box center [694, 226] width 9 height 10
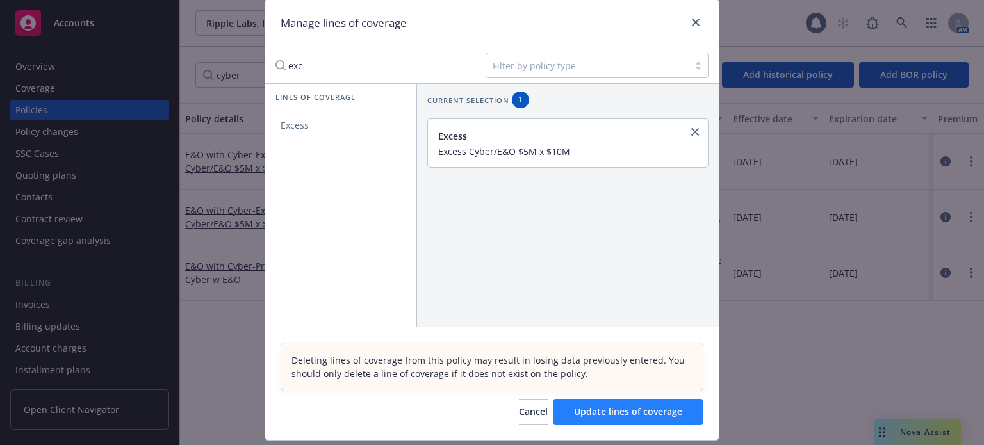
scroll to position [78, 0]
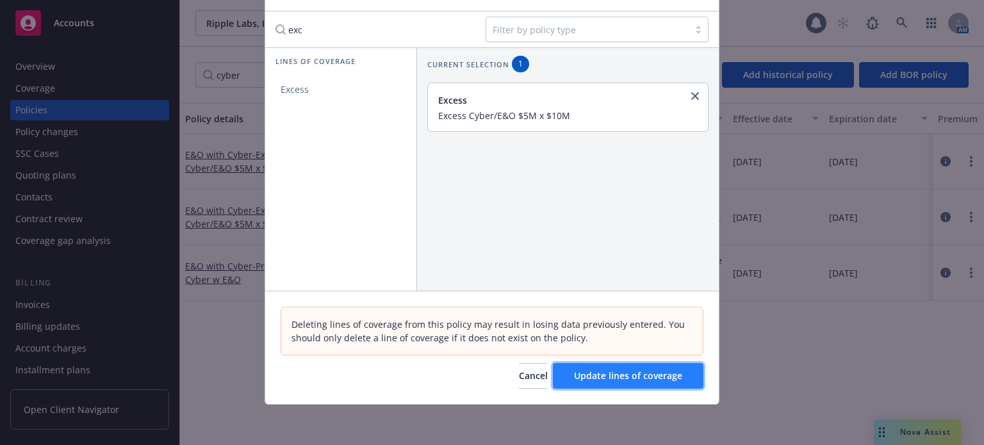
click at [601, 375] on span "Update lines of coverage" at bounding box center [628, 375] width 108 height 12
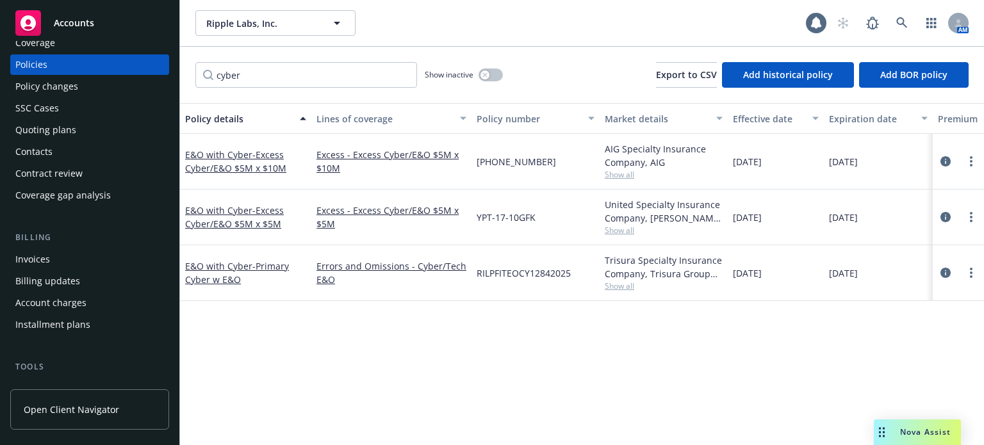
scroll to position [64, 0]
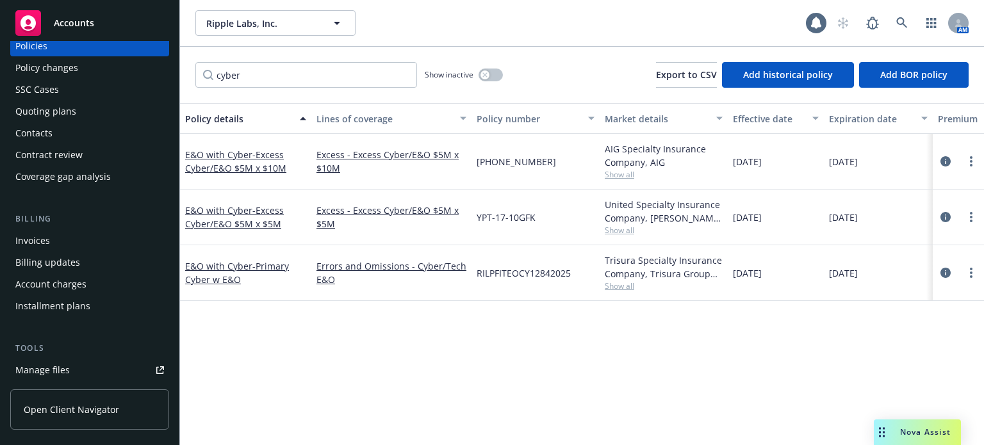
click at [54, 238] on div "Invoices" at bounding box center [89, 241] width 149 height 20
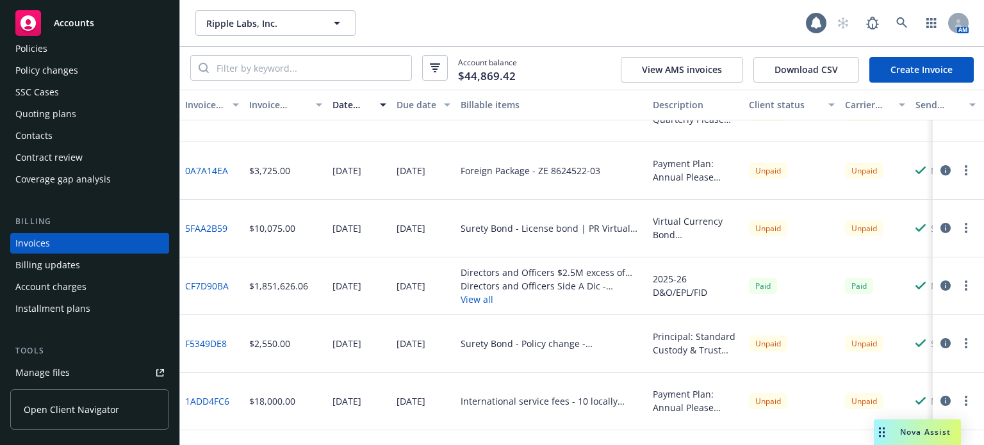
scroll to position [64, 0]
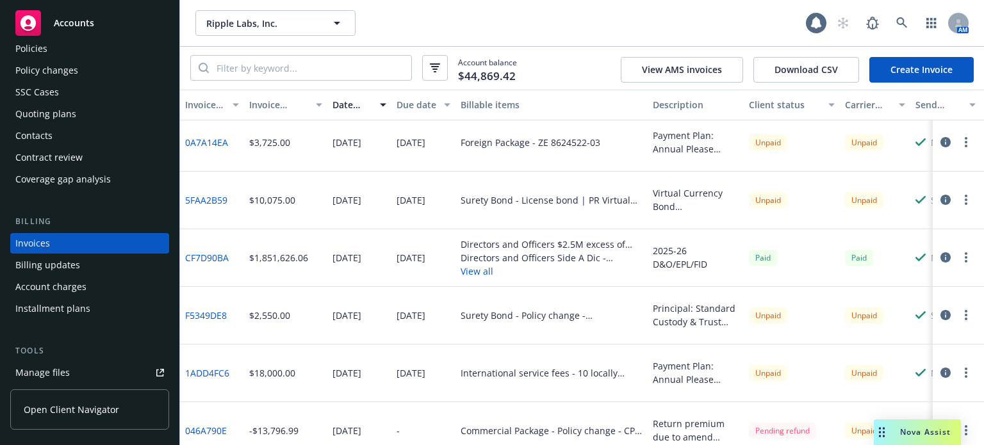
click at [482, 271] on button "View all" at bounding box center [551, 270] width 182 height 13
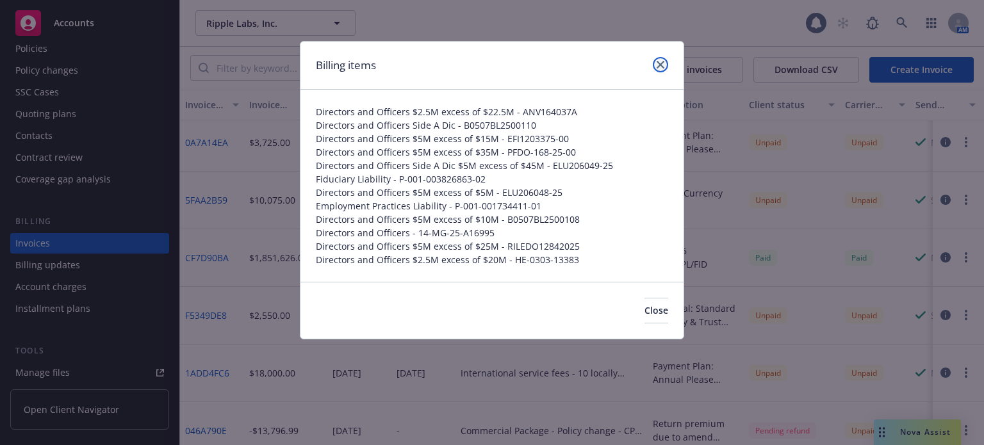
click at [664, 63] on link "close" at bounding box center [659, 64] width 15 height 15
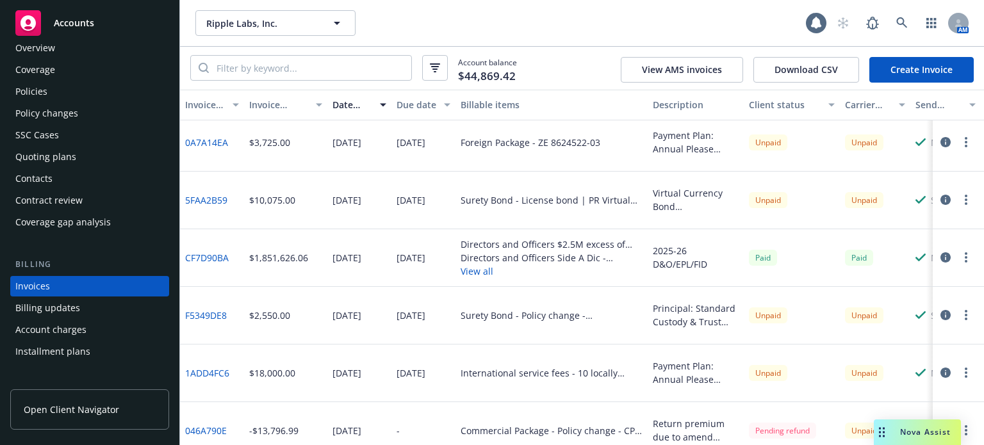
scroll to position [0, 0]
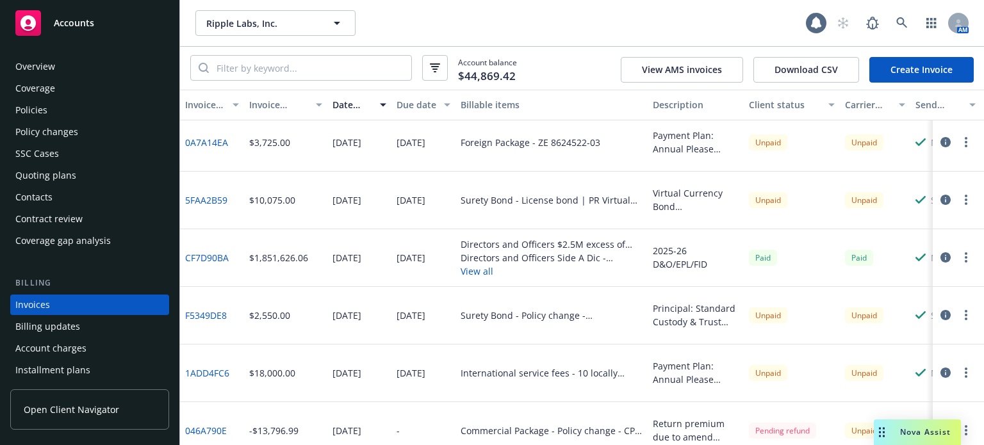
click at [67, 108] on div "Policies" at bounding box center [89, 110] width 149 height 20
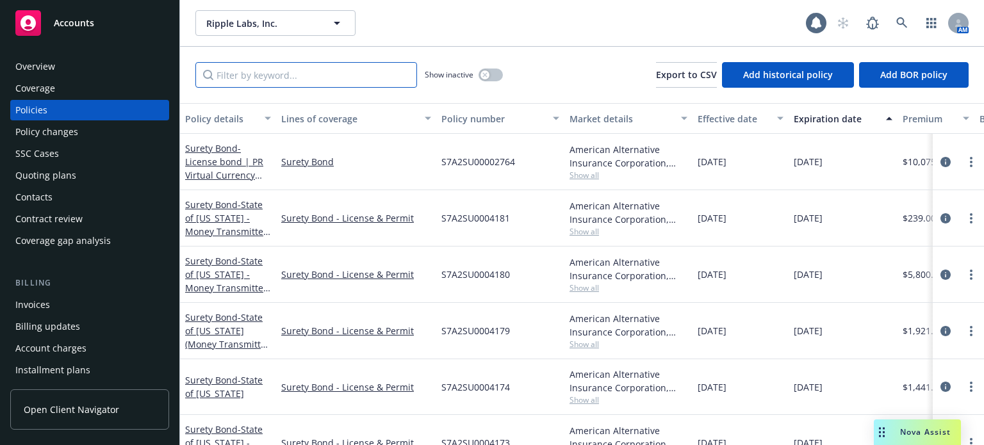
click at [279, 72] on input "Filter by keyword..." at bounding box center [306, 75] width 222 height 26
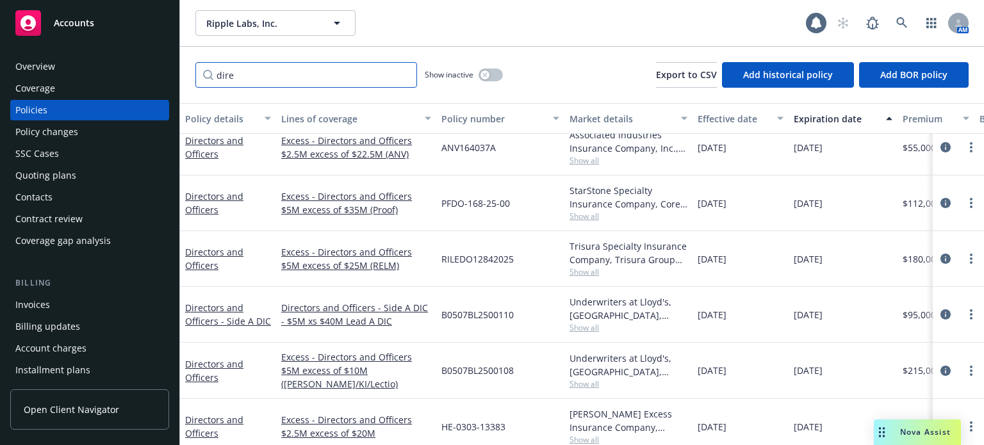
scroll to position [128, 0]
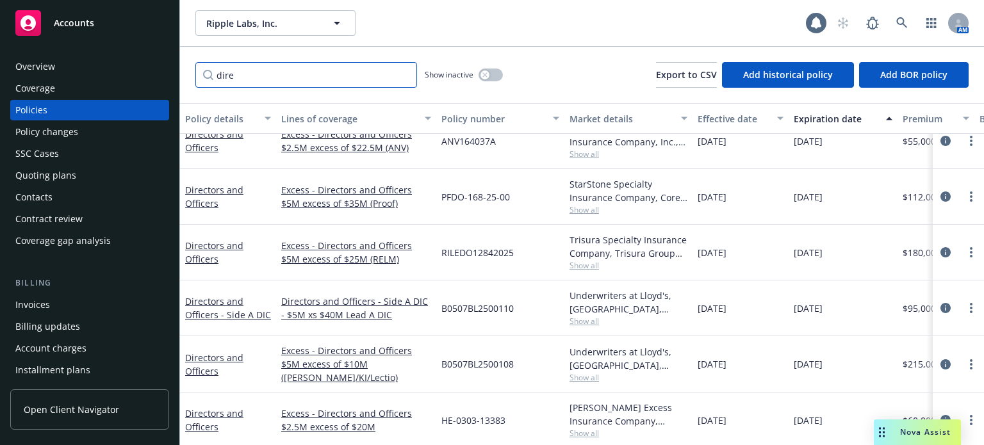
type input "dire"
click at [37, 300] on div "Invoices" at bounding box center [32, 305] width 35 height 20
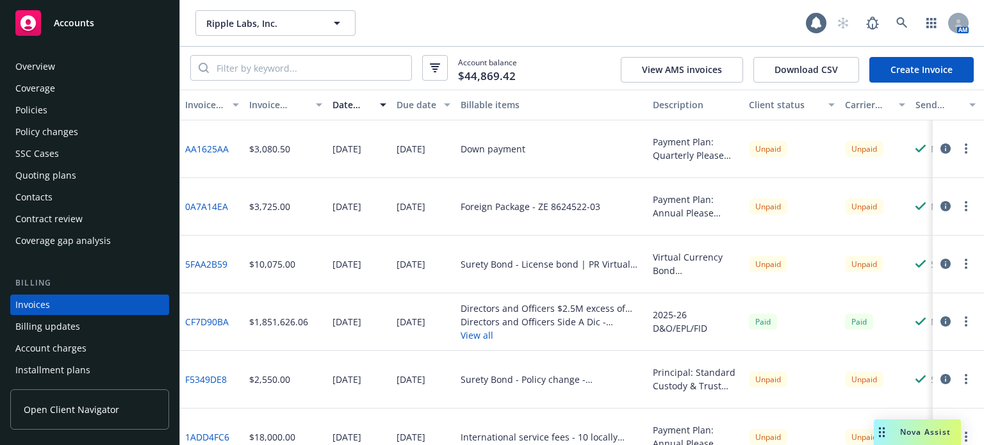
click at [72, 108] on div "Policies" at bounding box center [89, 110] width 149 height 20
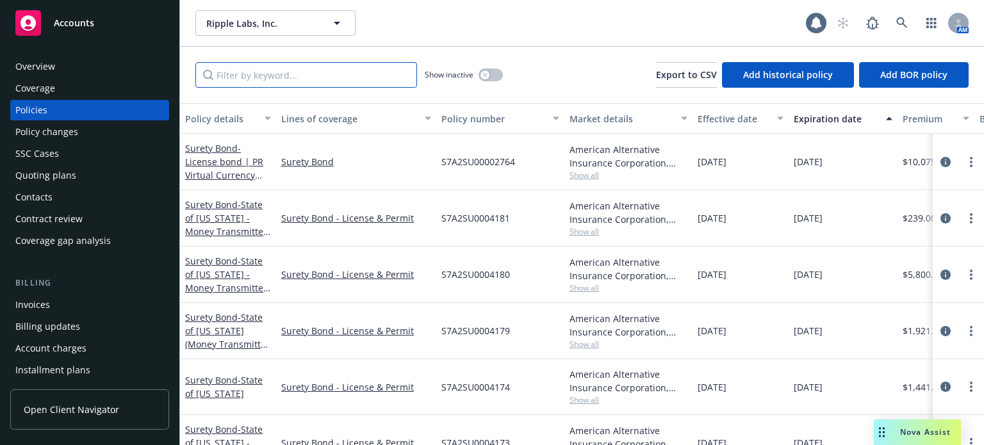
click at [274, 74] on input "Filter by keyword..." at bounding box center [306, 75] width 222 height 26
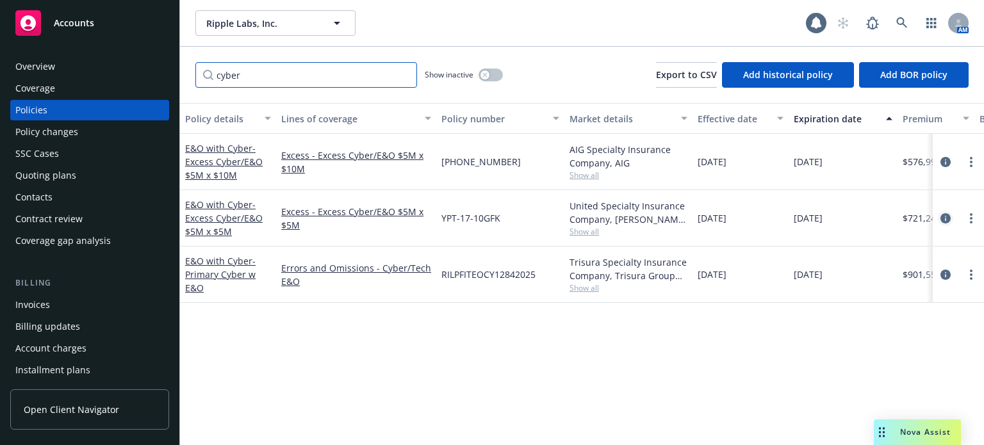
type input "cyber"
click at [945, 216] on icon "circleInformation" at bounding box center [945, 218] width 10 height 10
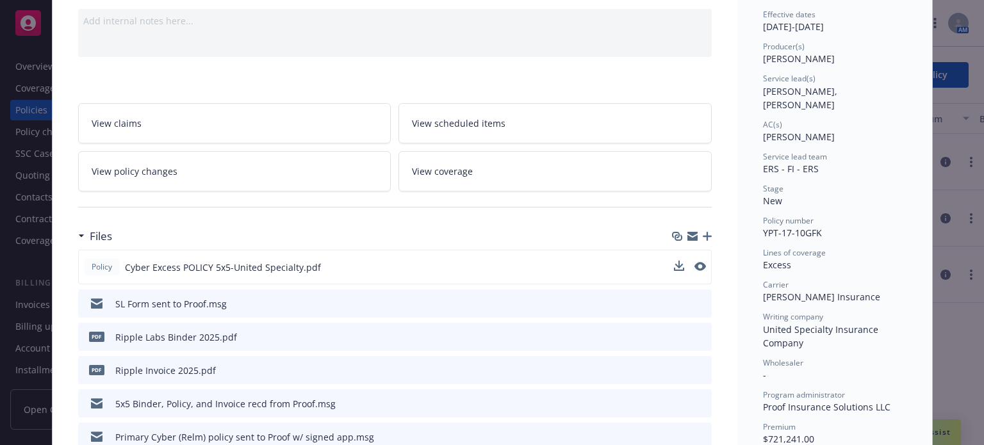
scroll to position [192, 0]
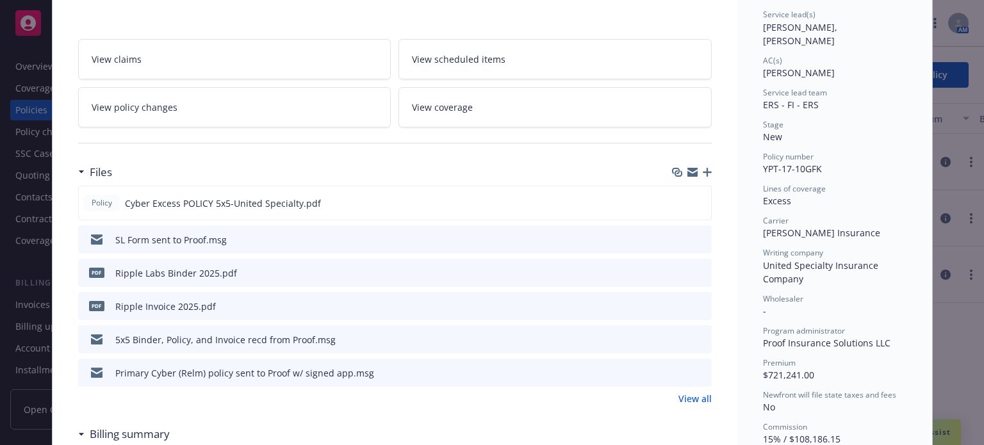
click at [693, 269] on icon "preview file" at bounding box center [699, 272] width 12 height 9
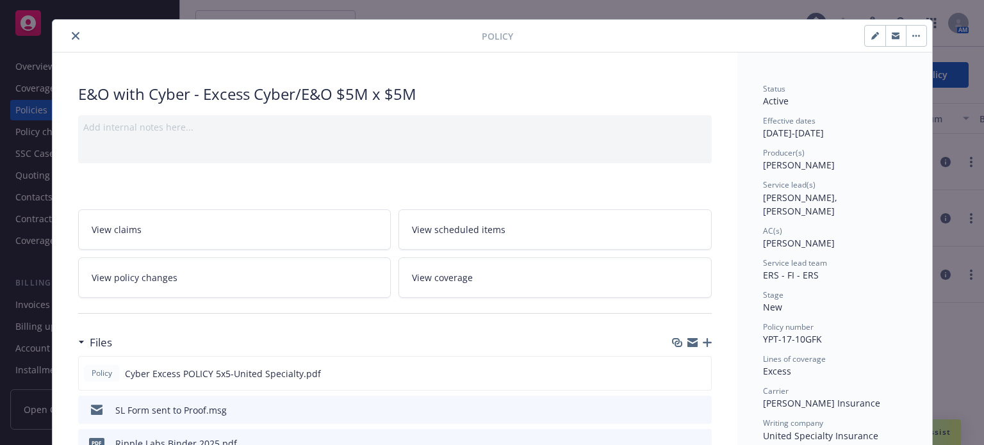
scroll to position [0, 0]
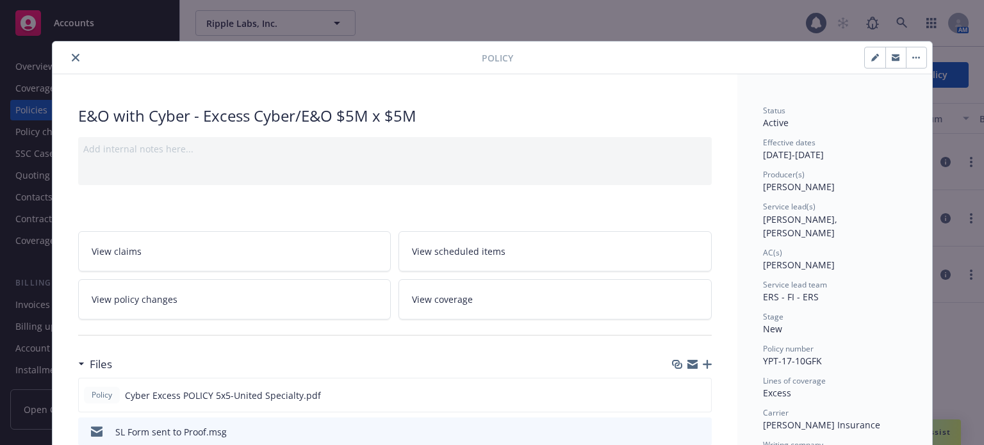
click at [871, 56] on icon "button" at bounding box center [875, 58] width 8 height 8
select select "NEW"
select select "12"
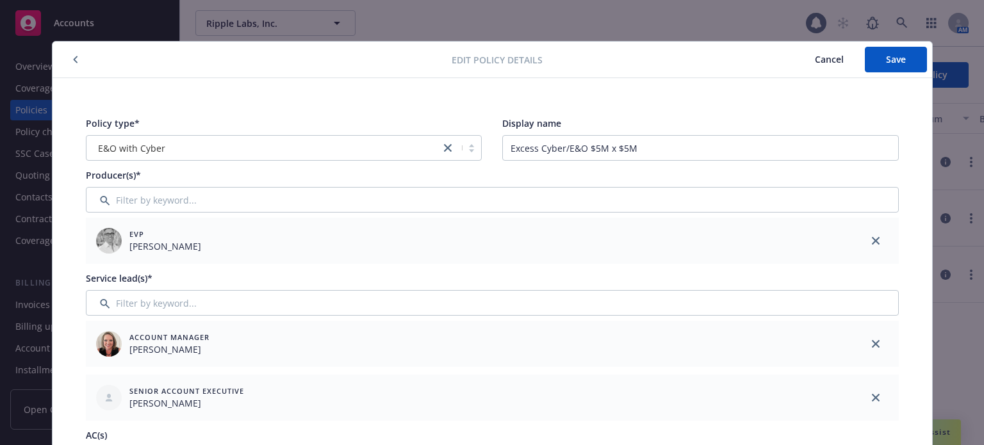
click at [827, 56] on span "Cancel" at bounding box center [828, 59] width 29 height 12
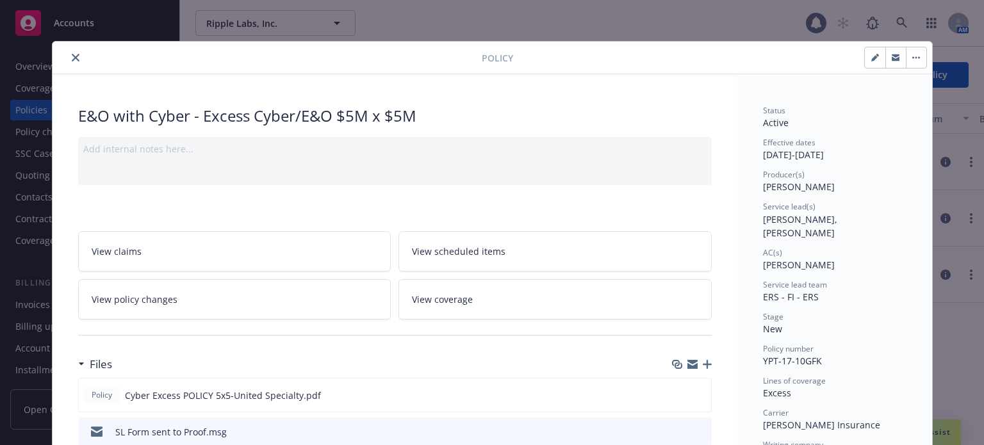
drag, startPoint x: 61, startPoint y: 58, endPoint x: 67, endPoint y: 67, distance: 9.8
click at [62, 58] on div at bounding box center [270, 57] width 424 height 15
click at [72, 60] on icon "close" at bounding box center [76, 58] width 8 height 8
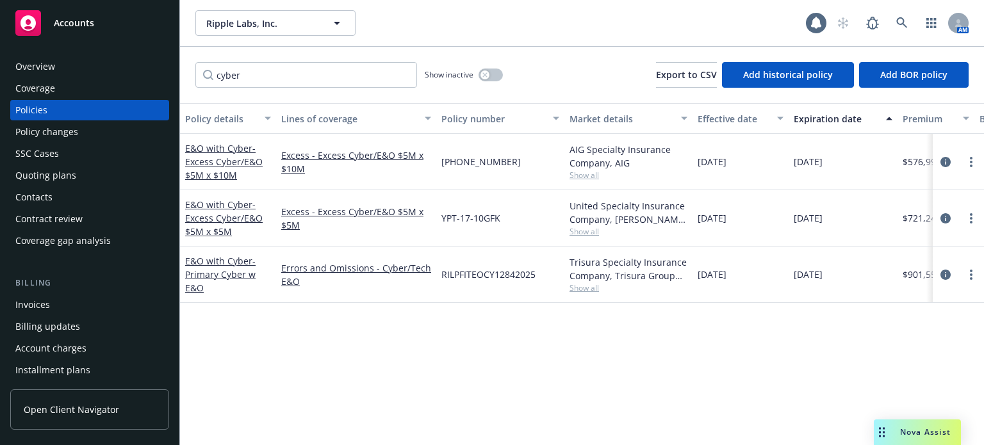
click at [33, 135] on div "Policy changes" at bounding box center [46, 132] width 63 height 20
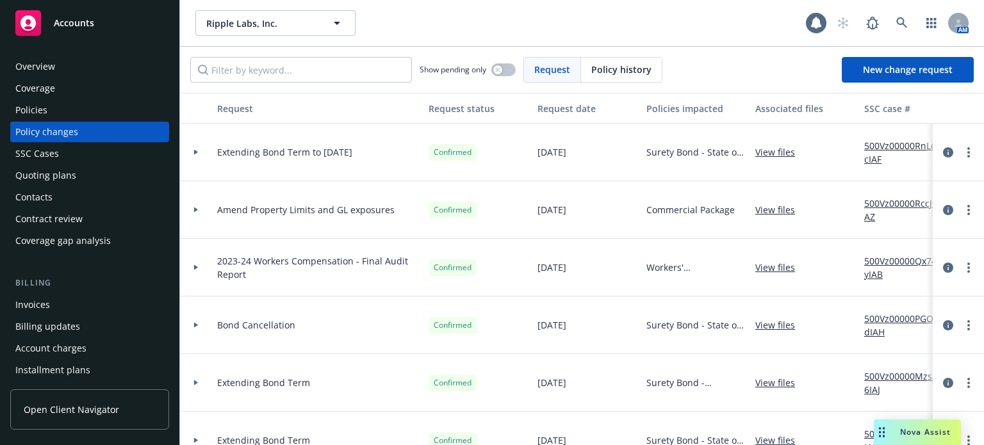
click at [615, 66] on span "Policy history" at bounding box center [621, 69] width 60 height 13
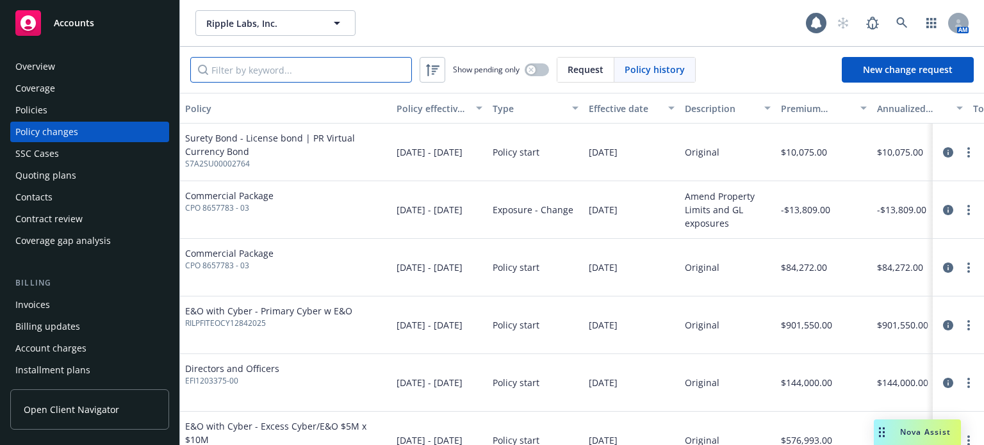
click at [284, 71] on input "Filter by keyword..." at bounding box center [301, 70] width 222 height 26
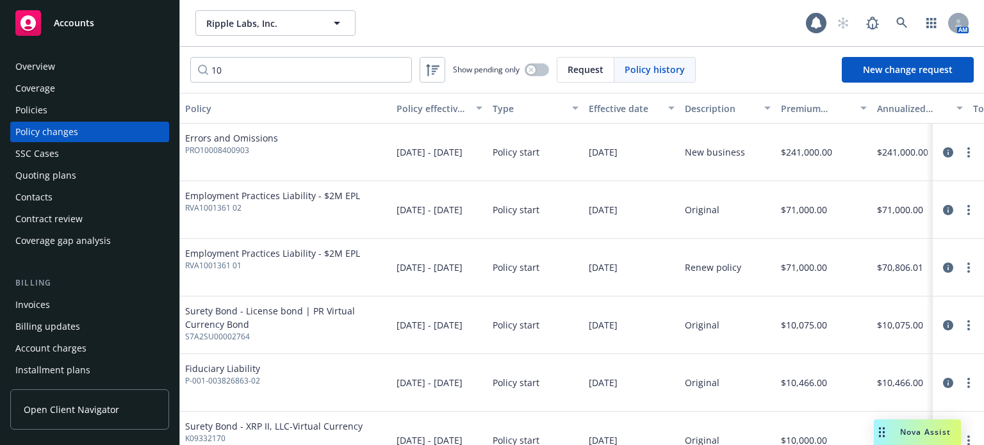
drag, startPoint x: 223, startPoint y: 50, endPoint x: 219, endPoint y: 56, distance: 7.3
click at [206, 53] on div "Ripple Labs, Inc. Ripple Labs, Inc. 1 AM 10 Show pending only Request Policy hi…" at bounding box center [582, 222] width 804 height 445
drag, startPoint x: 247, startPoint y: 63, endPoint x: 162, endPoint y: 71, distance: 84.9
click at [162, 71] on div "Accounts Overview Coverage Policies Policy changes SSC Cases Quoting plans Cont…" at bounding box center [492, 222] width 984 height 445
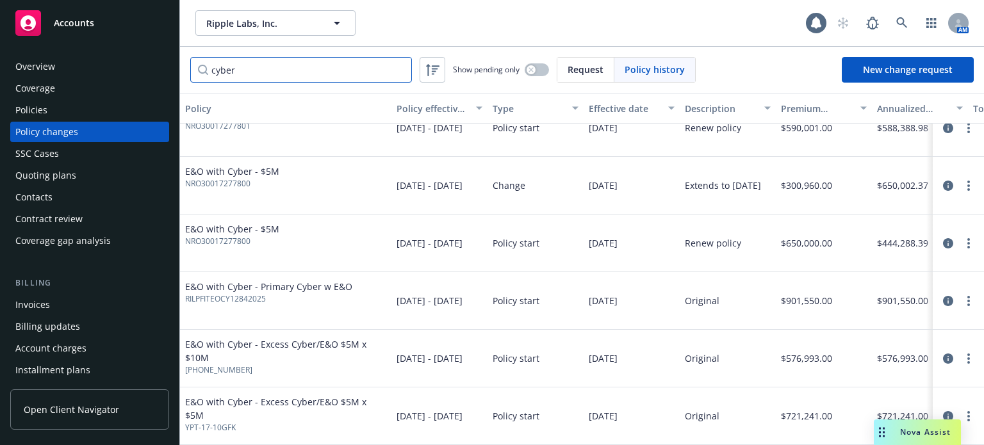
scroll to position [264, 0]
type input "cyber"
click at [960, 409] on link "more" at bounding box center [967, 416] width 15 height 15
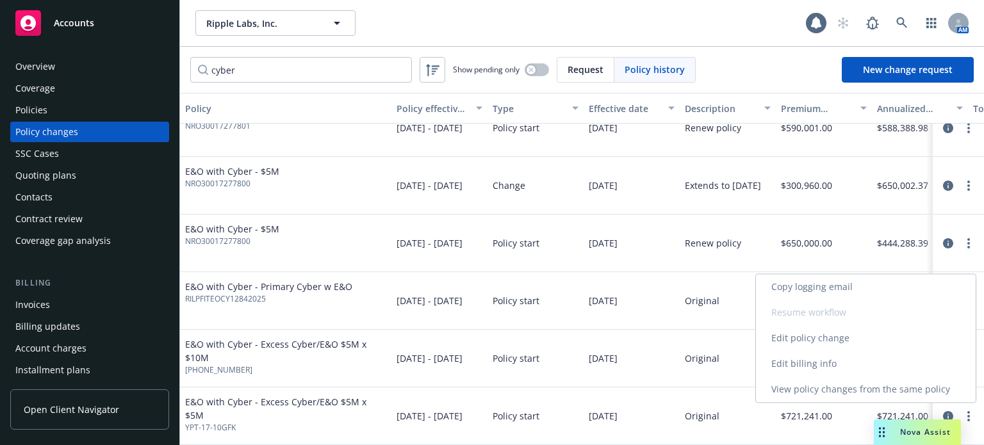
click at [823, 366] on link "Edit billing info" at bounding box center [866, 364] width 220 height 26
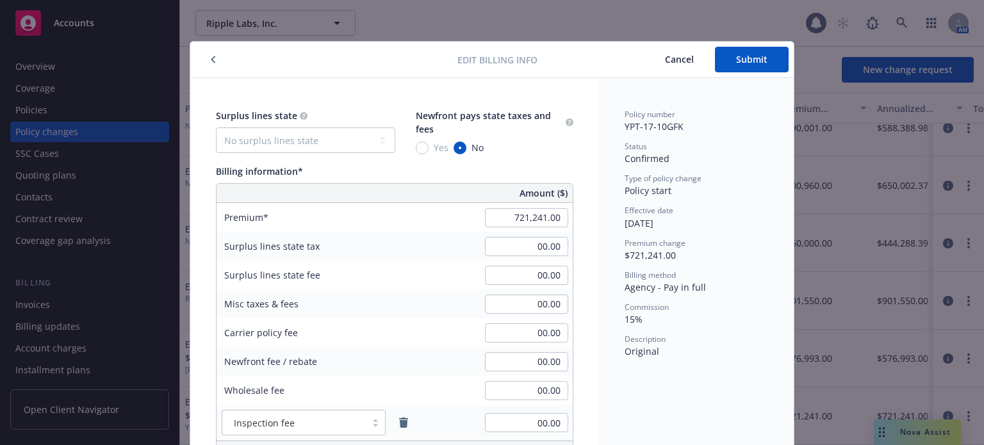
scroll to position [38, 0]
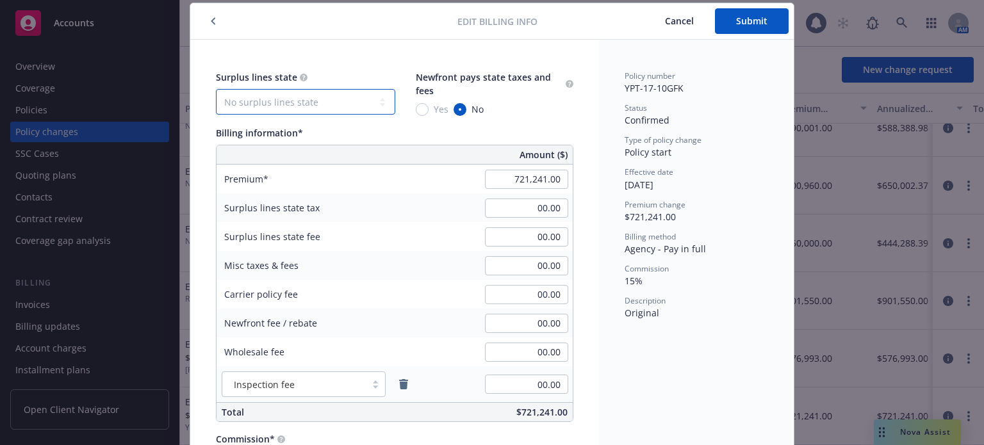
click at [322, 110] on select "No surplus lines state [US_STATE] [US_STATE] [US_STATE] [US_STATE] [US_STATE] […" at bounding box center [305, 102] width 179 height 26
select select "CA"
click at [216, 89] on select "No surplus lines state [US_STATE] [US_STATE] [US_STATE] [US_STATE] [US_STATE] […" at bounding box center [305, 102] width 179 height 26
type input "21,637.23"
type input "1,298.23"
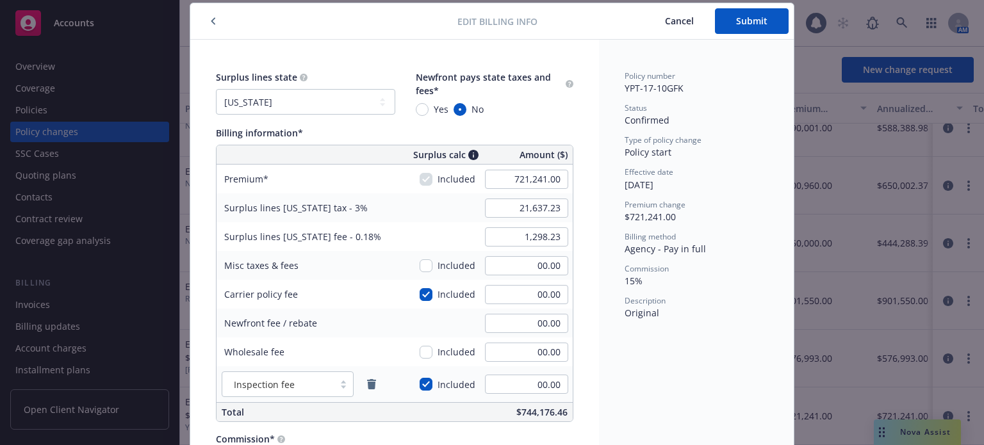
click at [423, 102] on div "Newfront pays state taxes and fees* Yes No" at bounding box center [495, 92] width 158 height 45
click at [417, 109] on input "Yes" at bounding box center [422, 109] width 13 height 13
radio input "true"
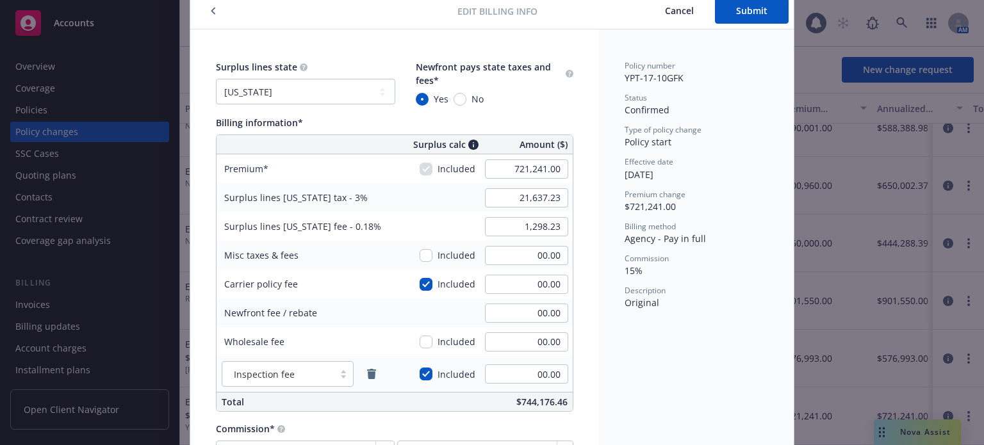
scroll to position [0, 0]
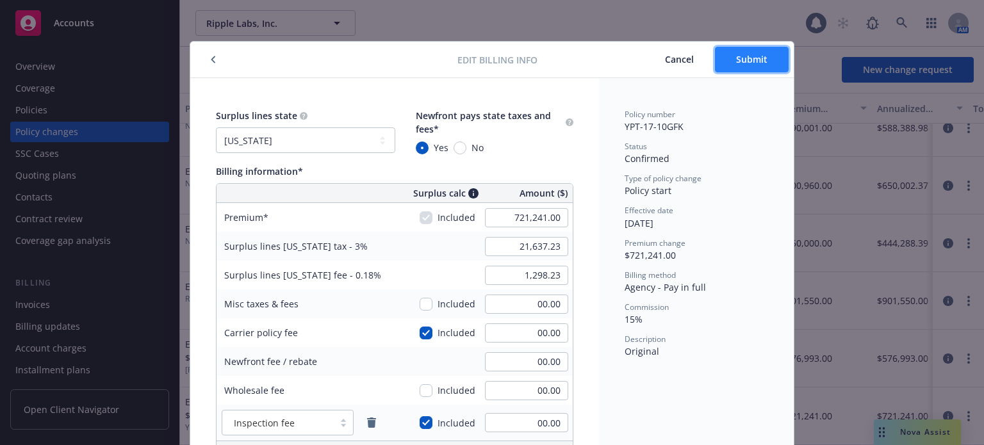
click at [736, 61] on span "Submit" at bounding box center [751, 59] width 31 height 12
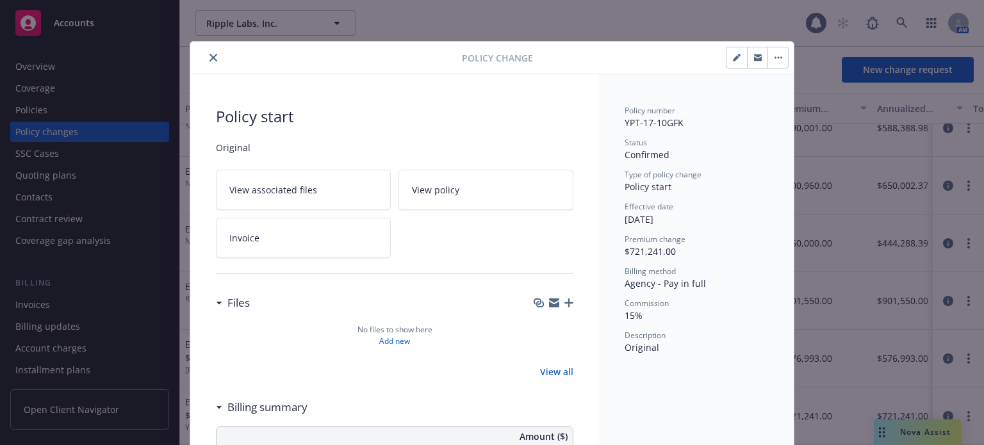
type input "$21,637.23"
type input "$1,298.23"
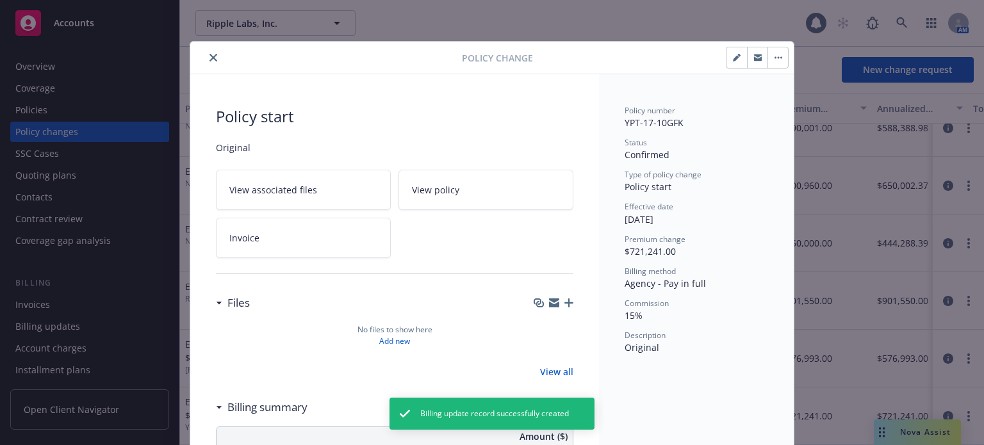
click at [209, 56] on icon "close" at bounding box center [213, 58] width 8 height 8
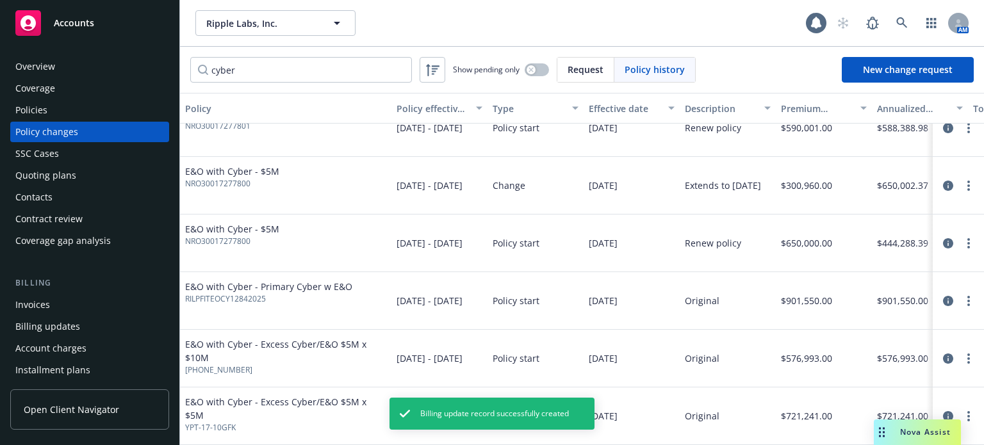
click at [85, 105] on div "Policies" at bounding box center [89, 110] width 149 height 20
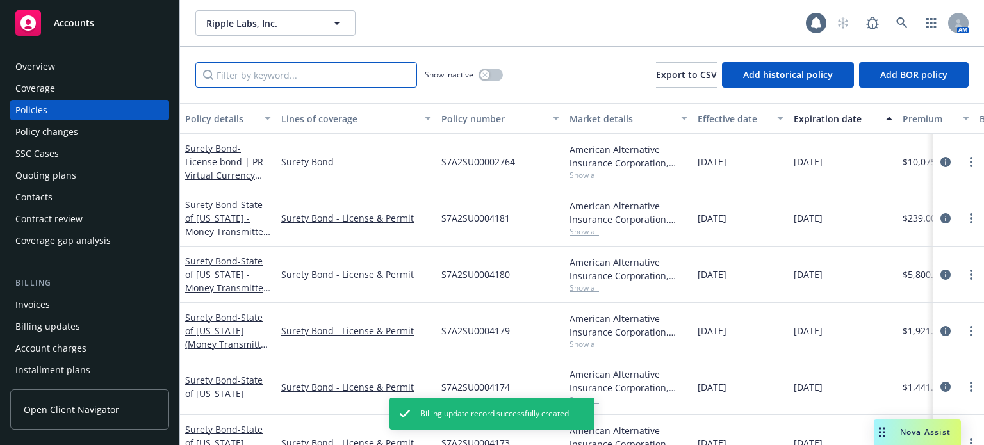
click at [261, 76] on input "Filter by keyword..." at bounding box center [306, 75] width 222 height 26
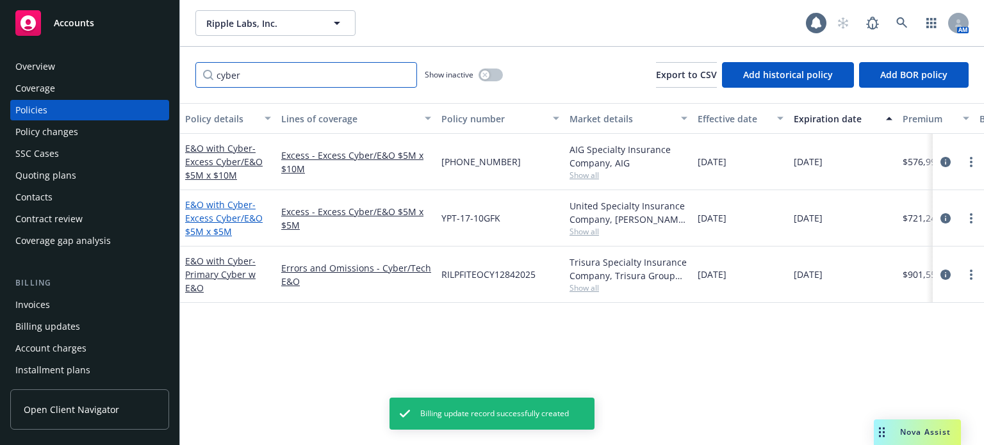
type input "cyber"
click at [215, 213] on span "- Excess Cyber/E&O $5M x $5M" at bounding box center [223, 218] width 77 height 39
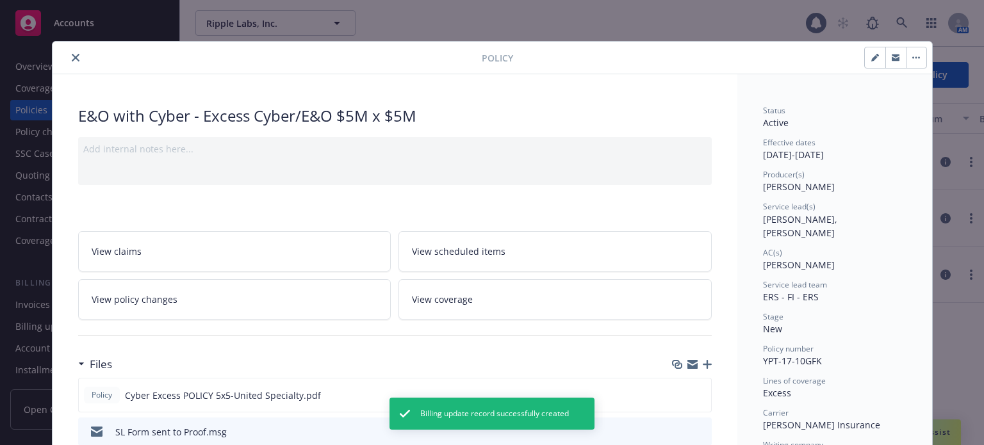
scroll to position [38, 0]
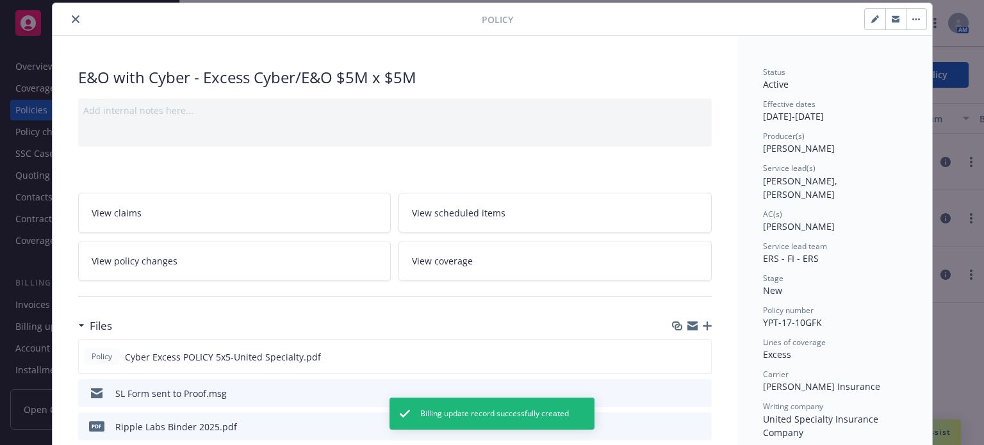
type input "$21,637.23"
type input "$1,298.23"
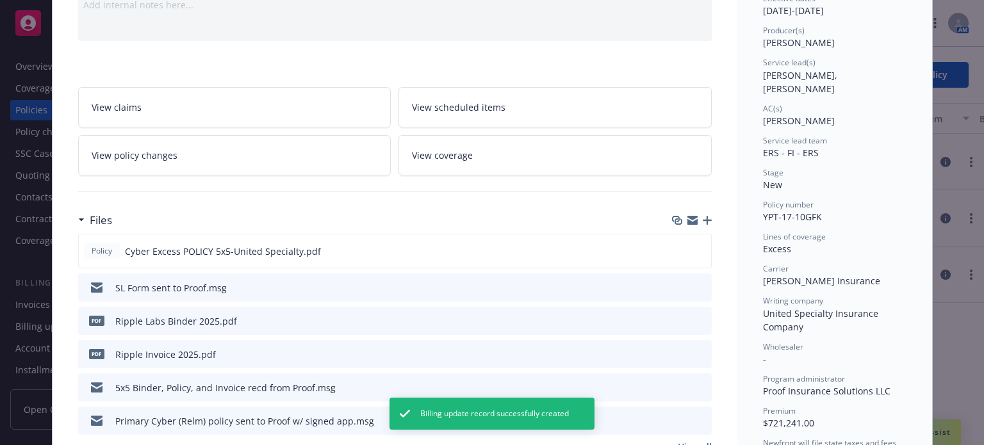
scroll to position [166, 0]
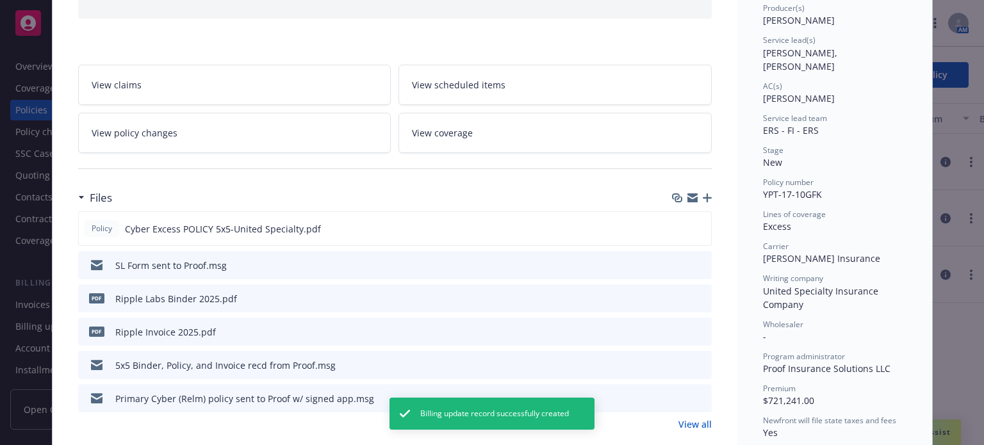
click at [693, 295] on icon "preview file" at bounding box center [699, 297] width 12 height 9
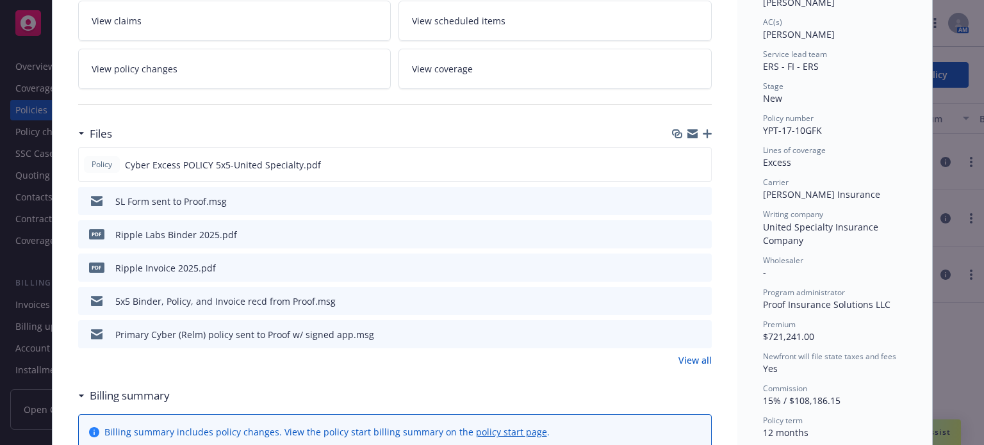
scroll to position [0, 0]
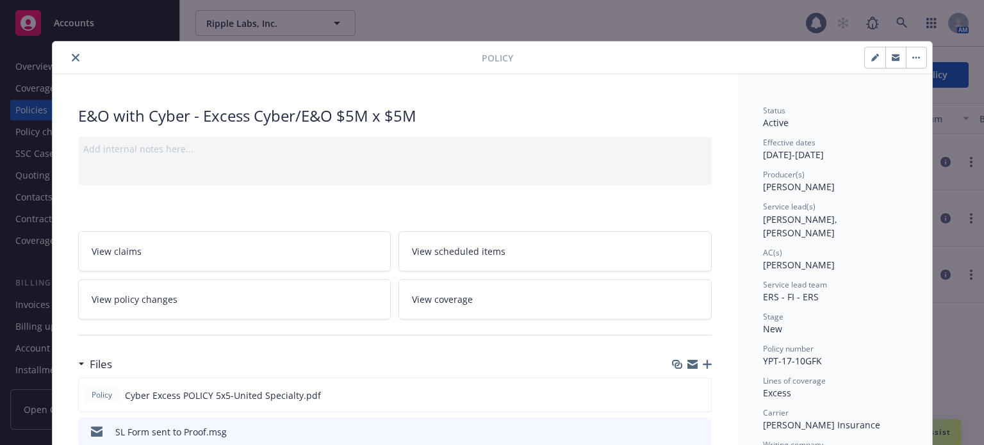
click at [72, 58] on icon "close" at bounding box center [76, 58] width 8 height 8
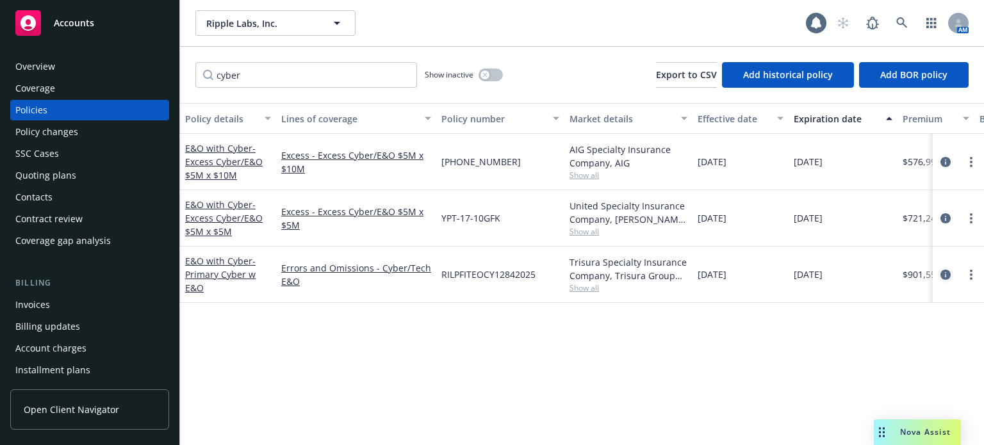
click at [941, 274] on icon "circleInformation" at bounding box center [945, 275] width 10 height 10
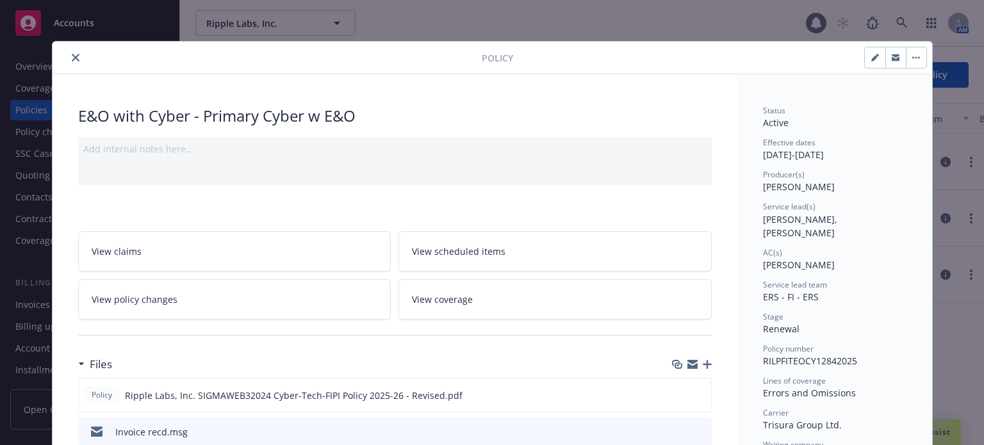
click at [72, 57] on icon "close" at bounding box center [76, 58] width 8 height 8
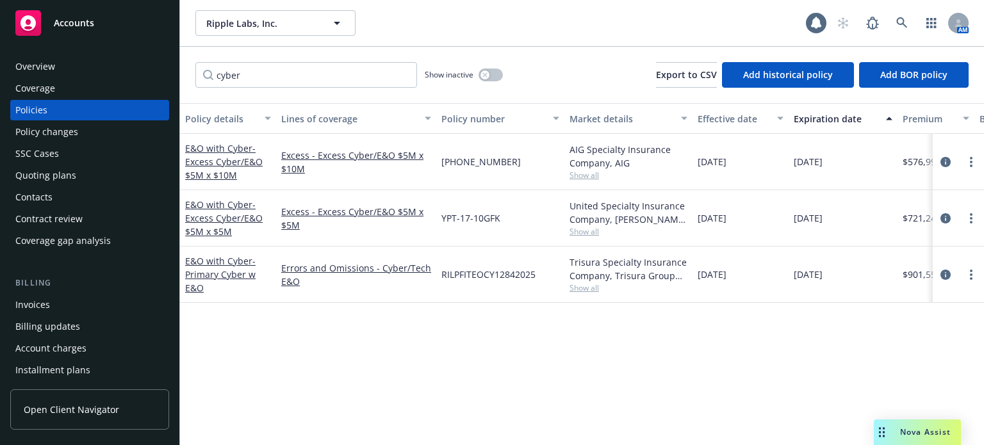
click at [266, 126] on button "Policy details" at bounding box center [228, 118] width 96 height 31
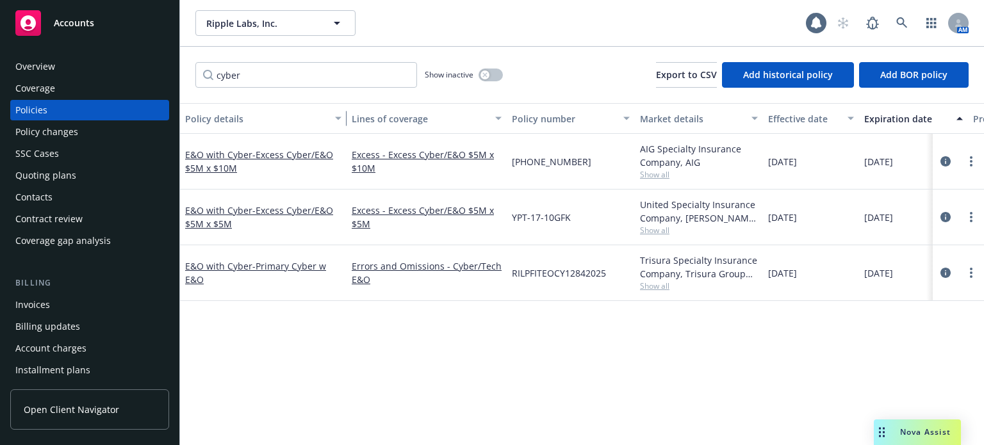
drag, startPoint x: 270, startPoint y: 126, endPoint x: 340, endPoint y: 133, distance: 70.8
click at [340, 133] on button "Policy details" at bounding box center [263, 118] width 166 height 31
click at [904, 24] on icon at bounding box center [901, 22] width 11 height 11
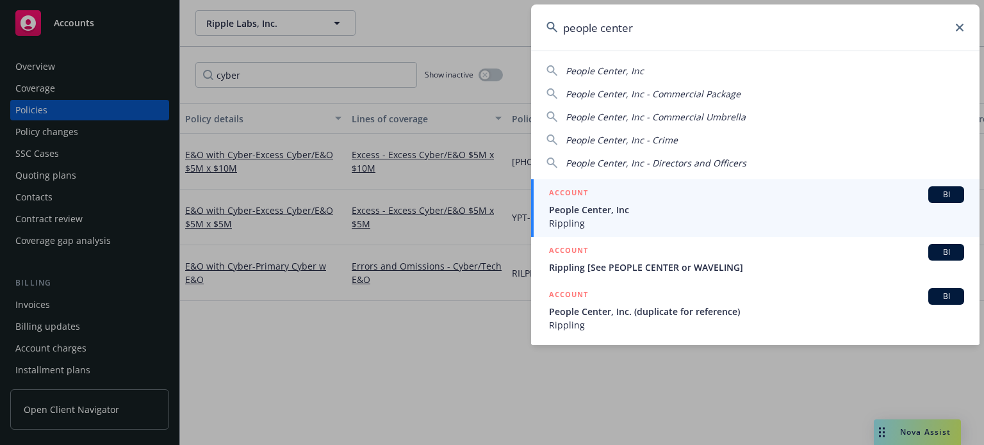
type input "people center"
click at [588, 191] on div "ACCOUNT BI" at bounding box center [756, 194] width 415 height 17
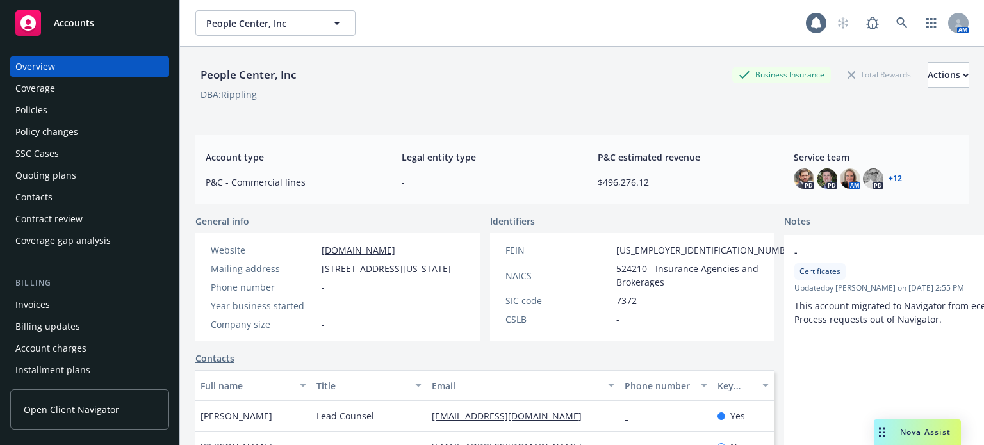
click at [115, 135] on div "Policy changes" at bounding box center [89, 132] width 149 height 20
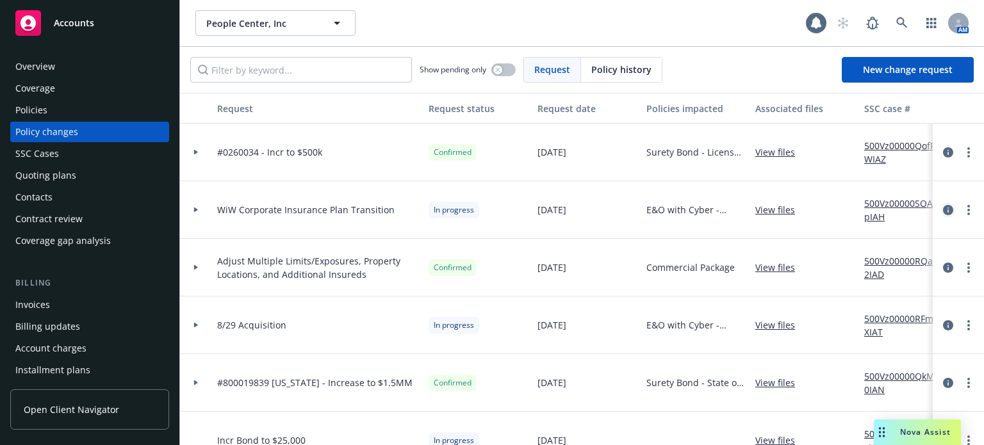
click at [943, 207] on icon "circleInformation" at bounding box center [948, 210] width 10 height 10
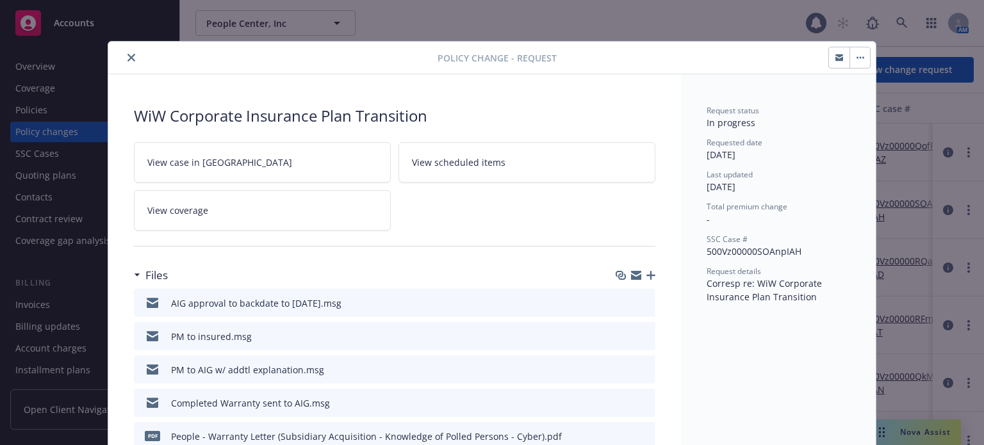
scroll to position [38, 0]
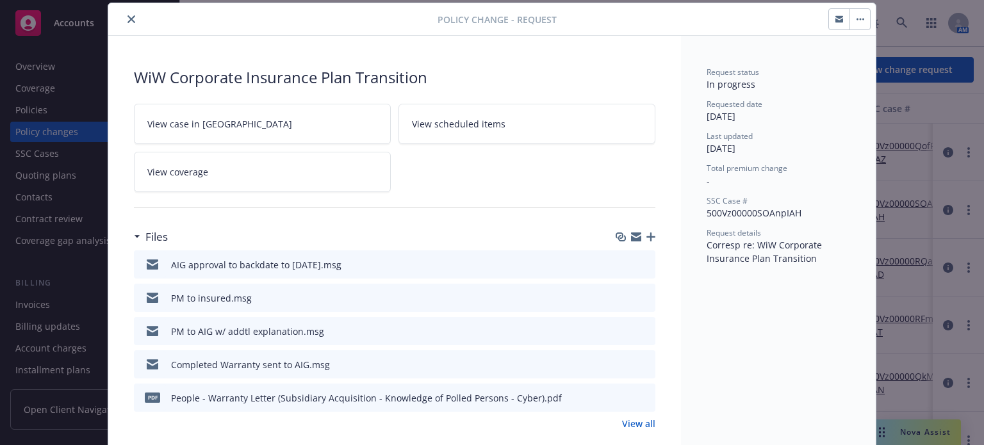
click at [646, 233] on icon "button" at bounding box center [650, 236] width 9 height 9
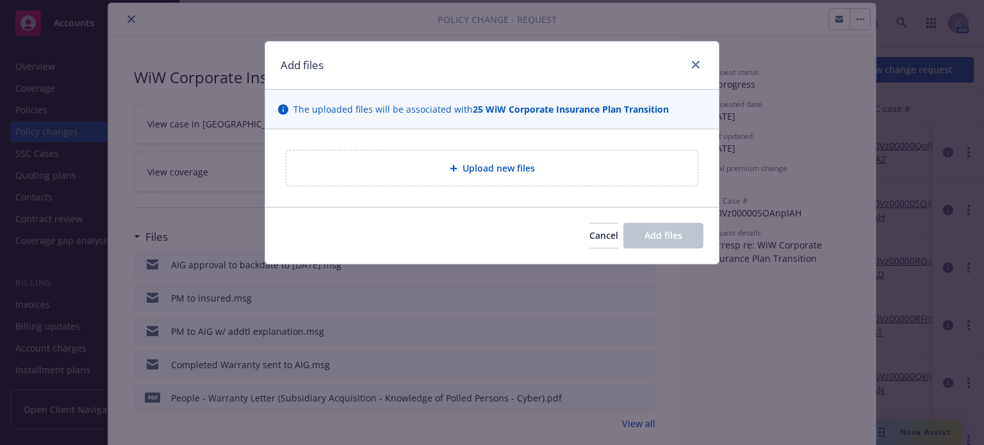
type textarea "x"
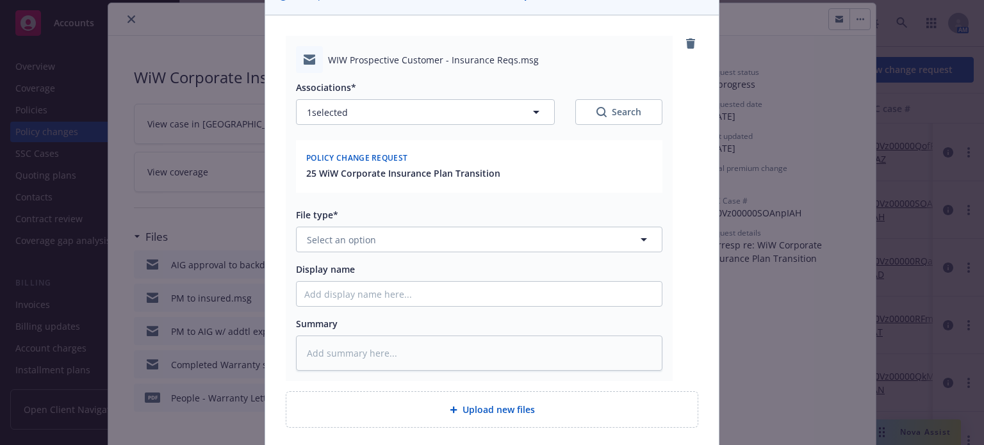
scroll to position [128, 0]
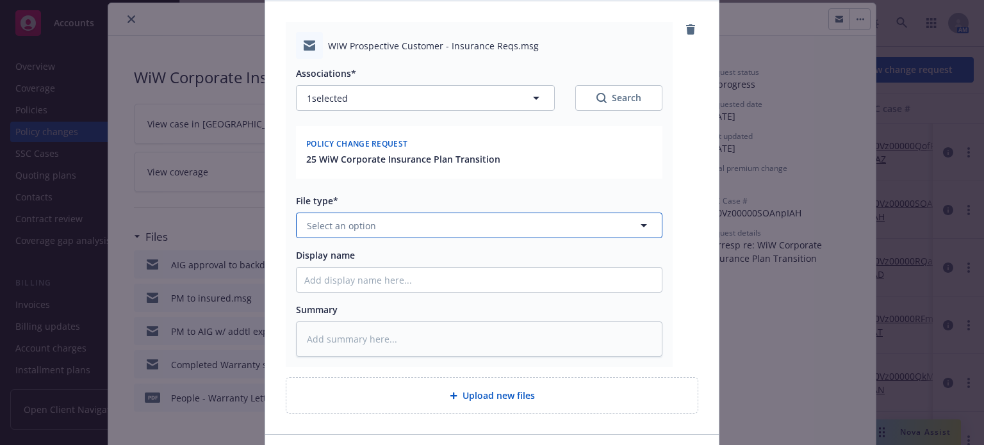
click at [401, 225] on button "Select an option" at bounding box center [479, 226] width 366 height 26
type input "emai"
click at [382, 258] on div "Email" at bounding box center [472, 261] width 350 height 19
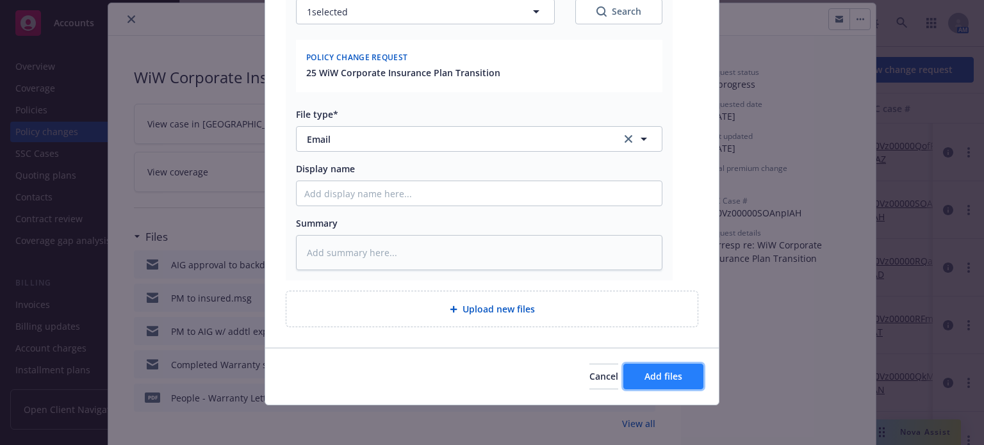
click at [629, 366] on button "Add files" at bounding box center [663, 377] width 80 height 26
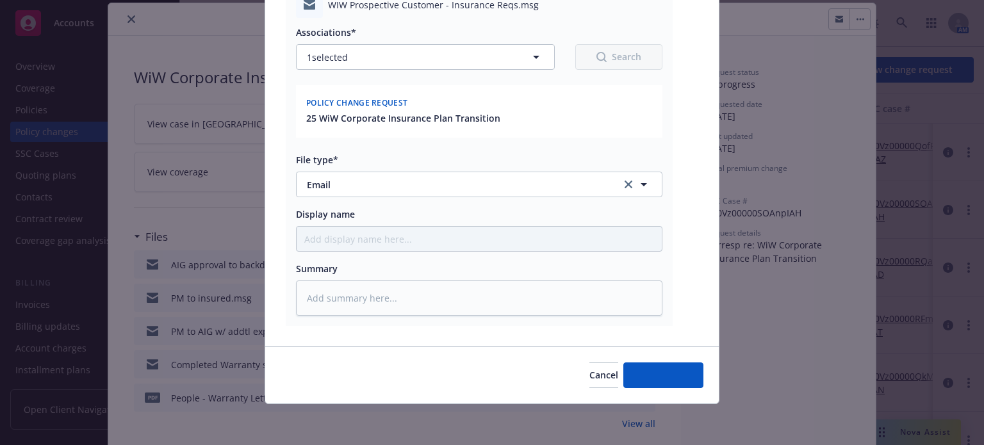
scroll to position [168, 0]
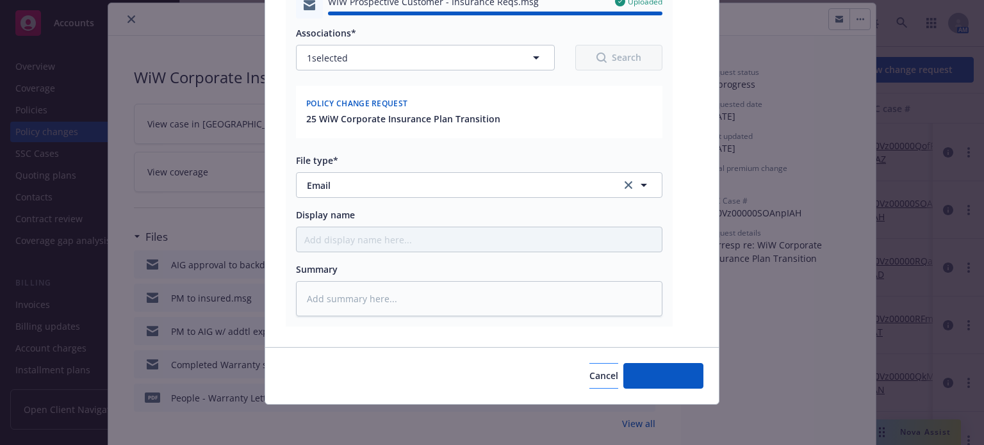
type textarea "x"
